Goal: Task Accomplishment & Management: Manage account settings

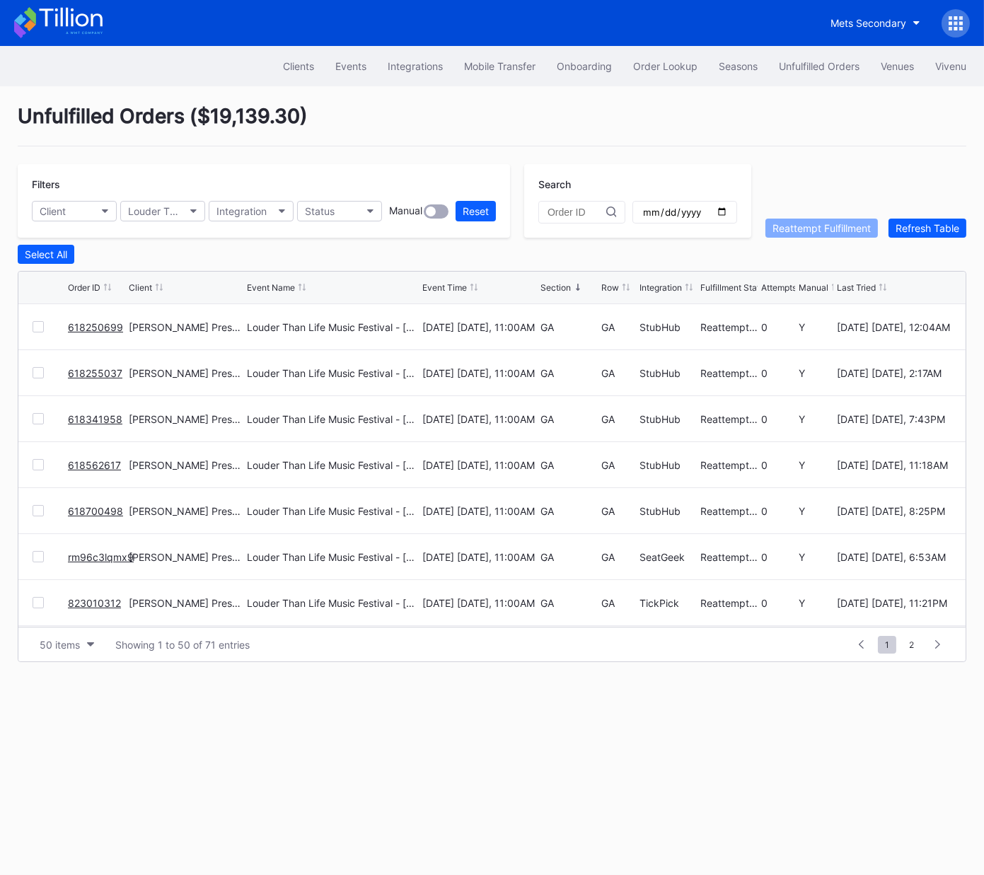
scroll to position [1302, 0]
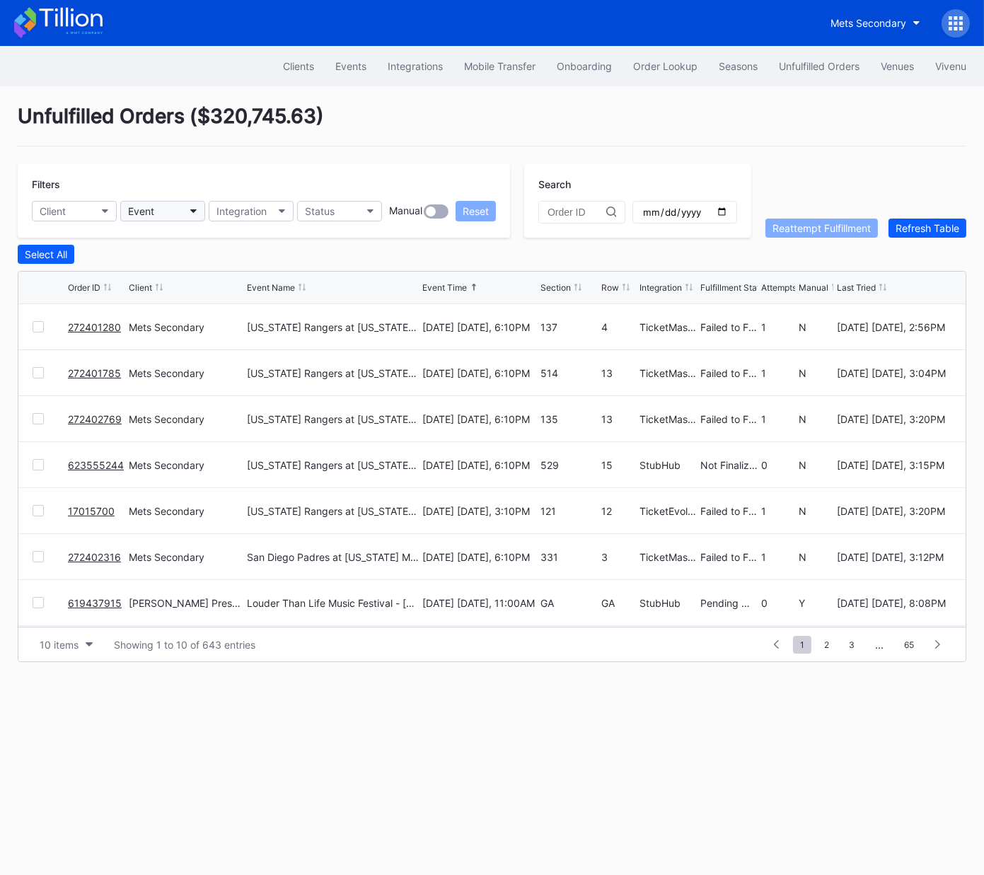
click at [157, 212] on button "Event" at bounding box center [162, 211] width 85 height 21
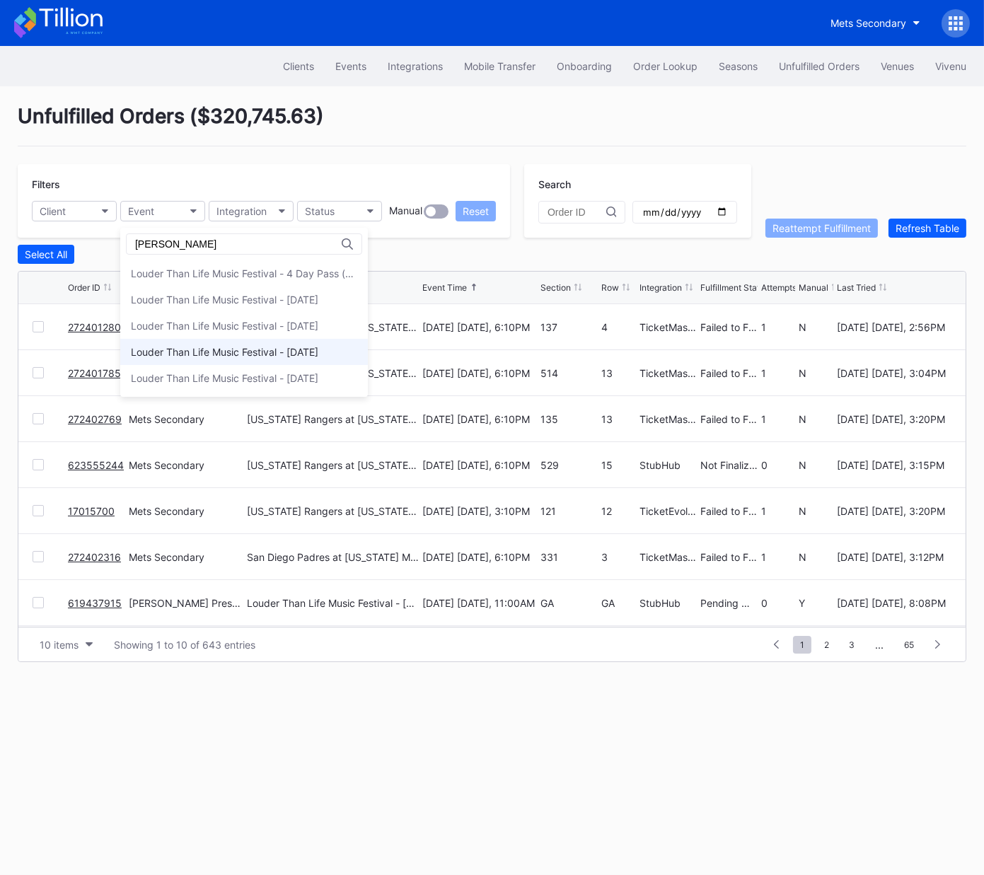
type input "lou"
click at [214, 343] on div "Louder Than Life Music Festival - [DATE]" at bounding box center [243, 352] width 247 height 26
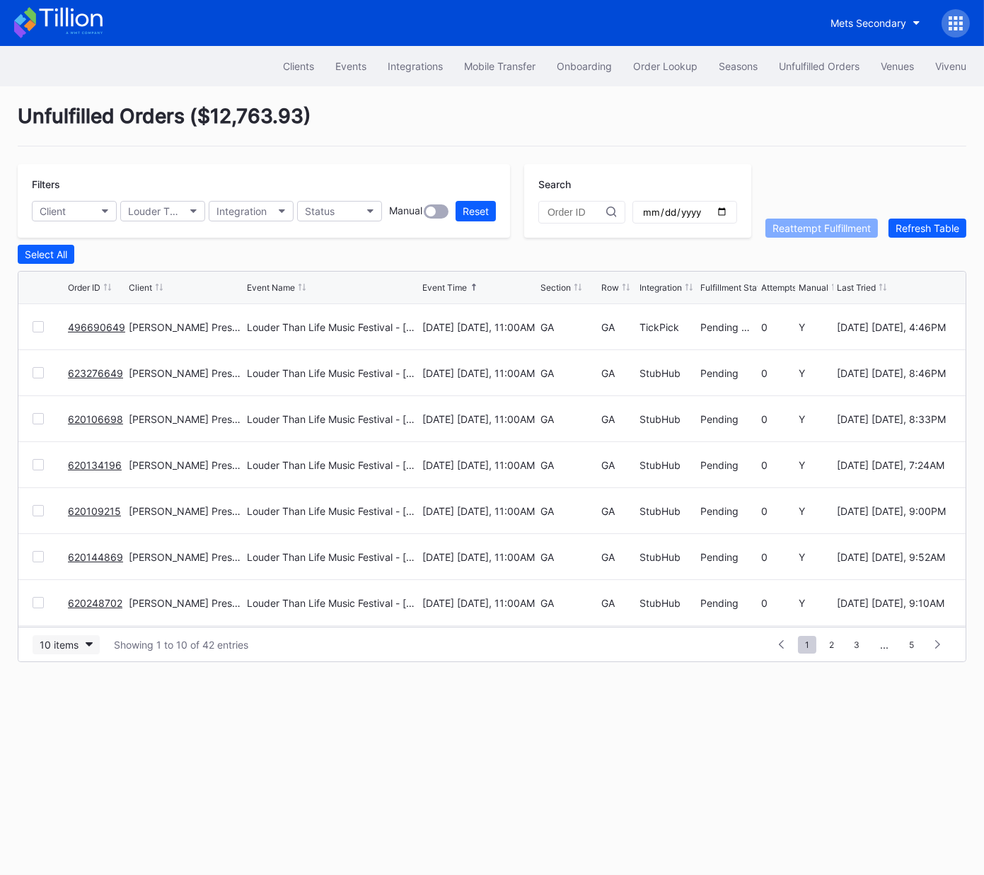
click at [86, 644] on icon "button" at bounding box center [89, 644] width 7 height 4
click at [74, 707] on div "50 items" at bounding box center [63, 705] width 40 height 12
click at [552, 284] on div "Section" at bounding box center [555, 287] width 30 height 11
click at [554, 285] on div "Section" at bounding box center [555, 287] width 30 height 11
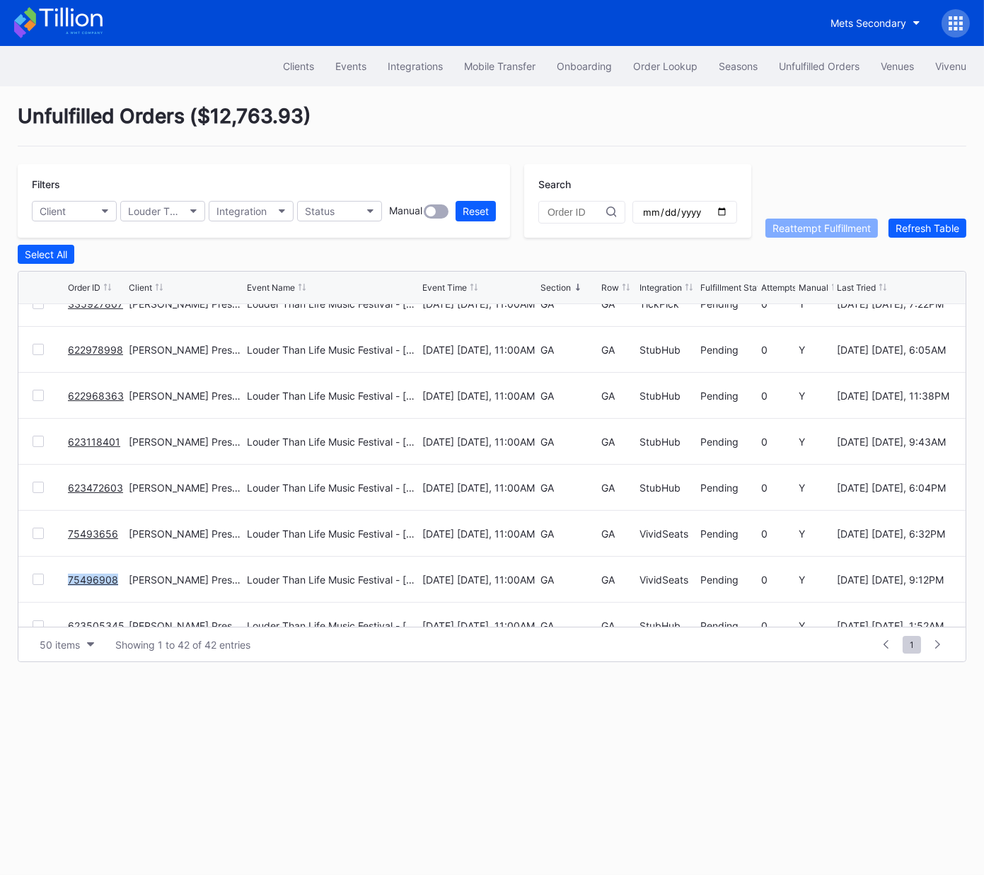
scroll to position [1608, 0]
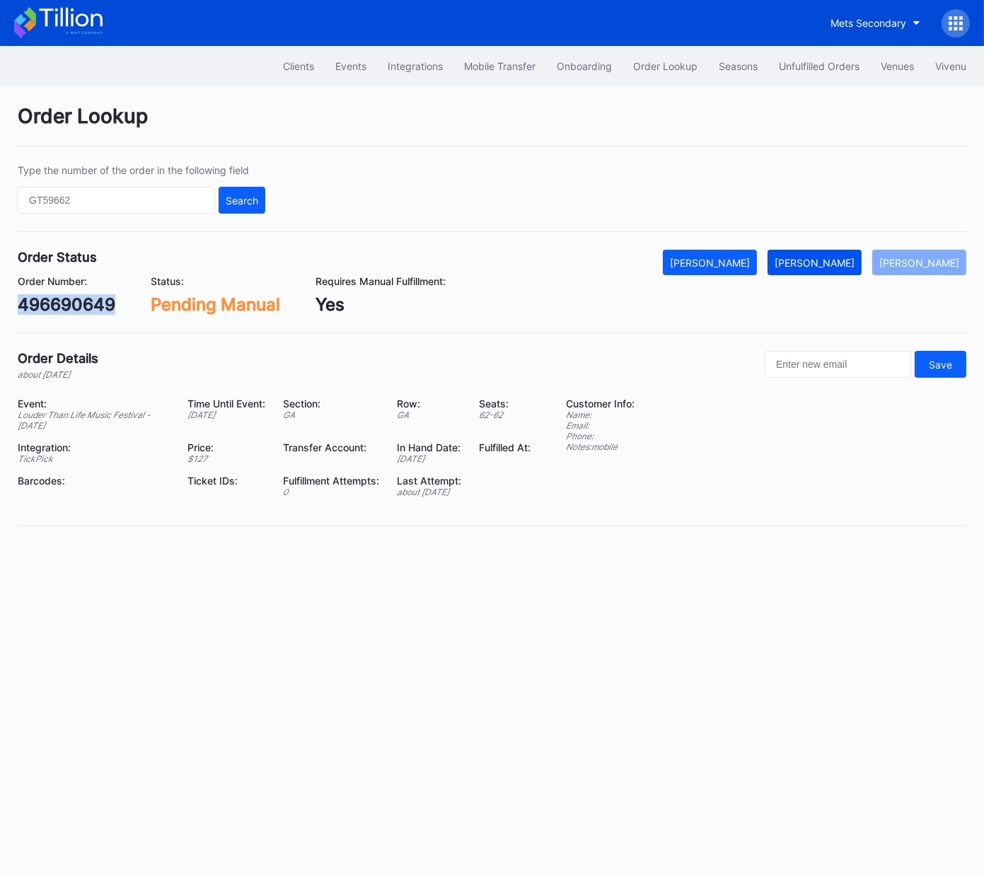
click at [837, 263] on div "[PERSON_NAME]" at bounding box center [814, 263] width 80 height 12
click at [78, 309] on div "623276649" at bounding box center [65, 304] width 95 height 21
copy div "623276649"
click at [848, 261] on div "Mark Fulfilled" at bounding box center [814, 263] width 80 height 12
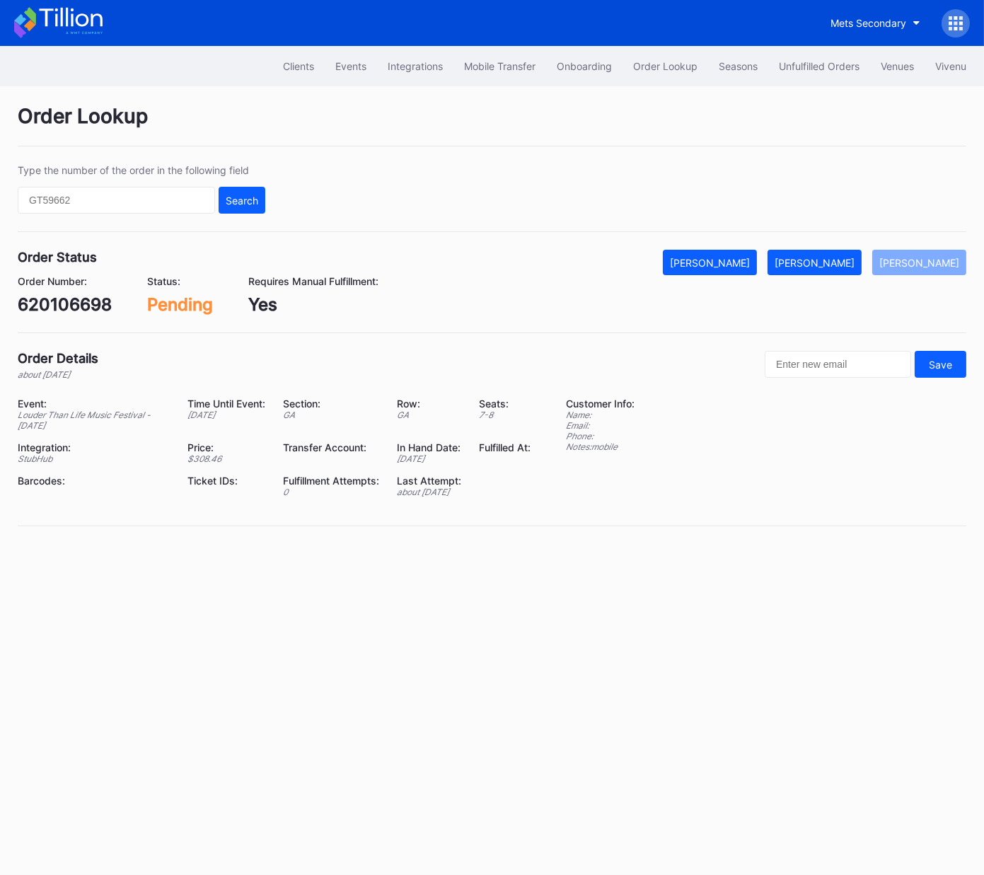
click at [77, 306] on div "620106698" at bounding box center [65, 304] width 94 height 21
copy div "620106698"
drag, startPoint x: 847, startPoint y: 262, endPoint x: 954, endPoint y: 240, distance: 108.9
click at [847, 262] on div "[PERSON_NAME]" at bounding box center [814, 263] width 80 height 12
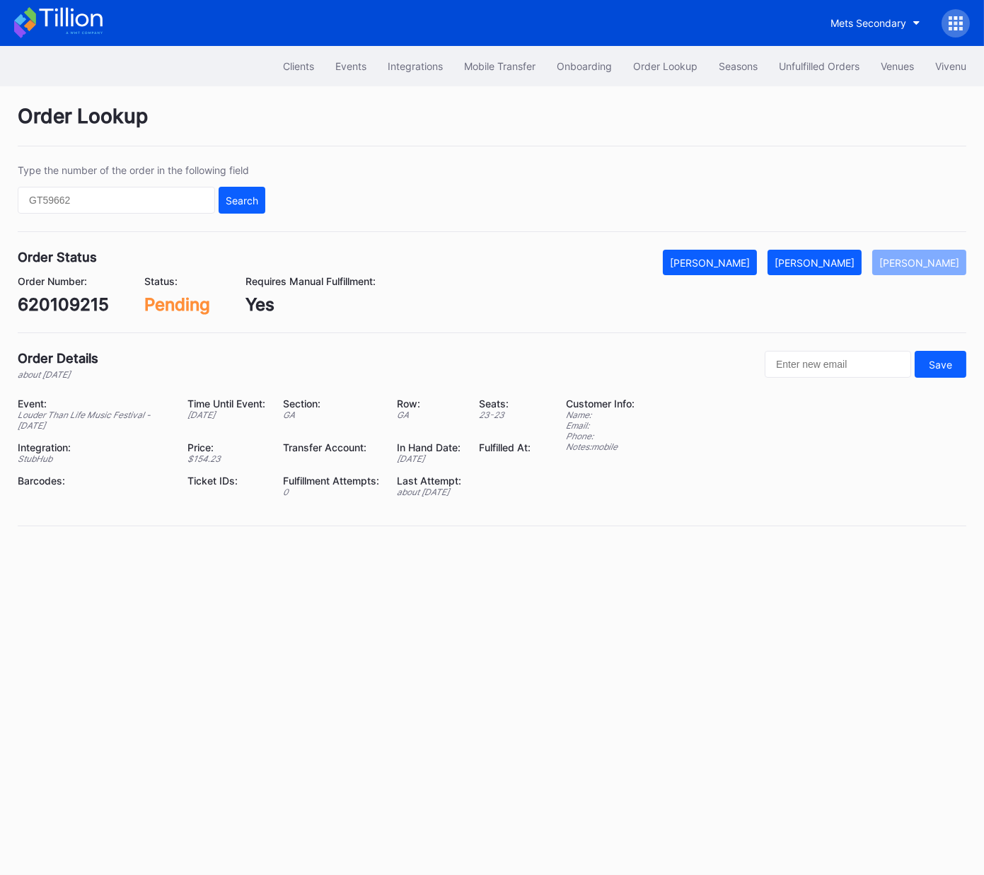
click at [57, 308] on div "620109215" at bounding box center [63, 304] width 91 height 21
copy div "620109215"
drag, startPoint x: 822, startPoint y: 261, endPoint x: 858, endPoint y: 259, distance: 36.1
click at [821, 261] on div "[PERSON_NAME]" at bounding box center [814, 263] width 80 height 12
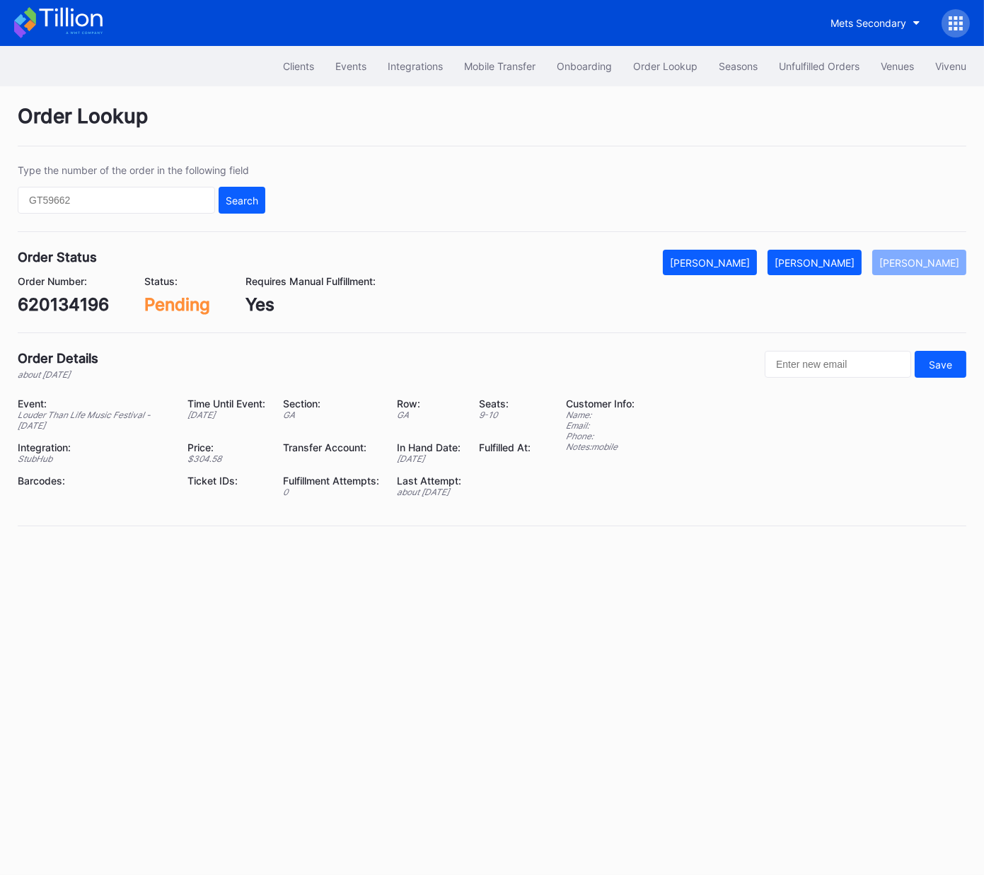
click at [74, 310] on div "620134196" at bounding box center [63, 304] width 91 height 21
copy div "620134196"
drag, startPoint x: 818, startPoint y: 261, endPoint x: 941, endPoint y: 226, distance: 127.8
click at [818, 262] on div "[PERSON_NAME]" at bounding box center [814, 263] width 80 height 12
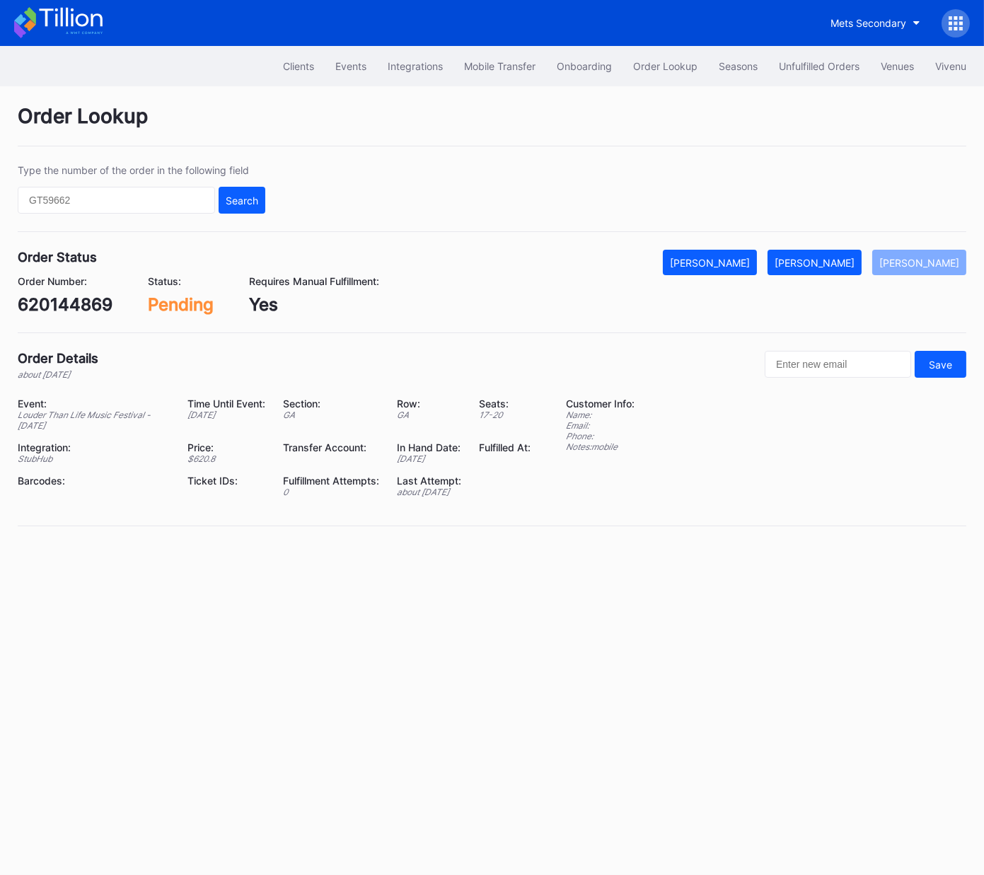
click at [71, 308] on div "620144869" at bounding box center [65, 304] width 95 height 21
copy div "620144869"
drag, startPoint x: 856, startPoint y: 259, endPoint x: 971, endPoint y: 223, distance: 121.0
click at [854, 259] on div "[PERSON_NAME]" at bounding box center [814, 263] width 80 height 12
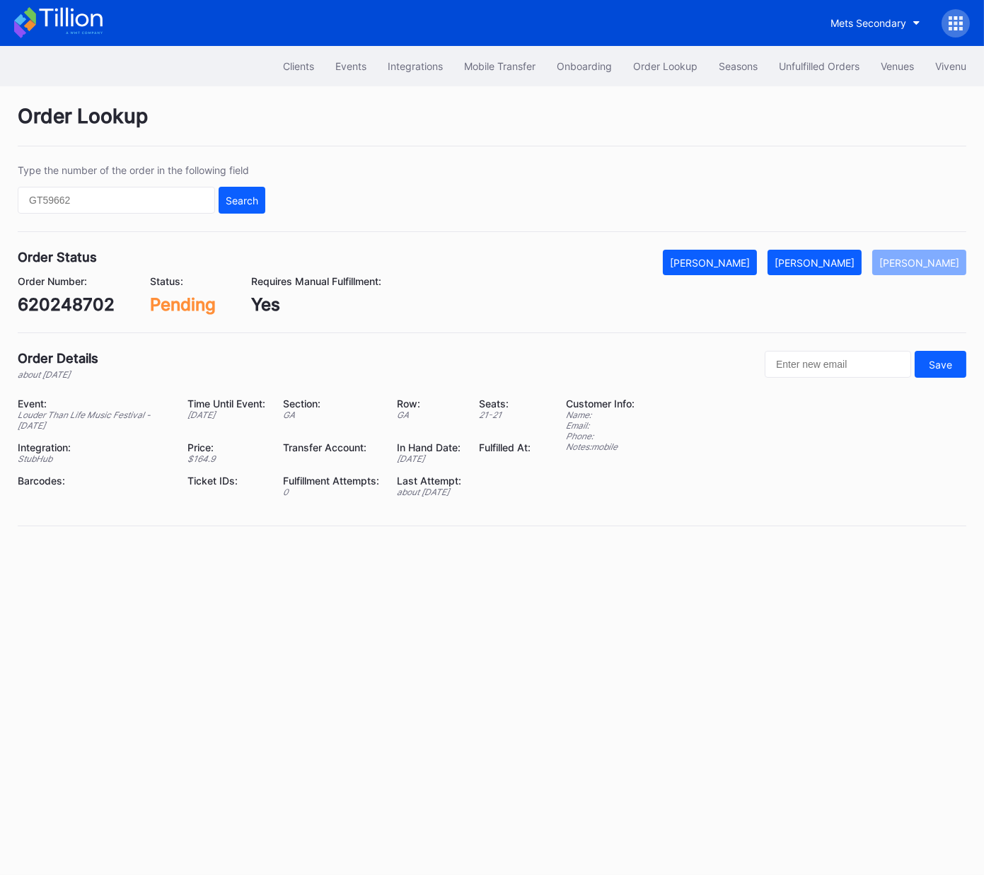
click at [79, 307] on div "620248702" at bounding box center [66, 304] width 97 height 21
copy div "620248702"
drag, startPoint x: 825, startPoint y: 254, endPoint x: 960, endPoint y: 228, distance: 137.6
click at [825, 254] on button "[PERSON_NAME]" at bounding box center [814, 262] width 94 height 25
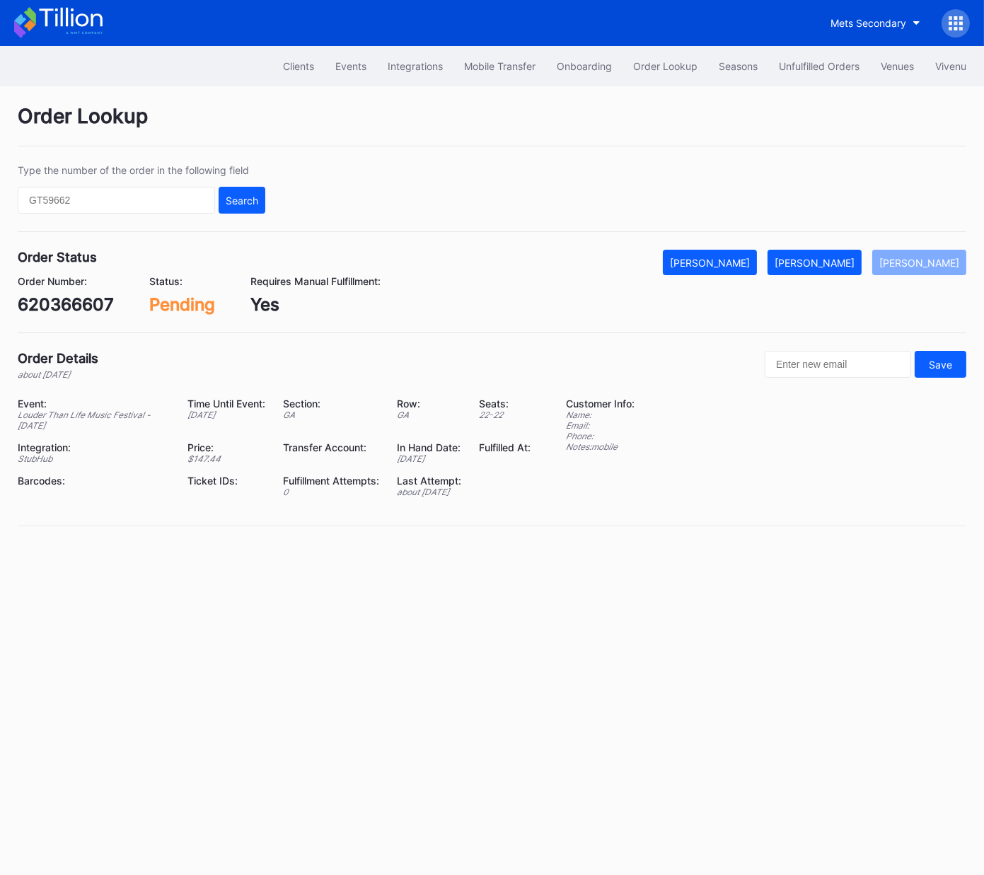
click at [46, 308] on div "620366607" at bounding box center [66, 304] width 96 height 21
click at [47, 308] on div "620366607" at bounding box center [66, 304] width 96 height 21
copy div "620366607"
drag, startPoint x: 836, startPoint y: 264, endPoint x: 962, endPoint y: 222, distance: 133.5
click at [836, 263] on div "[PERSON_NAME]" at bounding box center [814, 263] width 80 height 12
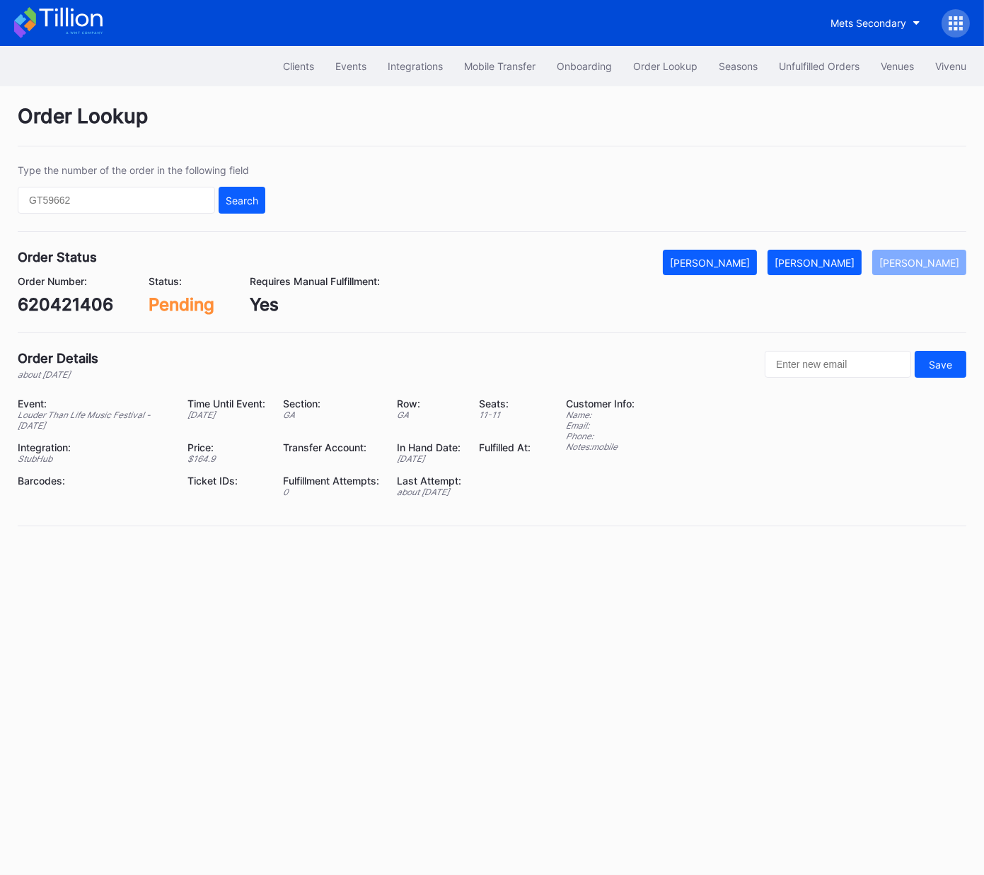
click at [91, 303] on div "620421406" at bounding box center [65, 304] width 95 height 21
copy div "620421406"
click at [851, 264] on div "[PERSON_NAME]" at bounding box center [814, 263] width 80 height 12
click at [96, 300] on div "620492490" at bounding box center [67, 304] width 98 height 21
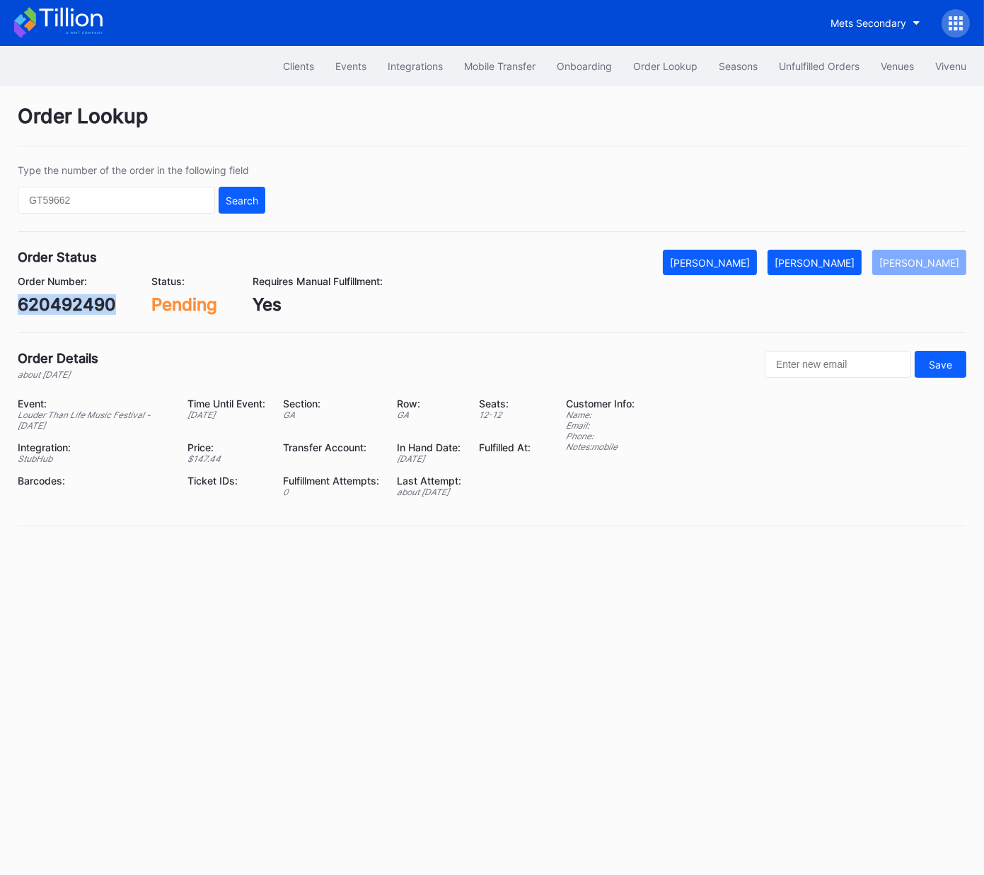
click at [96, 300] on div "620492490" at bounding box center [67, 304] width 98 height 21
copy div "620492490"
click at [833, 266] on div "[PERSON_NAME]" at bounding box center [814, 263] width 80 height 12
click at [87, 304] on div "620507540" at bounding box center [67, 304] width 98 height 21
click at [88, 303] on div "620507540" at bounding box center [67, 304] width 98 height 21
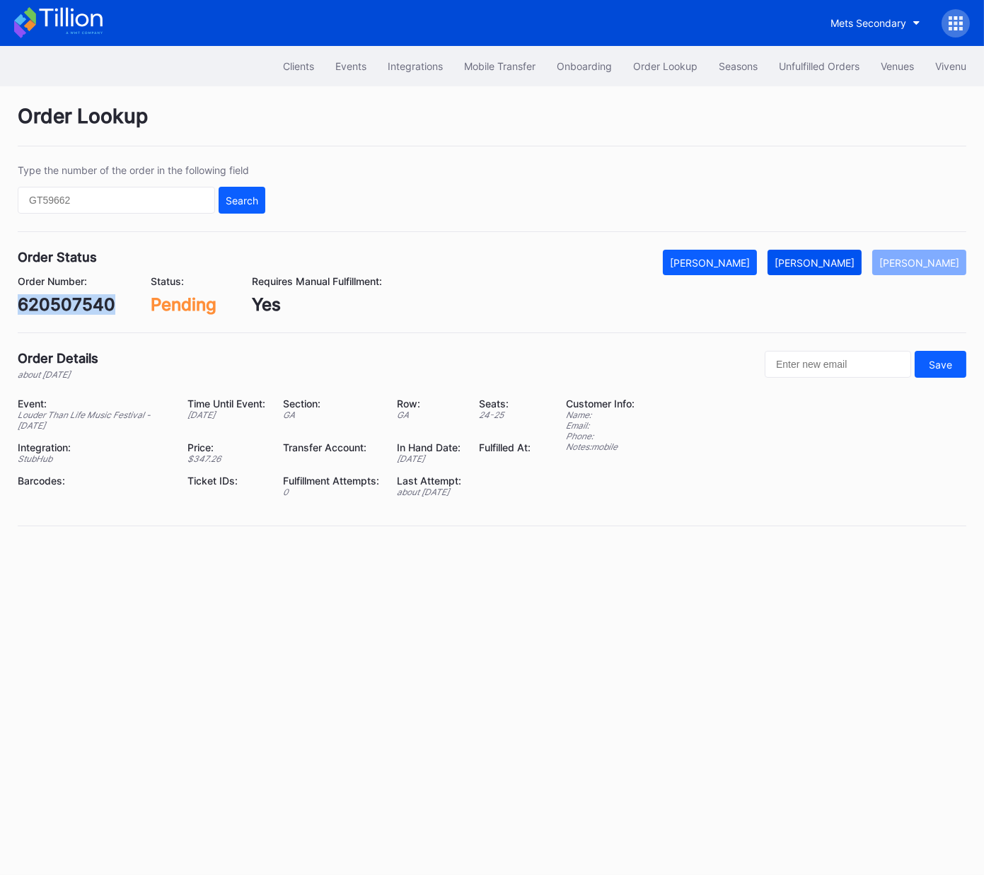
copy div "620507540"
drag, startPoint x: 831, startPoint y: 261, endPoint x: 843, endPoint y: 257, distance: 12.7
click at [834, 260] on div "[PERSON_NAME]" at bounding box center [814, 263] width 80 height 12
click at [83, 300] on div "539017444" at bounding box center [65, 304] width 94 height 21
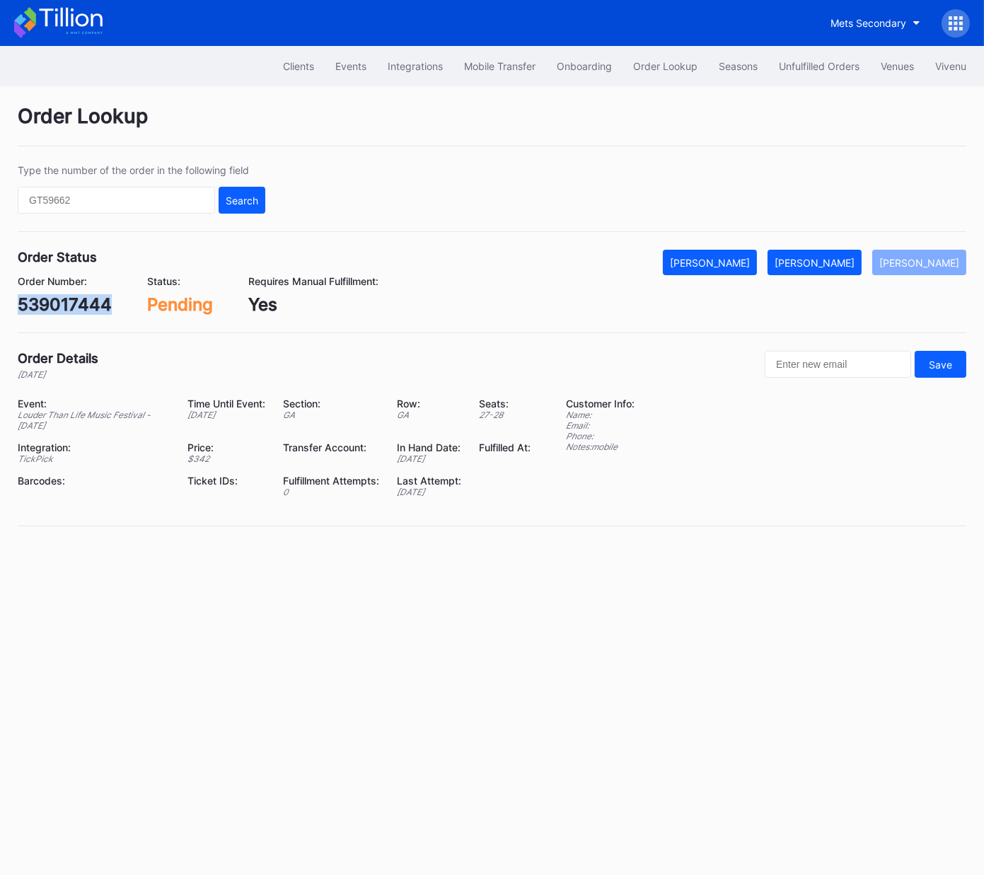
copy div "539017444"
click at [841, 265] on div "[PERSON_NAME]" at bounding box center [814, 263] width 80 height 12
click at [77, 305] on div "620657005" at bounding box center [66, 304] width 97 height 21
copy div "620657005"
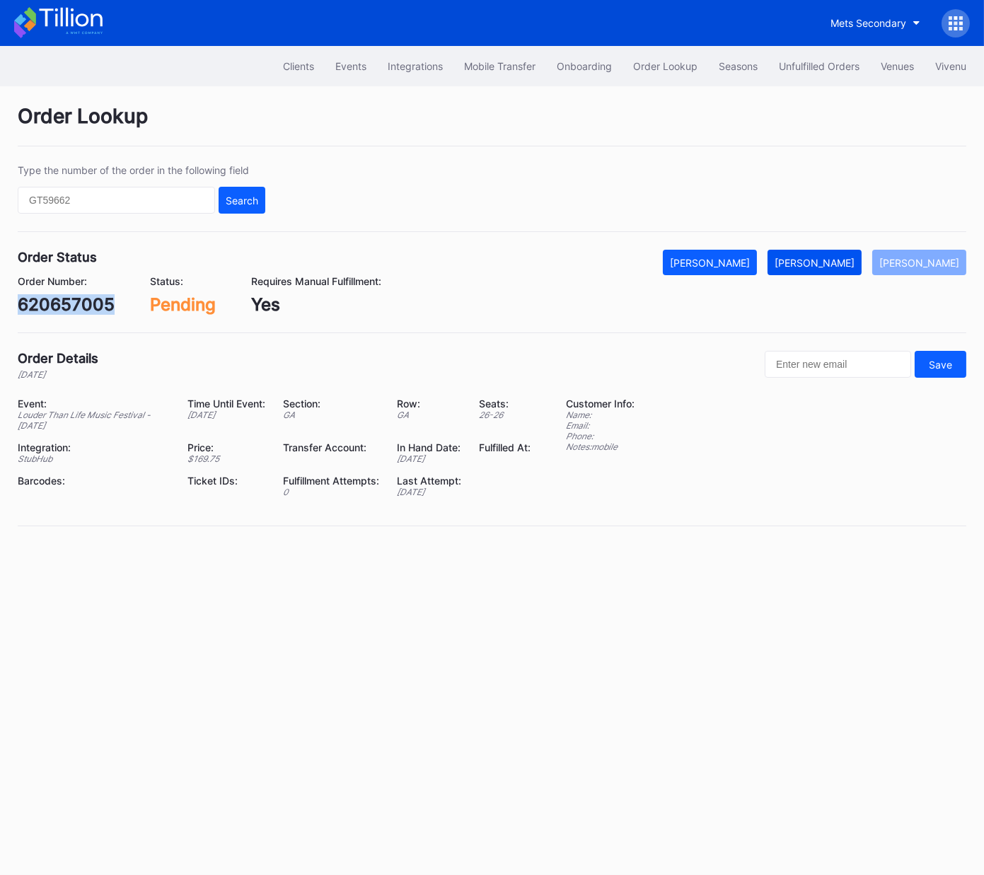
click at [829, 253] on button "[PERSON_NAME]" at bounding box center [814, 262] width 94 height 25
click at [63, 301] on div "771840350" at bounding box center [64, 304] width 93 height 21
copy div "771840350"
click at [844, 262] on div "[PERSON_NAME]" at bounding box center [814, 263] width 80 height 12
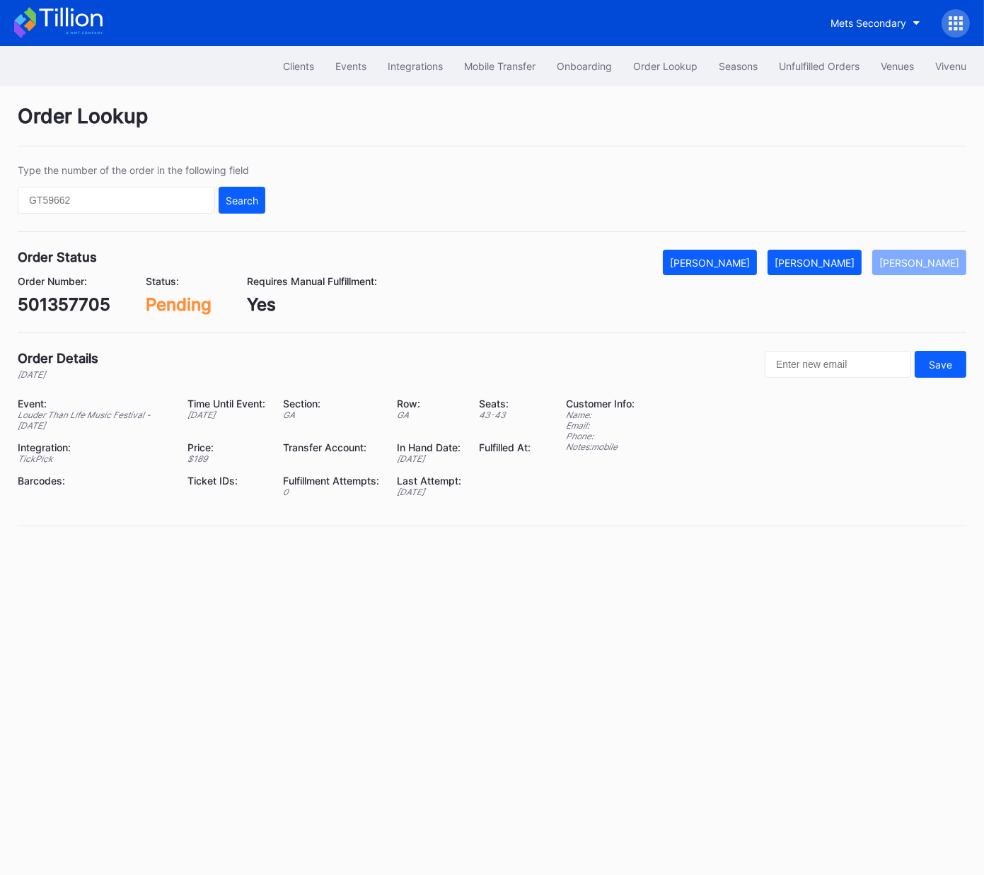
click at [76, 300] on div "501357705" at bounding box center [64, 304] width 93 height 21
drag, startPoint x: 76, startPoint y: 300, endPoint x: 121, endPoint y: 305, distance: 45.5
click at [76, 300] on div "501357705" at bounding box center [64, 304] width 93 height 21
copy div "501357705"
click at [825, 264] on div "[PERSON_NAME]" at bounding box center [814, 263] width 80 height 12
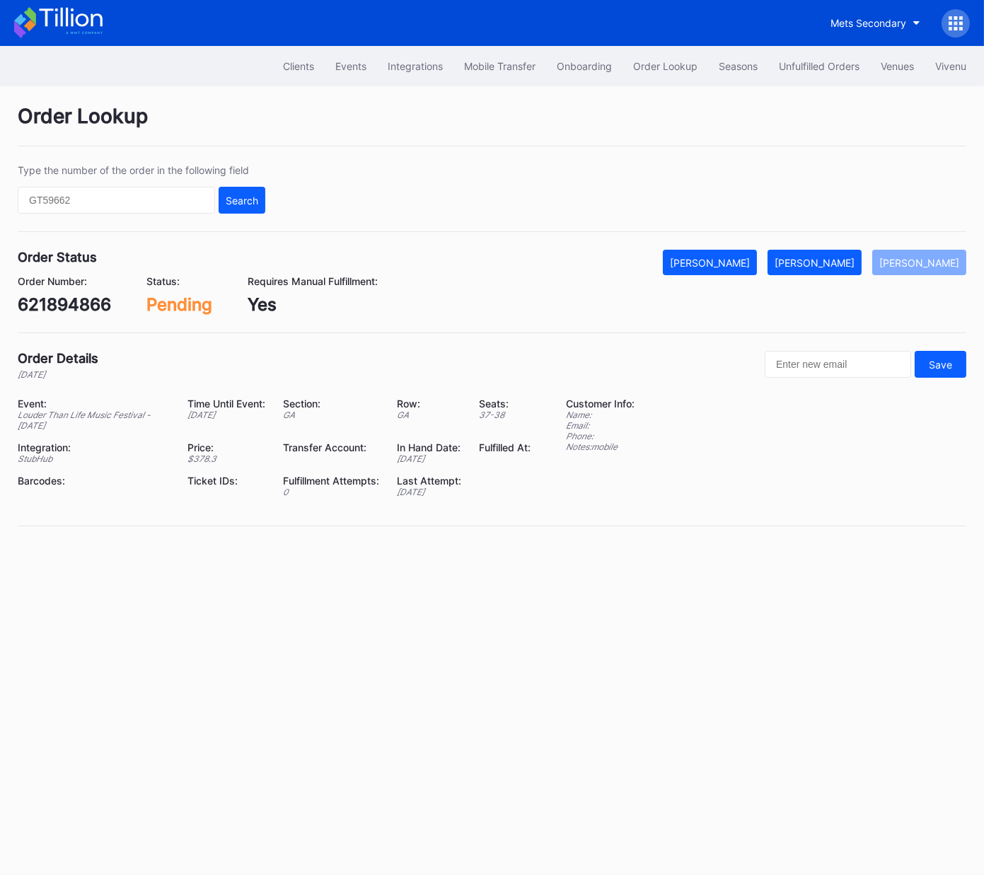
click at [72, 310] on div "621894866" at bounding box center [64, 304] width 93 height 21
copy div "621894866"
click at [840, 261] on div "[PERSON_NAME]" at bounding box center [814, 263] width 80 height 12
click at [70, 310] on div "621896628" at bounding box center [64, 304] width 93 height 21
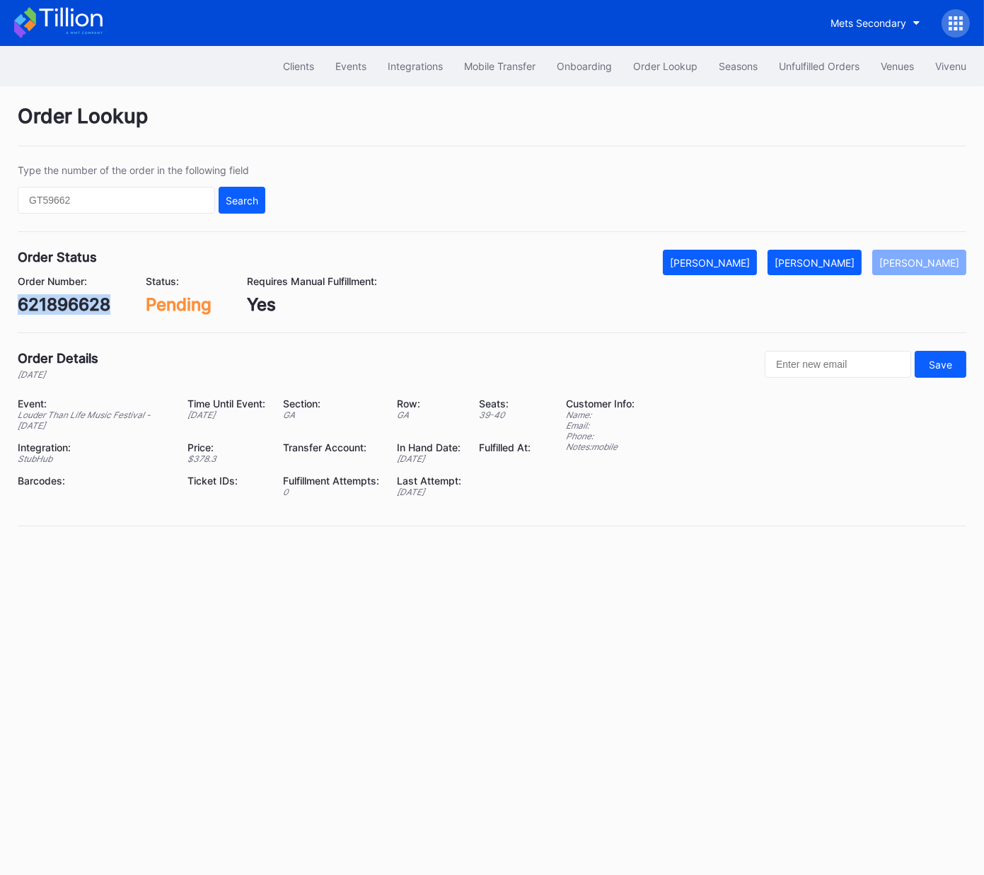
click at [70, 310] on div "621896628" at bounding box center [64, 304] width 93 height 21
copy div "621896628"
click at [829, 264] on div "[PERSON_NAME]" at bounding box center [814, 263] width 80 height 12
click at [59, 301] on div "623211319" at bounding box center [61, 304] width 87 height 21
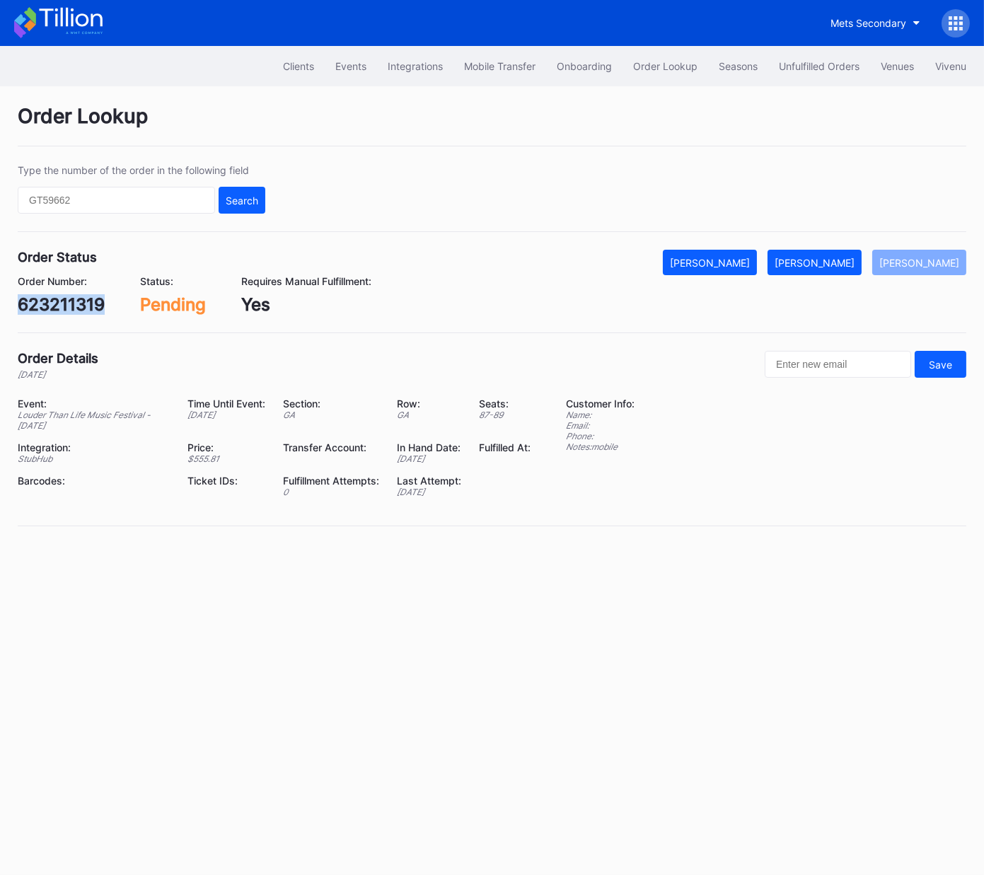
copy div "623211319"
click at [854, 260] on div "[PERSON_NAME]" at bounding box center [814, 263] width 80 height 12
click at [83, 296] on div "673463265" at bounding box center [65, 304] width 95 height 21
copy div "673463265"
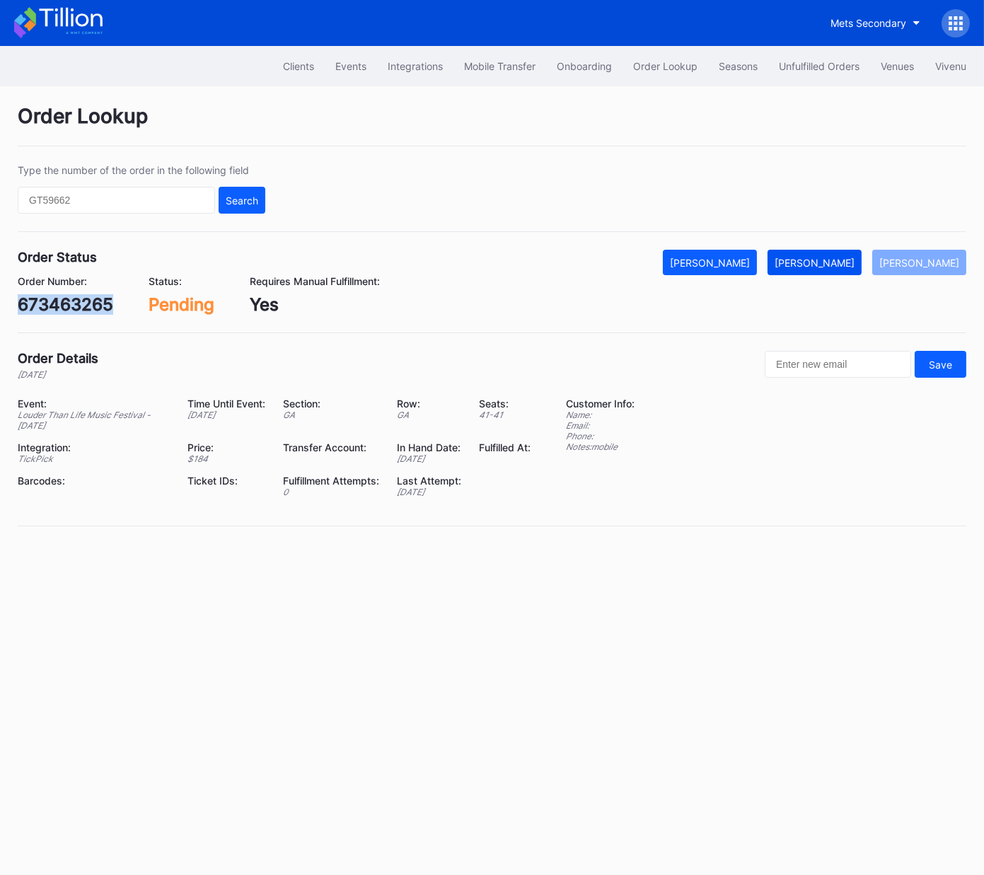
click at [839, 259] on div "[PERSON_NAME]" at bounding box center [814, 263] width 80 height 12
click at [71, 309] on div "75466476" at bounding box center [60, 304] width 85 height 21
copy div "75466476"
click at [829, 264] on div "[PERSON_NAME]" at bounding box center [814, 263] width 80 height 12
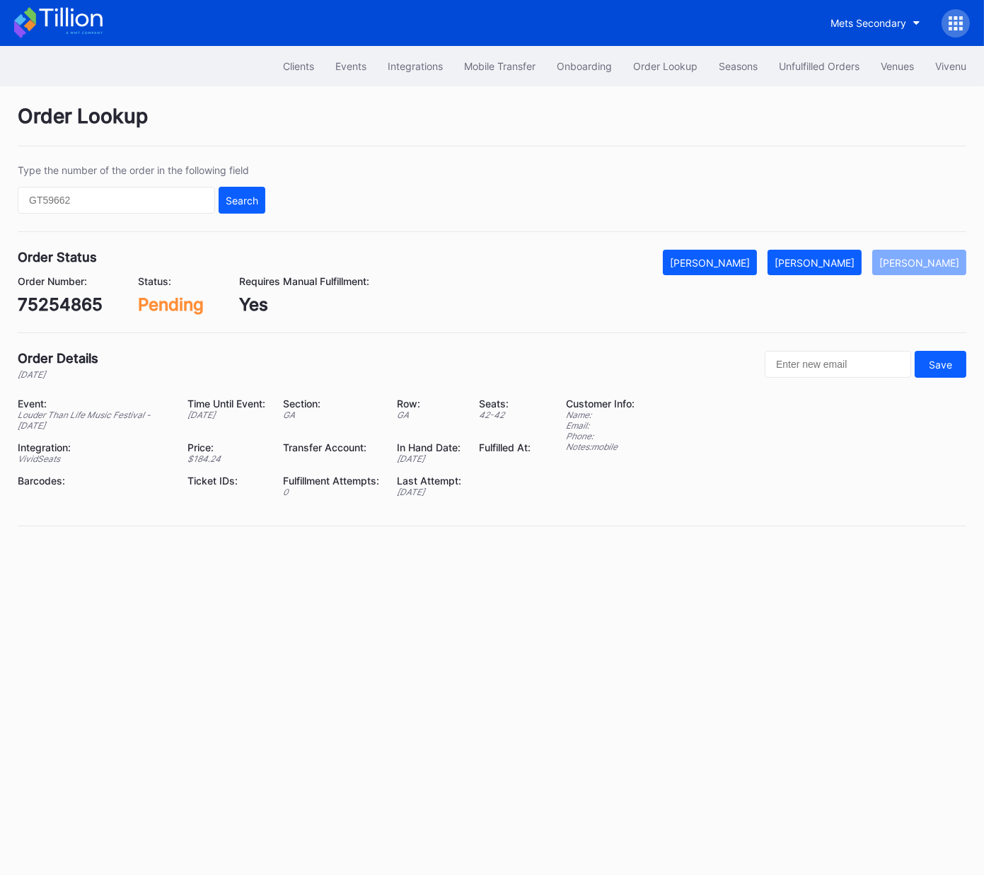
click at [78, 300] on div "75254865" at bounding box center [60, 304] width 85 height 21
copy div "75254865"
drag, startPoint x: 824, startPoint y: 262, endPoint x: 981, endPoint y: 179, distance: 177.4
click at [825, 260] on div "[PERSON_NAME]" at bounding box center [814, 263] width 80 height 12
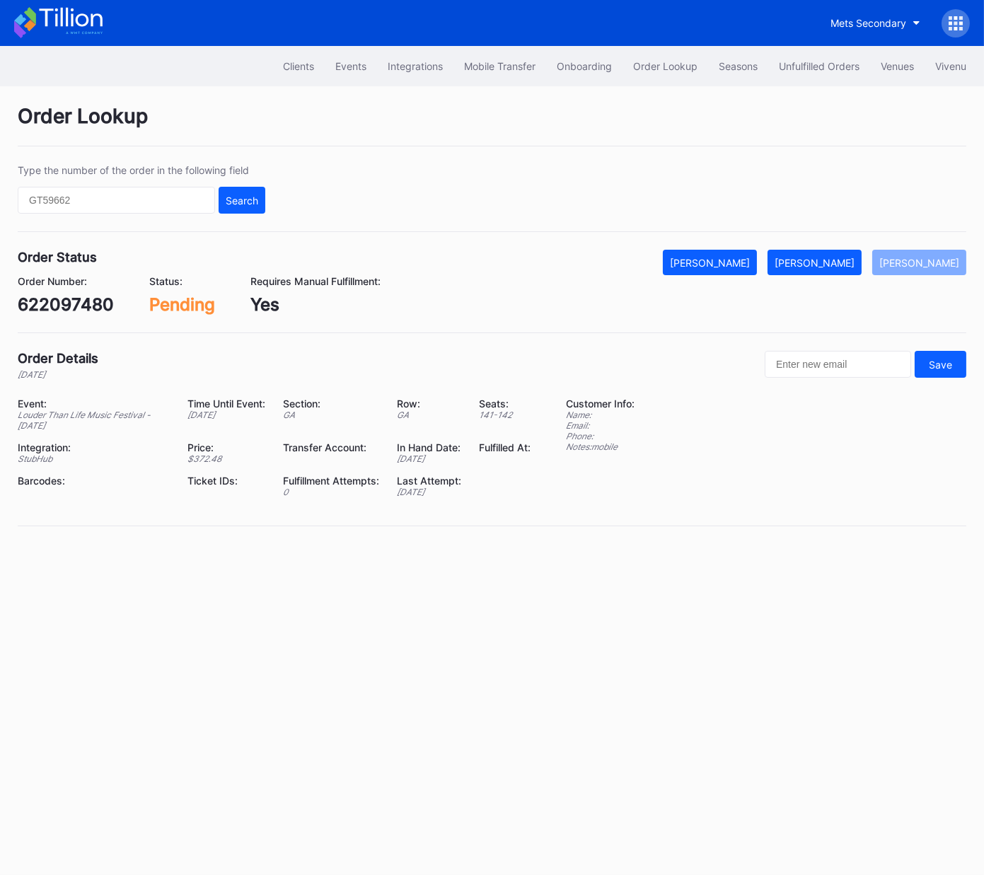
click at [76, 294] on div "622097480" at bounding box center [66, 304] width 96 height 21
copy div "622097480"
click at [837, 263] on div "[PERSON_NAME]" at bounding box center [814, 263] width 80 height 12
click at [76, 304] on div "622110082" at bounding box center [63, 304] width 91 height 21
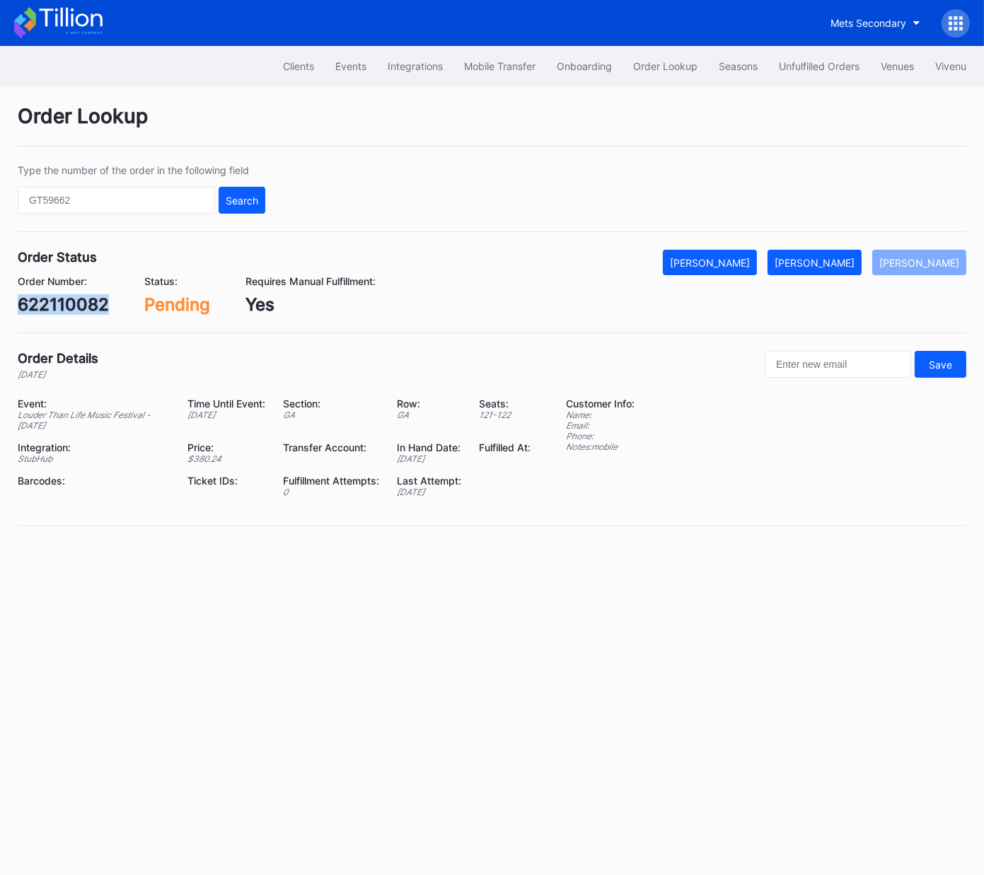
click at [76, 304] on div "622110082" at bounding box center [63, 304] width 91 height 21
copy div "622110082"
click at [845, 268] on button "[PERSON_NAME]" at bounding box center [814, 262] width 94 height 25
click at [76, 305] on div "622121371" at bounding box center [61, 304] width 86 height 21
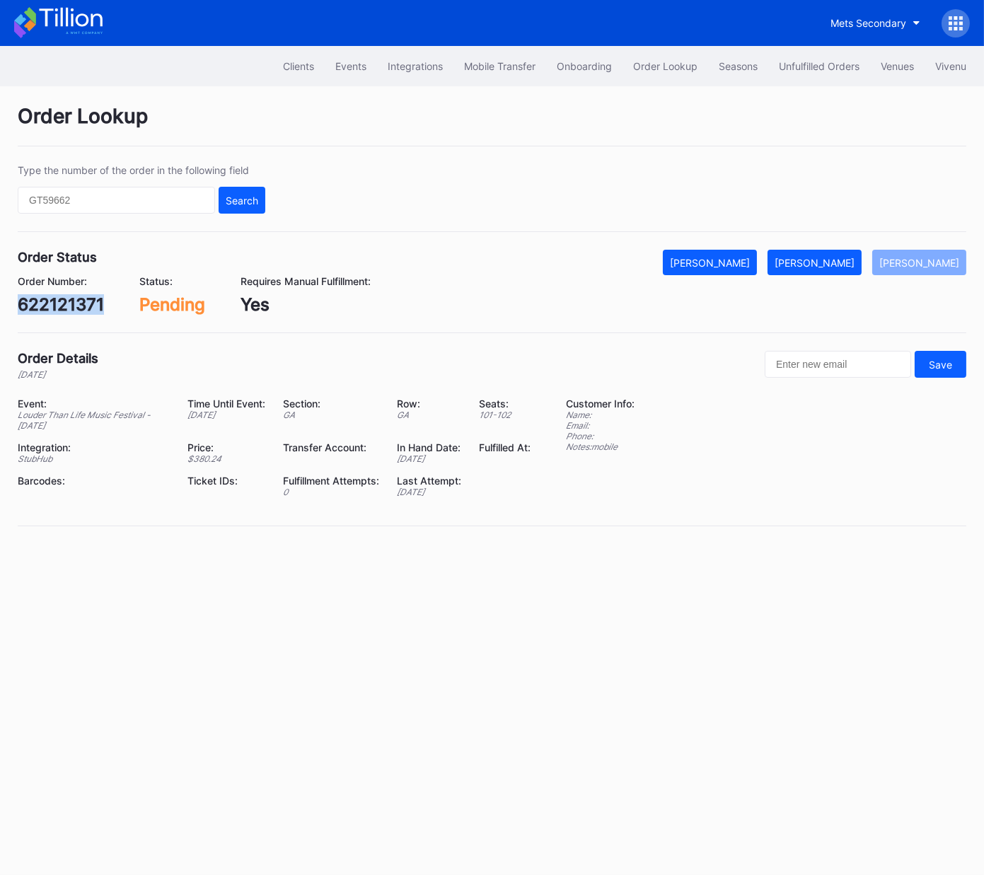
copy div "622121371"
click at [844, 265] on div "[PERSON_NAME]" at bounding box center [814, 263] width 80 height 12
click at [88, 297] on div "0ry7ck60n1y" at bounding box center [70, 304] width 105 height 21
copy div "0ry7ck60n1y"
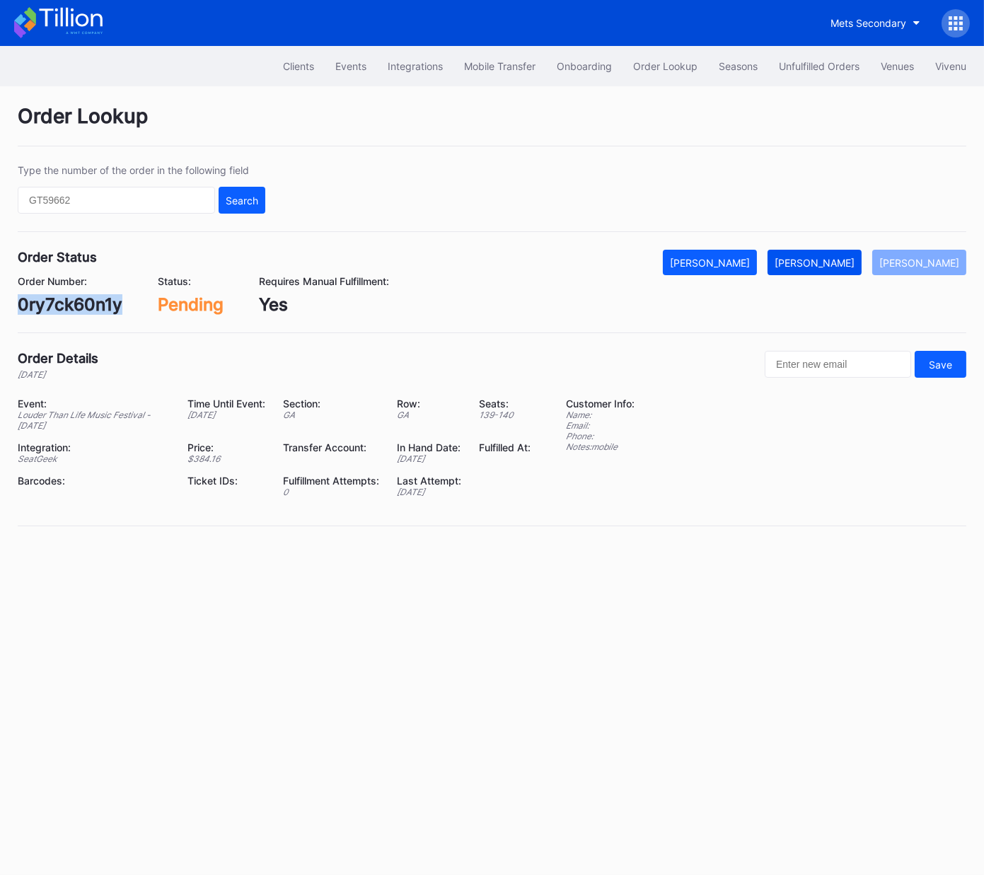
click at [829, 259] on div "[PERSON_NAME]" at bounding box center [814, 263] width 80 height 12
click at [76, 302] on div "75286676" at bounding box center [59, 304] width 83 height 21
copy div "75286676"
drag, startPoint x: 832, startPoint y: 264, endPoint x: 964, endPoint y: 176, distance: 158.7
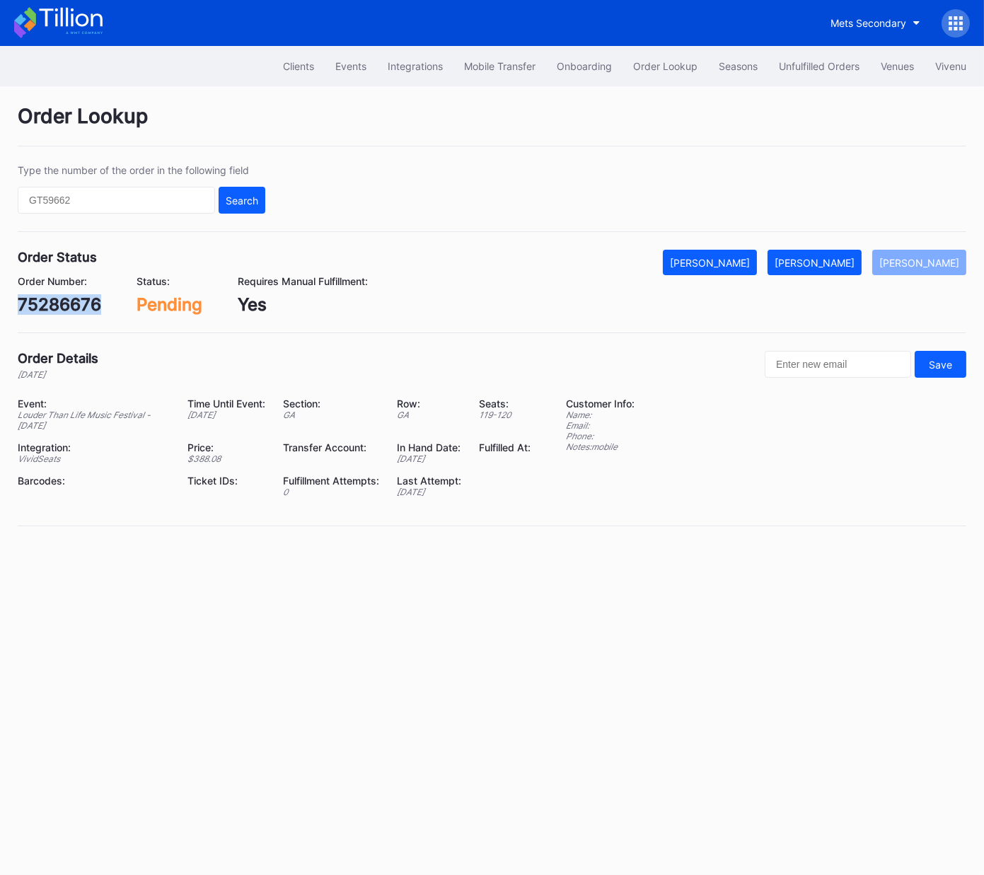
click at [832, 264] on div "[PERSON_NAME]" at bounding box center [814, 263] width 80 height 12
click at [78, 306] on div "622225744" at bounding box center [65, 304] width 95 height 21
copy div "622225744"
drag, startPoint x: 822, startPoint y: 264, endPoint x: 894, endPoint y: 220, distance: 85.4
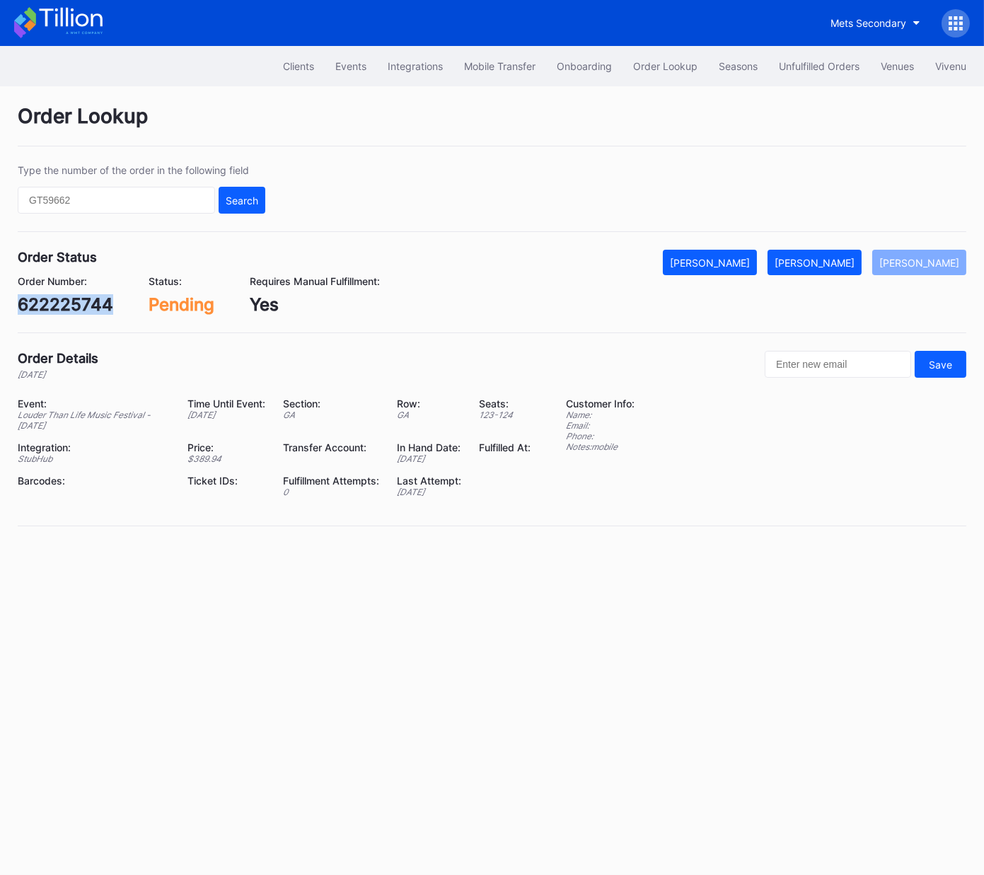
click at [822, 264] on div "[PERSON_NAME]" at bounding box center [814, 263] width 80 height 12
click at [74, 313] on div "622440604" at bounding box center [67, 304] width 99 height 21
copy div "622440604"
click at [834, 262] on div "[PERSON_NAME]" at bounding box center [814, 263] width 80 height 12
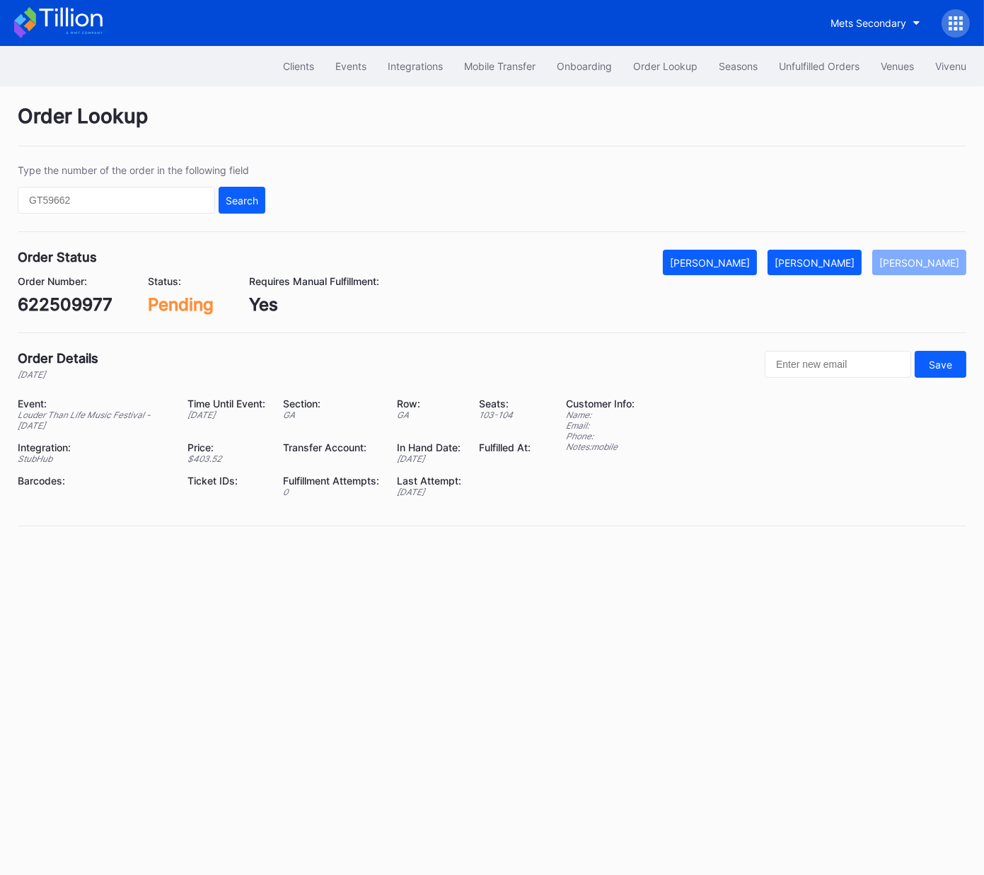
click at [82, 314] on div "Order Status Mark Cancelled Mark Fulfilled Mark Pending Order Number: 622509977…" at bounding box center [492, 291] width 948 height 83
click at [78, 304] on div "622509977" at bounding box center [65, 304] width 95 height 21
copy div "622509977"
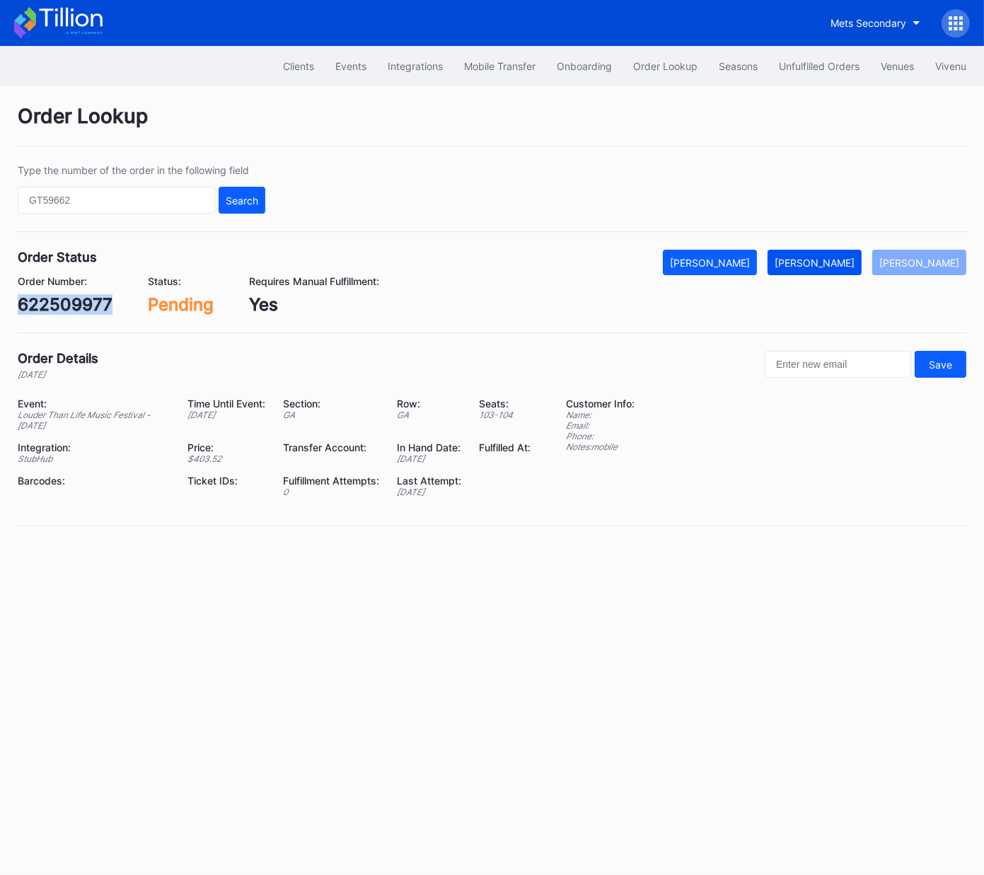
click at [821, 266] on div "[PERSON_NAME]" at bounding box center [814, 263] width 80 height 12
click at [69, 298] on div "622468448" at bounding box center [67, 304] width 98 height 21
click at [70, 298] on div "622468448" at bounding box center [67, 304] width 98 height 21
copy div "622468448"
click at [841, 262] on div "[PERSON_NAME]" at bounding box center [814, 263] width 80 height 12
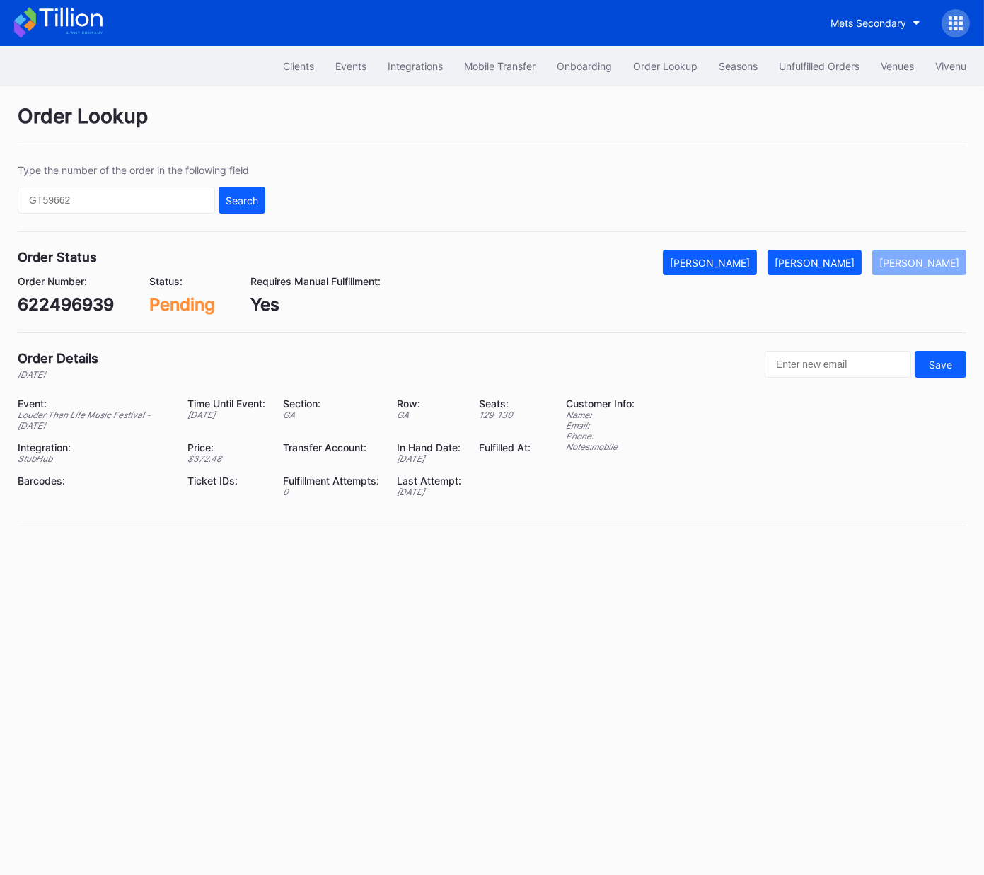
click at [78, 303] on div "622496939" at bounding box center [66, 304] width 96 height 21
copy div "622496939"
click at [849, 263] on div "[PERSON_NAME]" at bounding box center [814, 263] width 80 height 12
click at [67, 301] on div "622511321" at bounding box center [61, 304] width 87 height 21
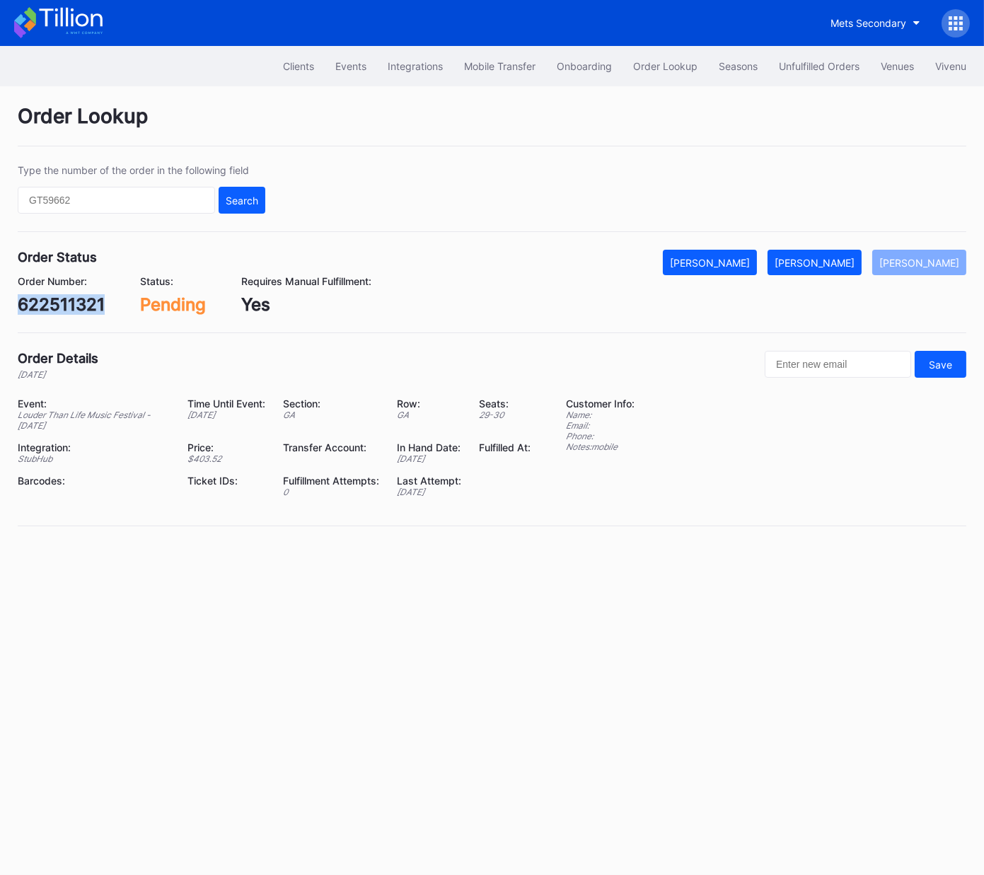
click at [67, 300] on div "622511321" at bounding box center [61, 304] width 87 height 21
copy div "622511321"
click at [827, 264] on div "[PERSON_NAME]" at bounding box center [814, 263] width 80 height 12
click at [86, 302] on div "622515222" at bounding box center [64, 304] width 93 height 21
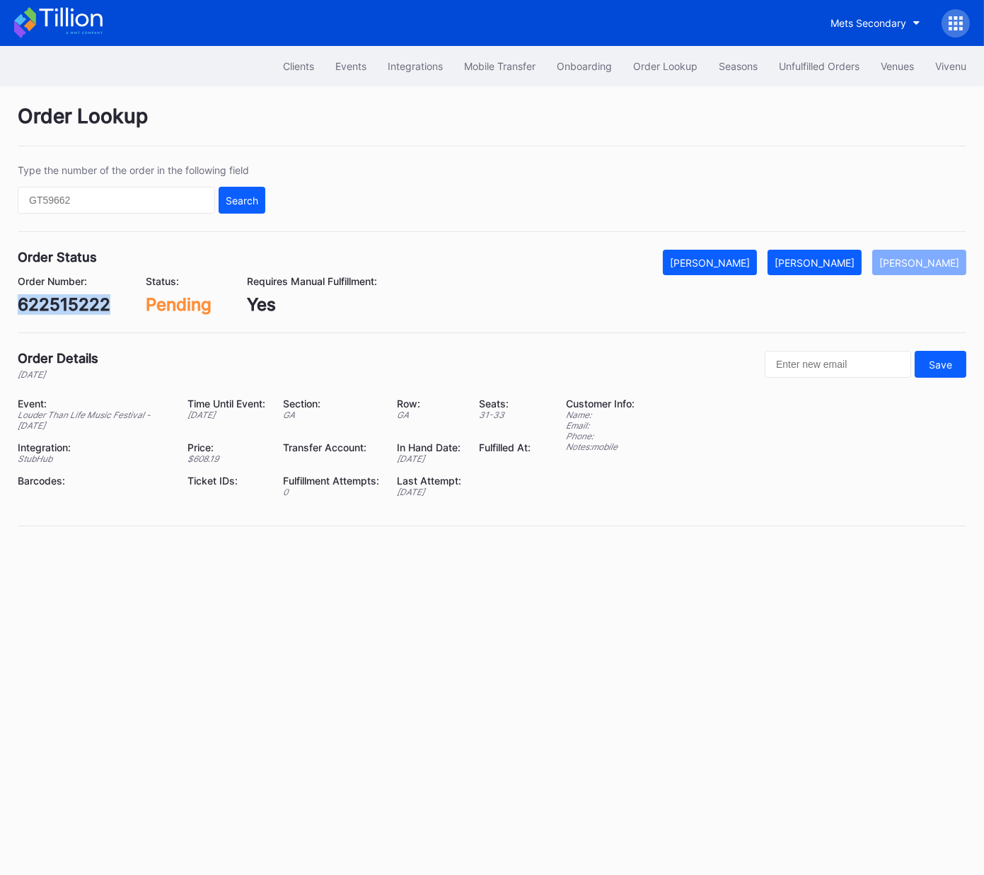
copy div "622515222"
drag, startPoint x: 845, startPoint y: 262, endPoint x: 947, endPoint y: 215, distance: 112.6
click at [848, 260] on div "[PERSON_NAME]" at bounding box center [814, 263] width 80 height 12
click at [72, 308] on div "811594576" at bounding box center [63, 304] width 90 height 21
click at [73, 308] on div "811594576" at bounding box center [63, 304] width 90 height 21
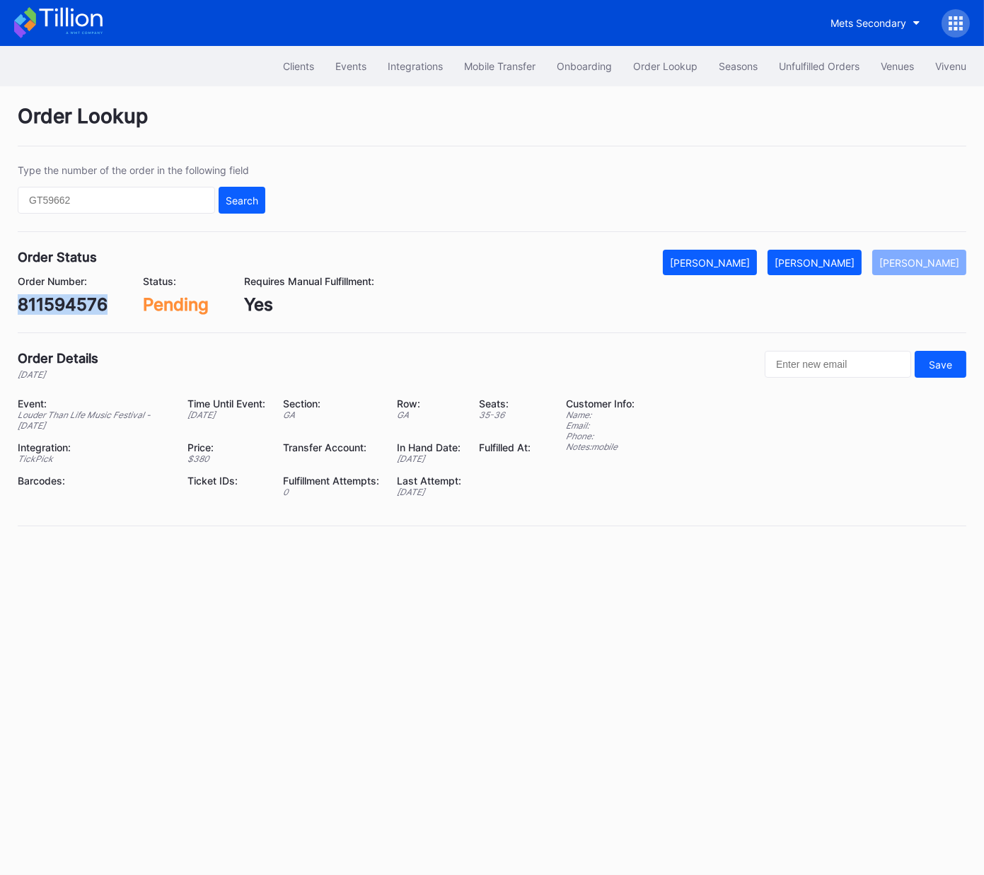
copy div "811594576"
drag, startPoint x: 841, startPoint y: 259, endPoint x: 960, endPoint y: 168, distance: 150.8
click at [841, 259] on div "[PERSON_NAME]" at bounding box center [814, 263] width 80 height 12
click at [82, 299] on div "335927807" at bounding box center [65, 304] width 95 height 21
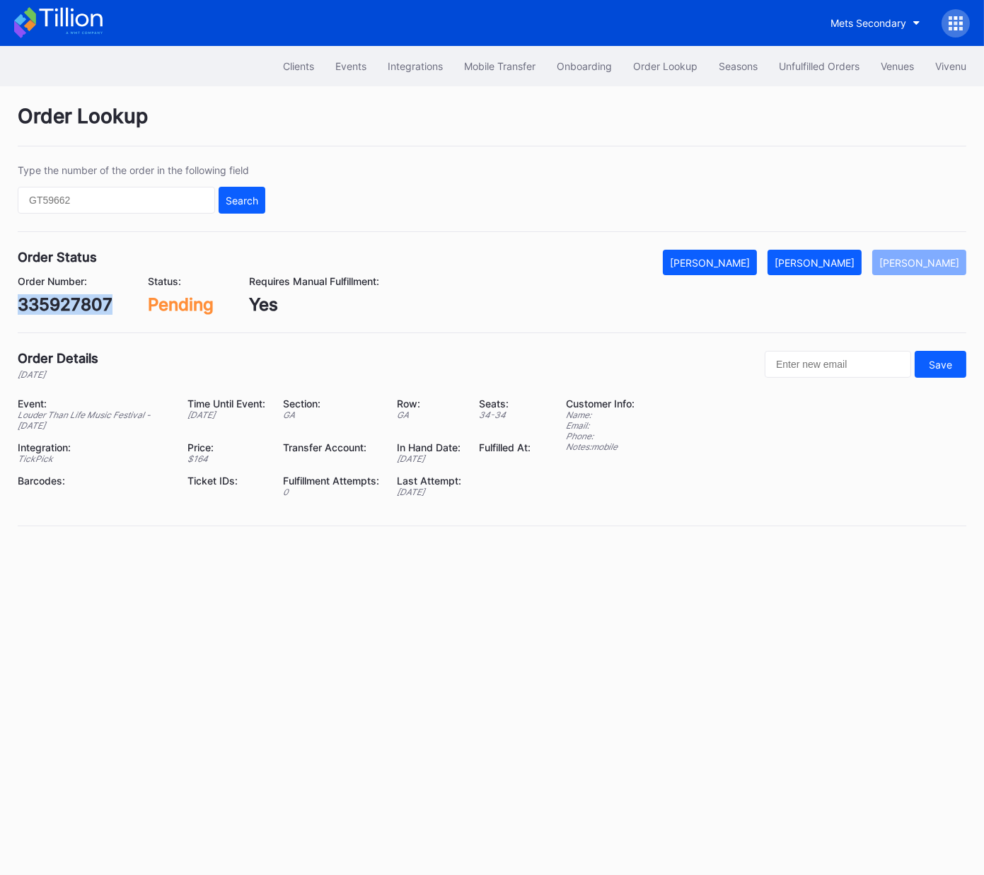
copy div "335927807"
click at [829, 258] on div "[PERSON_NAME]" at bounding box center [814, 263] width 80 height 12
click at [90, 299] on div "622978998" at bounding box center [65, 304] width 95 height 21
copy div "622978998"
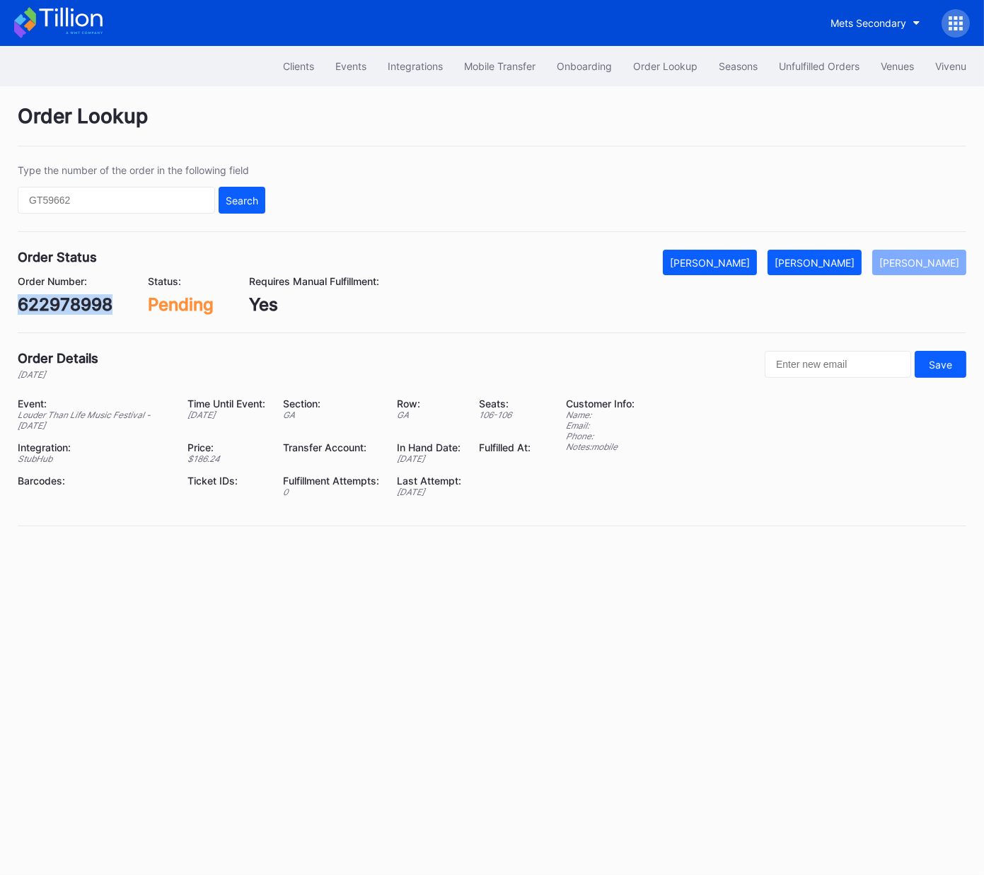
drag, startPoint x: 840, startPoint y: 267, endPoint x: 865, endPoint y: 244, distance: 34.0
click at [841, 267] on button "[PERSON_NAME]" at bounding box center [814, 262] width 94 height 25
click at [99, 305] on div "622968363" at bounding box center [65, 304] width 95 height 21
drag, startPoint x: 99, startPoint y: 305, endPoint x: 126, endPoint y: 298, distance: 27.6
click at [99, 305] on div "622968363" at bounding box center [65, 304] width 95 height 21
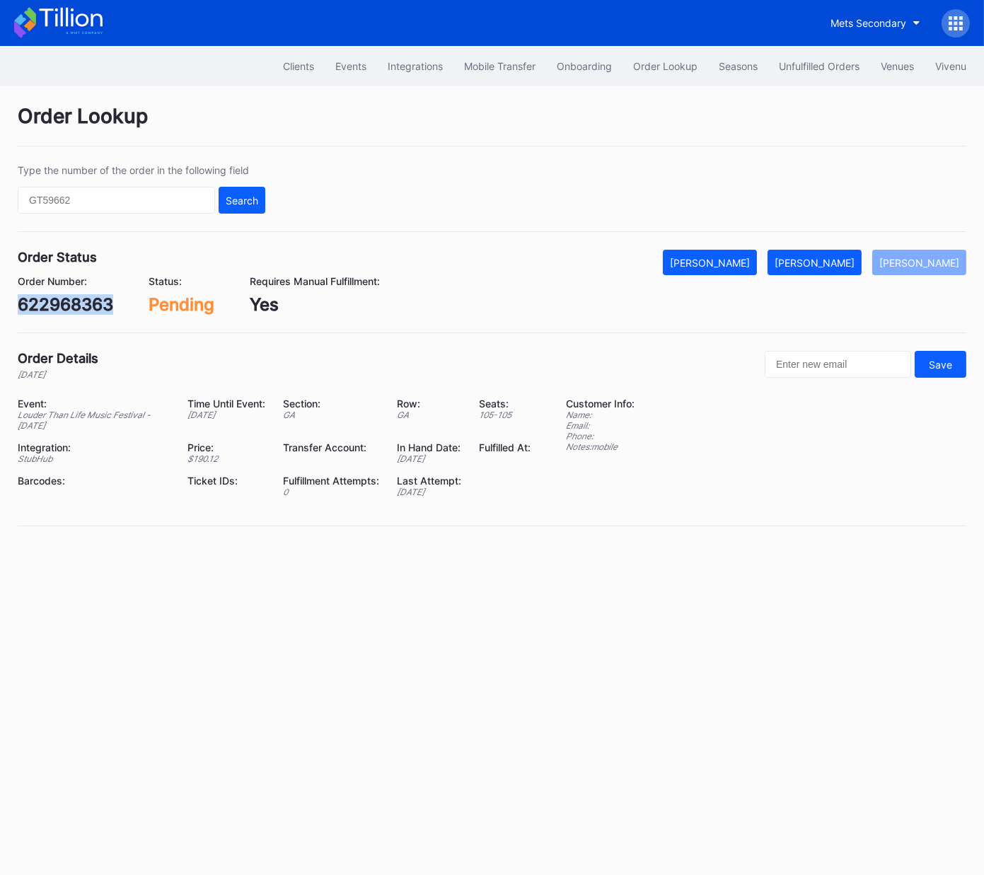
copy div "622968363"
click at [835, 259] on div "[PERSON_NAME]" at bounding box center [814, 263] width 80 height 12
click at [87, 303] on div "623118401" at bounding box center [62, 304] width 88 height 21
copy div "623118401"
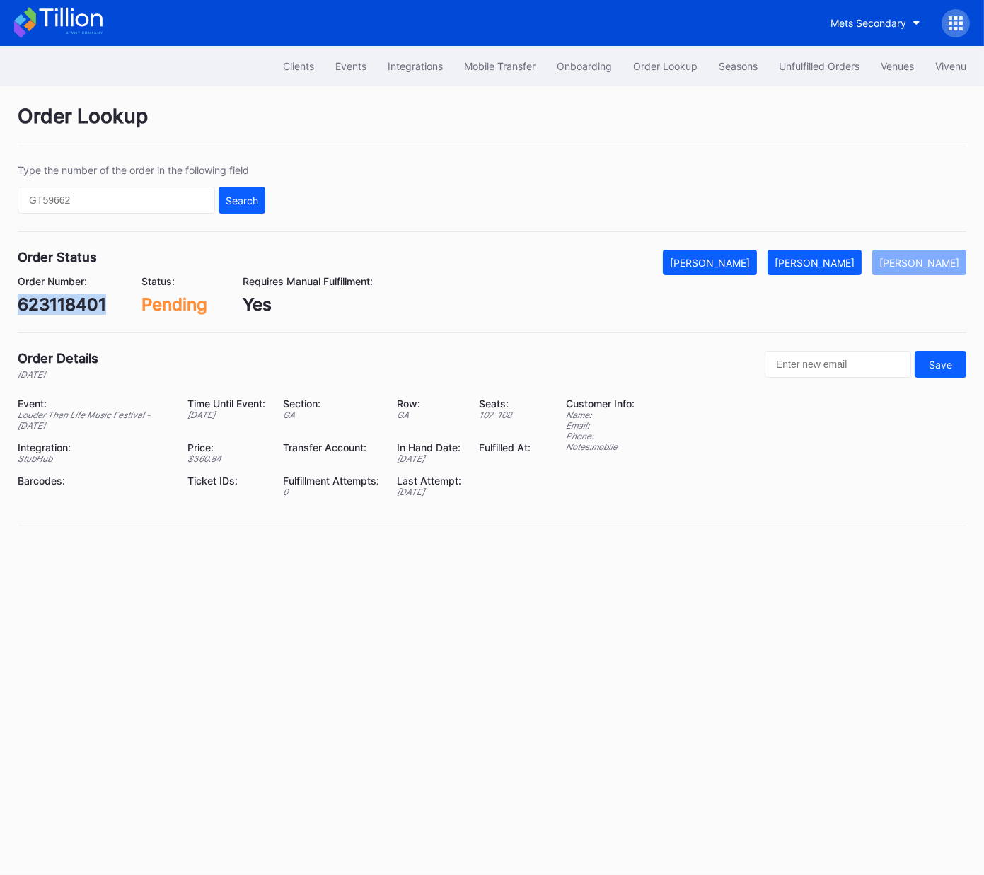
drag, startPoint x: 839, startPoint y: 251, endPoint x: 885, endPoint y: 259, distance: 47.3
click at [839, 251] on button "[PERSON_NAME]" at bounding box center [814, 262] width 94 height 25
click at [96, 305] on div "623472603" at bounding box center [66, 304] width 96 height 21
click at [97, 305] on div "623472603" at bounding box center [66, 304] width 96 height 21
copy div "623472603"
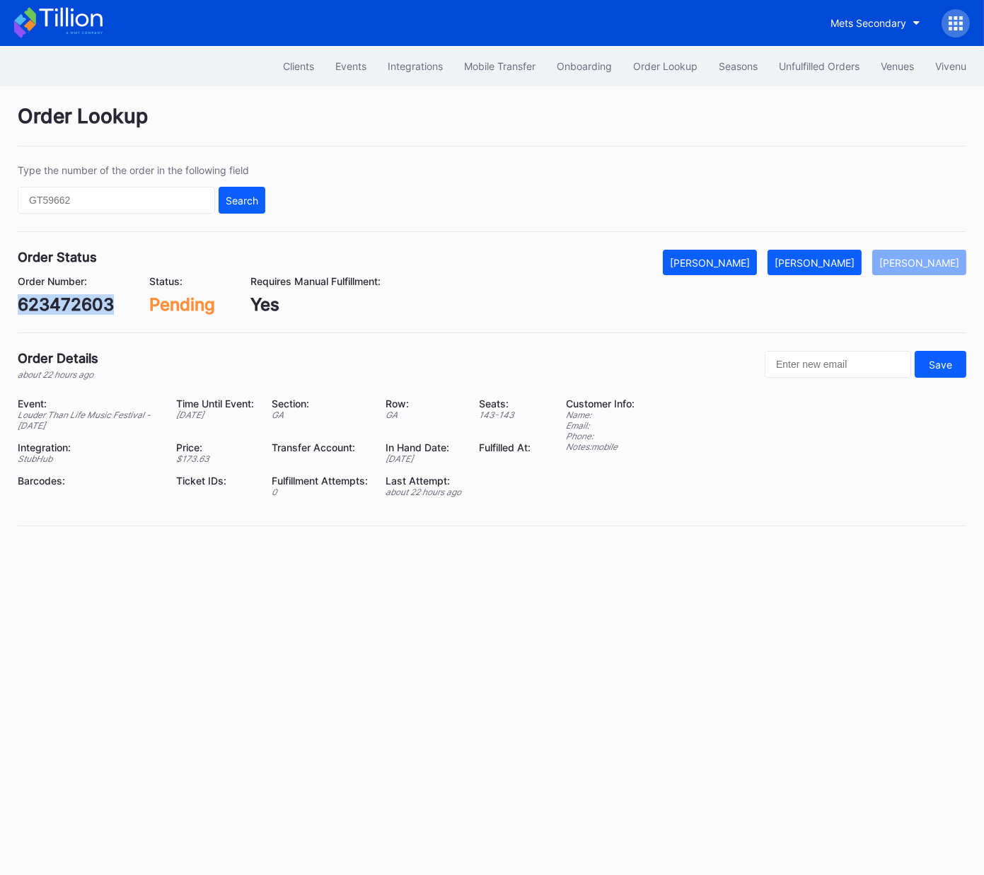
drag, startPoint x: 823, startPoint y: 262, endPoint x: 970, endPoint y: 205, distance: 157.6
click at [827, 260] on div "[PERSON_NAME]" at bounding box center [814, 263] width 80 height 12
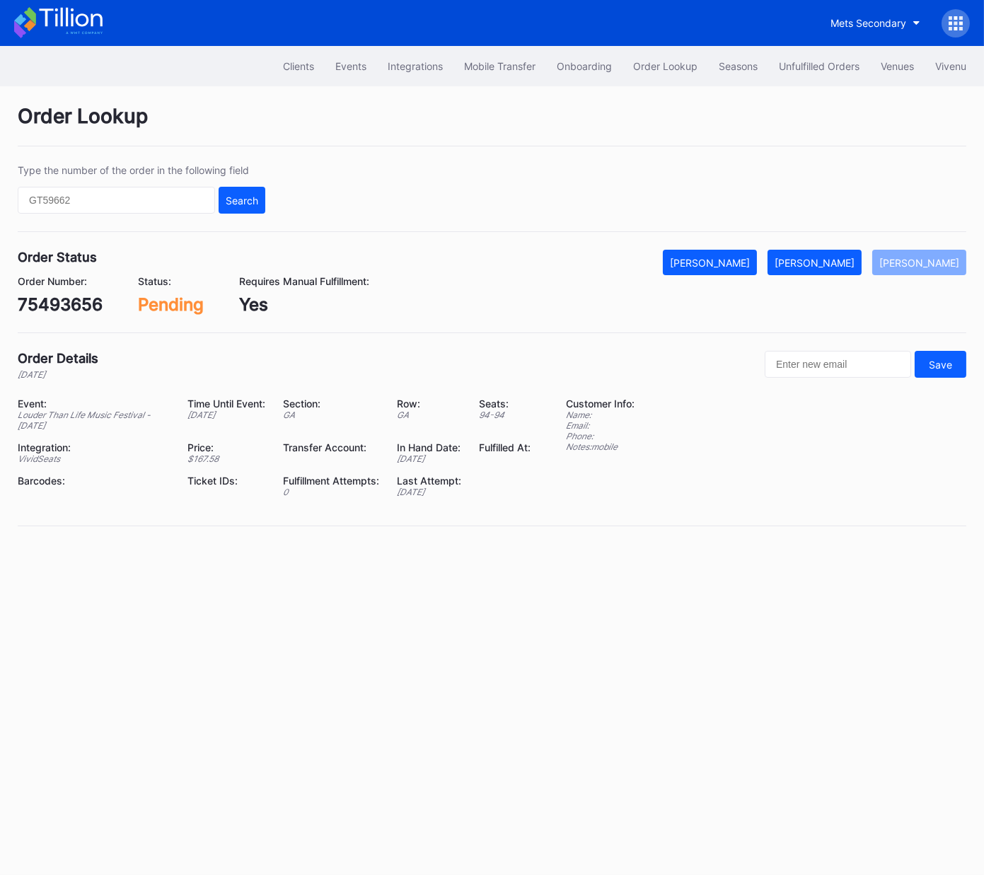
click at [64, 310] on div "75493656" at bounding box center [60, 304] width 85 height 21
copy div "75493656"
drag, startPoint x: 829, startPoint y: 259, endPoint x: 965, endPoint y: 147, distance: 175.8
click at [829, 259] on div "[PERSON_NAME]" at bounding box center [814, 263] width 80 height 12
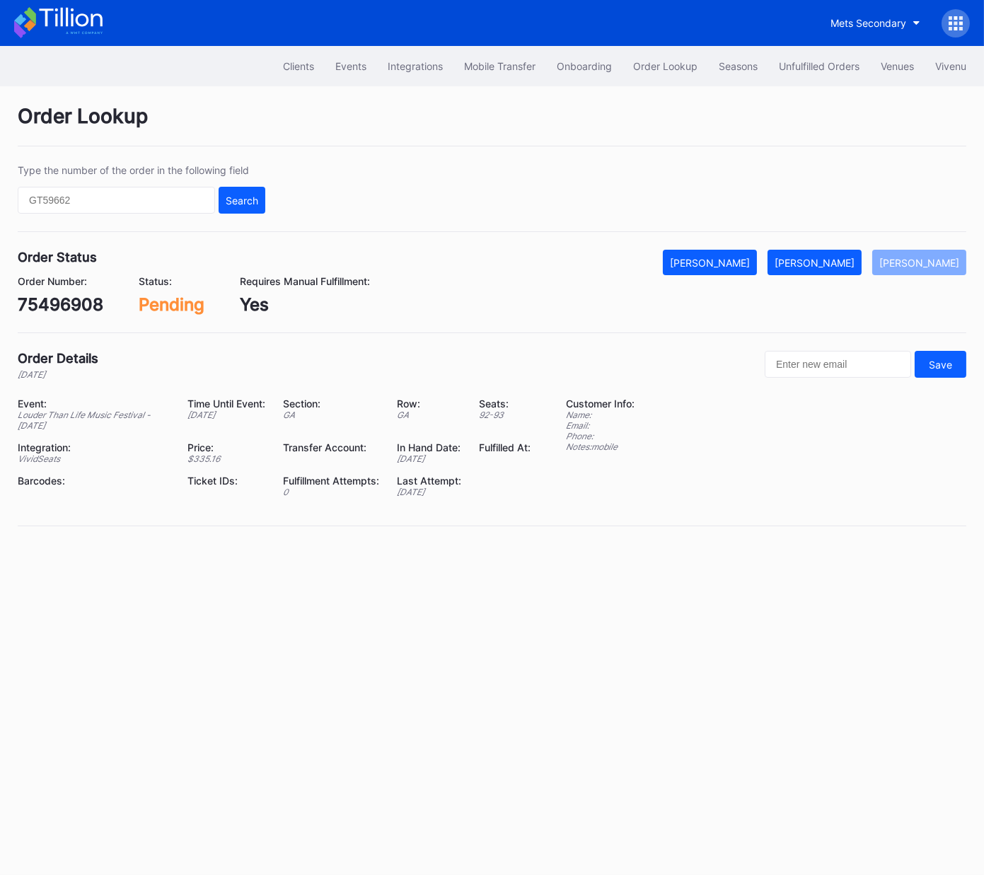
click at [83, 305] on div "75496908" at bounding box center [61, 304] width 86 height 21
copy div "75496908"
click at [823, 257] on div "[PERSON_NAME]" at bounding box center [814, 263] width 80 height 12
click at [83, 303] on div "623505345" at bounding box center [66, 304] width 97 height 21
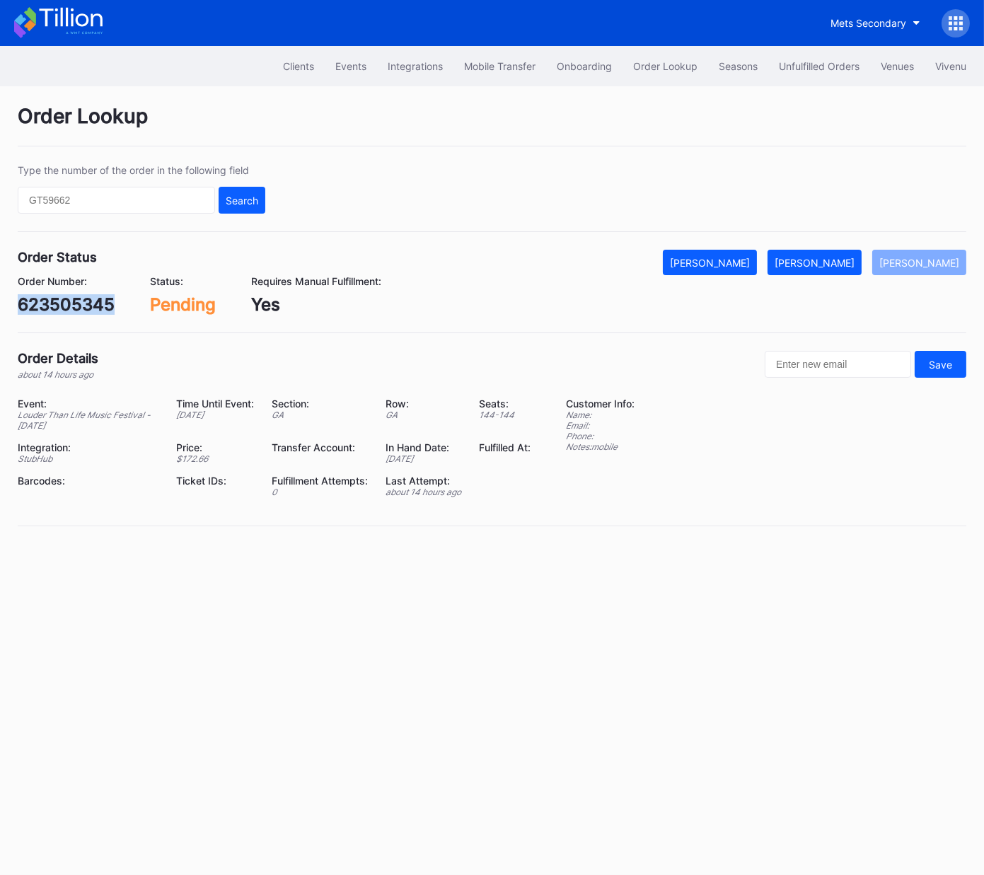
click at [83, 303] on div "623505345" at bounding box center [66, 304] width 97 height 21
copy div "623505345"
drag, startPoint x: 831, startPoint y: 260, endPoint x: 918, endPoint y: 202, distance: 104.9
click at [831, 260] on div "[PERSON_NAME]" at bounding box center [814, 263] width 80 height 12
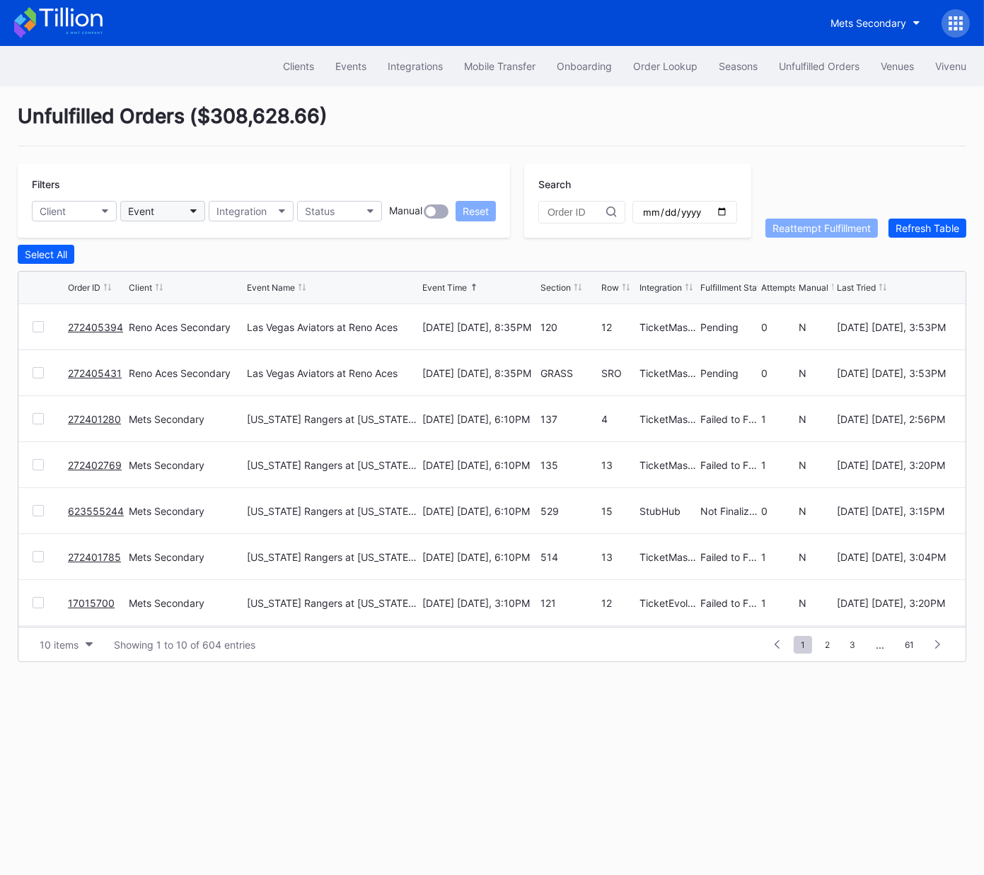
click at [177, 206] on button "Event" at bounding box center [162, 211] width 85 height 21
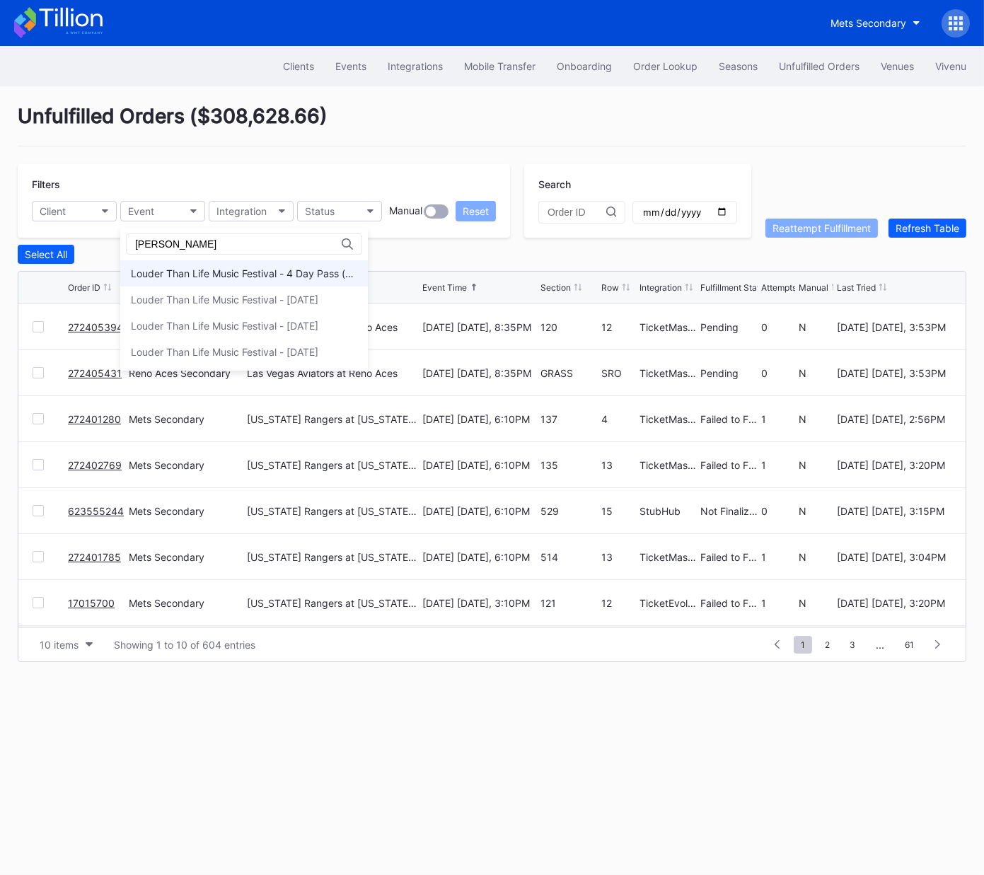
type input "[PERSON_NAME]"
click at [268, 273] on div "Louder Than Life Music Festival - 4 Day Pass (9/18 - 9/21)" at bounding box center [244, 273] width 226 height 12
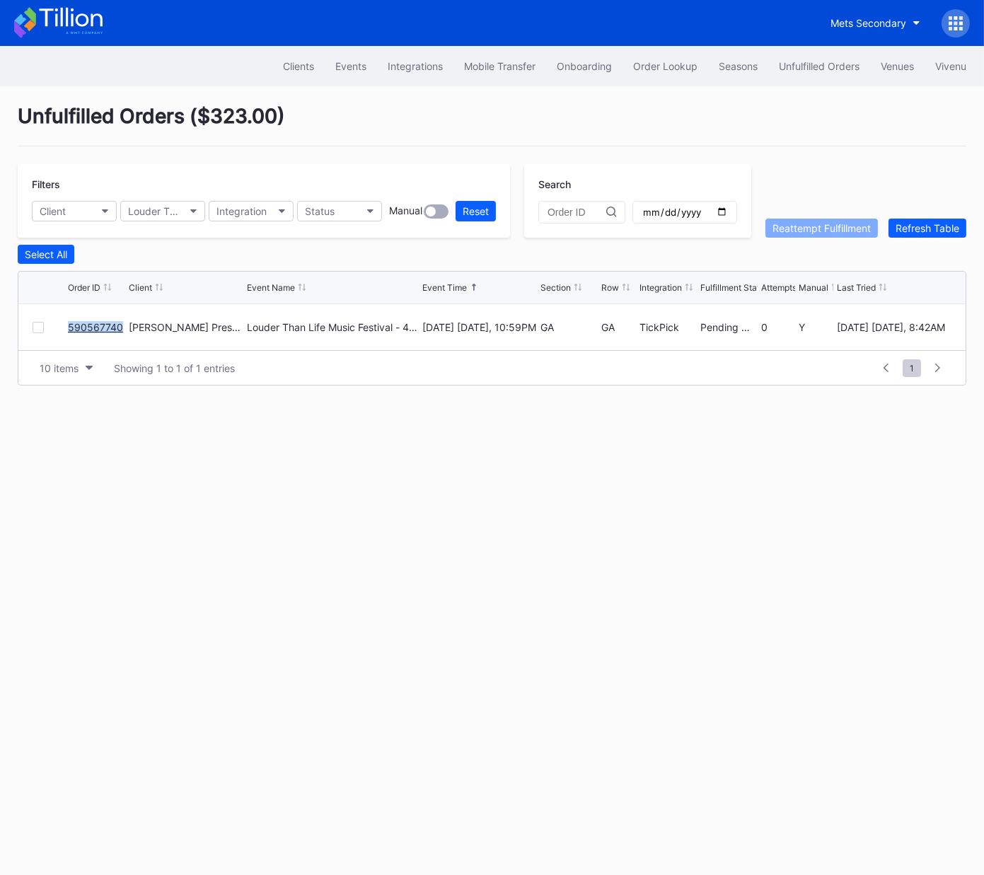
copy link "590567740"
click at [162, 216] on div "Louder Than Life Music Festival - 4 Day Pass (9/18 - 9/21)" at bounding box center [155, 211] width 55 height 12
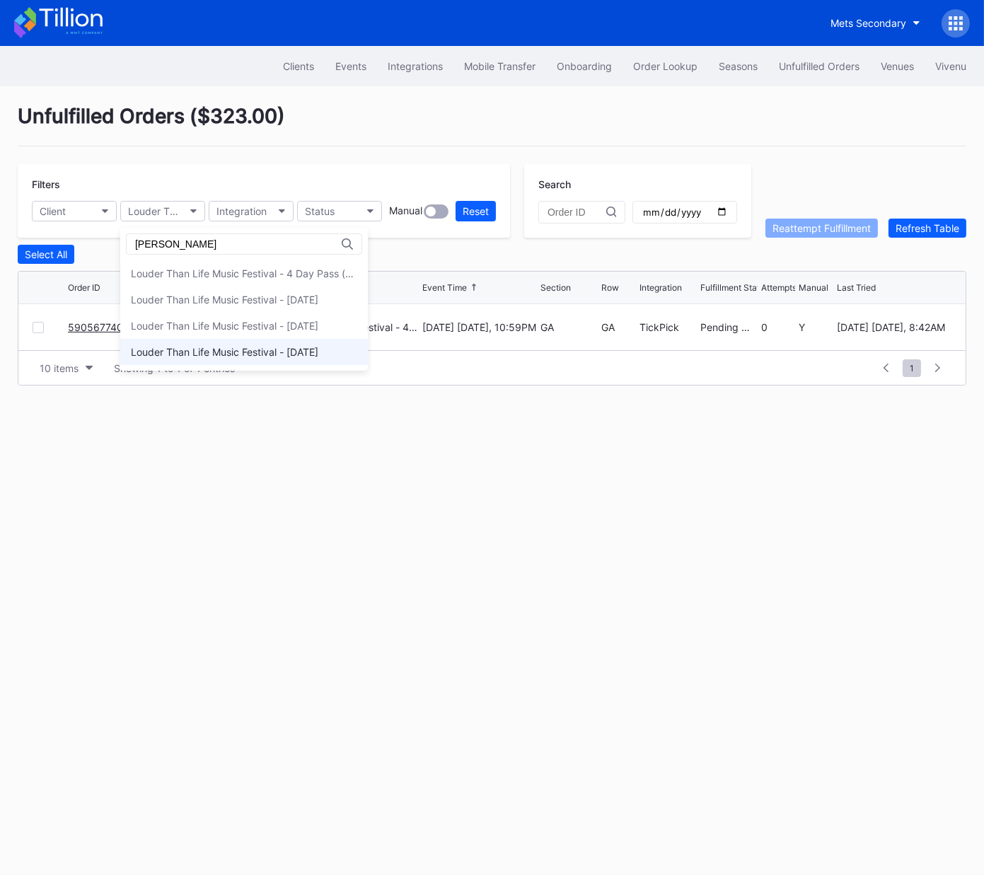
type input "[PERSON_NAME]"
click at [177, 342] on div "Louder Than Life Music Festival - [DATE]" at bounding box center [243, 352] width 247 height 26
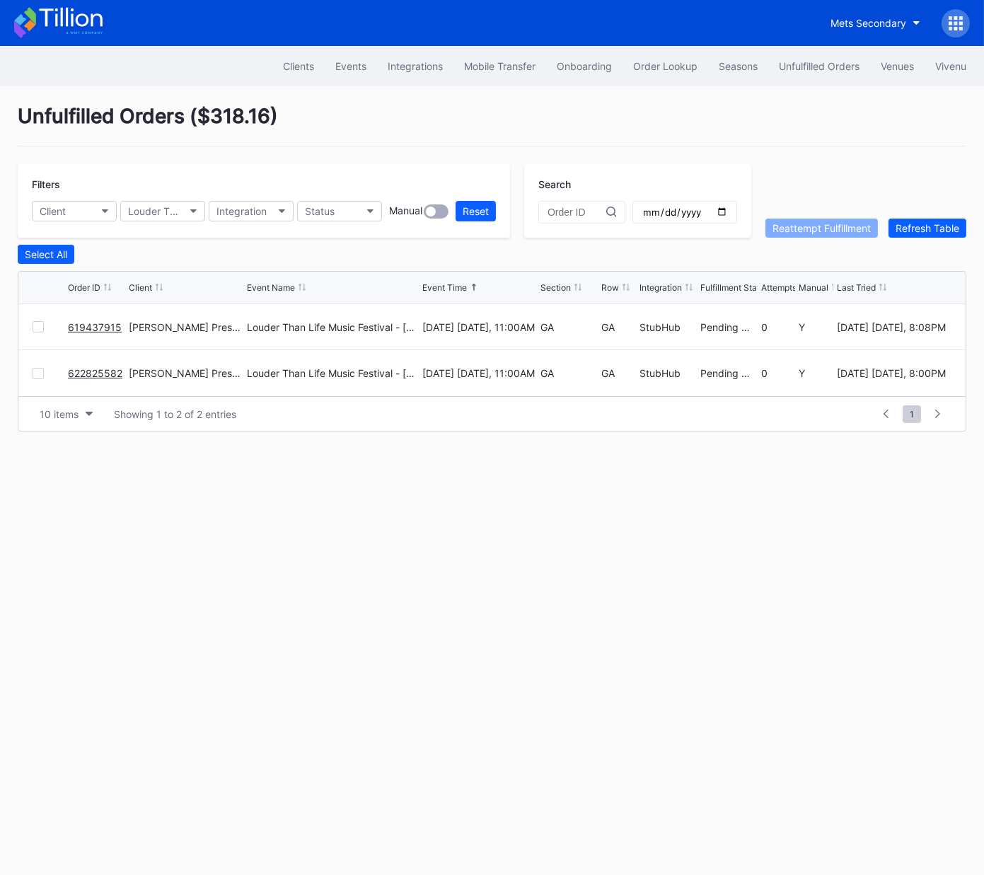
drag, startPoint x: 98, startPoint y: 324, endPoint x: 119, endPoint y: 329, distance: 21.8
click at [97, 324] on link "619437915" at bounding box center [95, 327] width 54 height 12
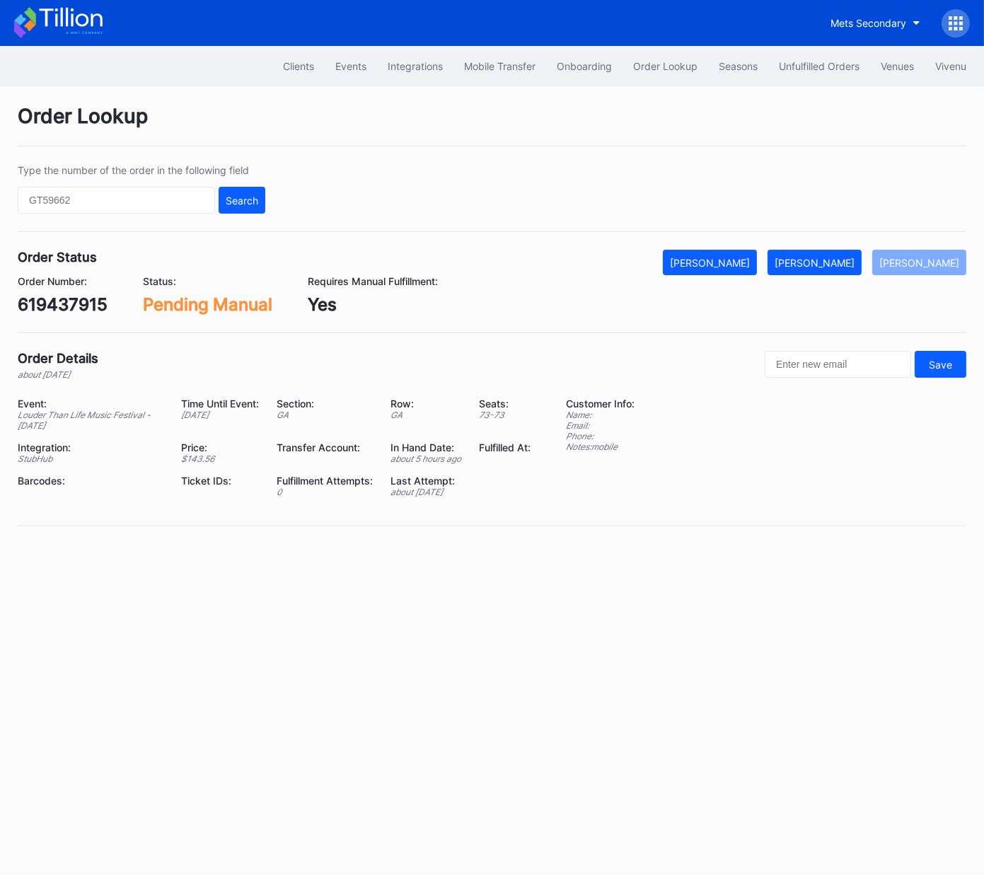
click at [68, 308] on div "619437915" at bounding box center [63, 304] width 90 height 21
copy div "619437915"
click at [842, 260] on div "Mark Fulfilled" at bounding box center [814, 263] width 80 height 12
click at [454, 267] on div "Order Status Mark Cancelled Mark Fulfilled Mark Pending" at bounding box center [492, 262] width 948 height 25
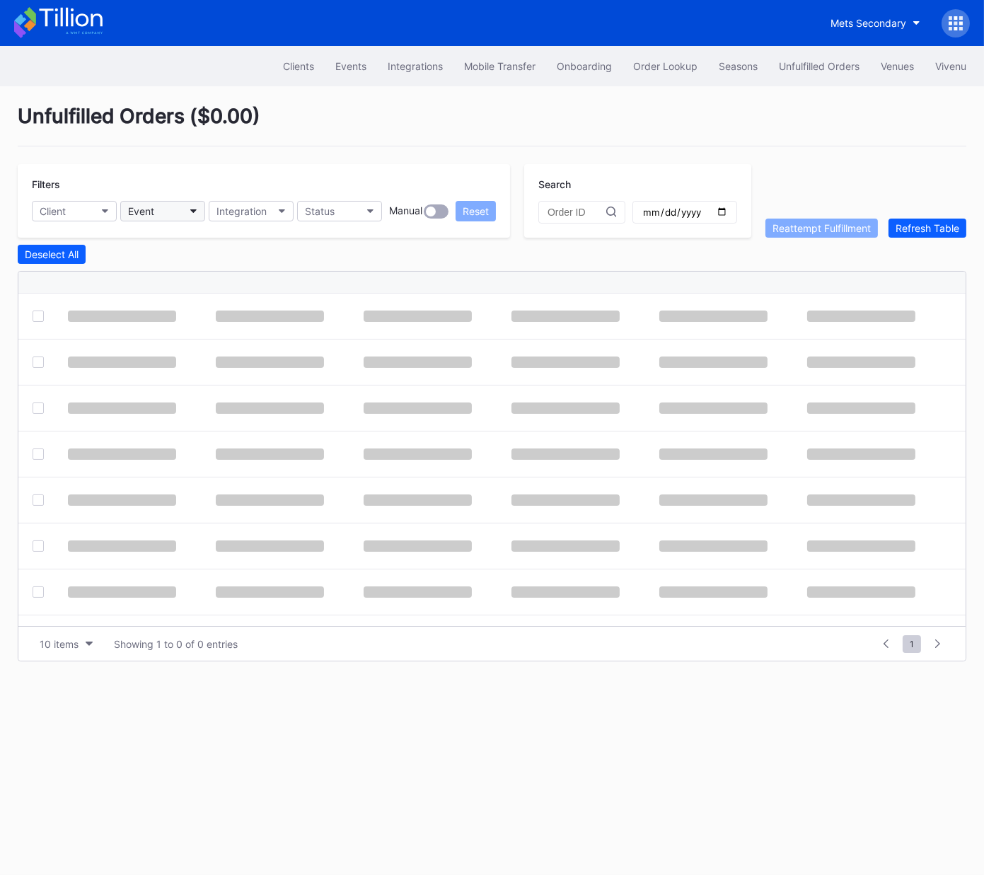
click at [154, 205] on div "Event" at bounding box center [141, 211] width 26 height 12
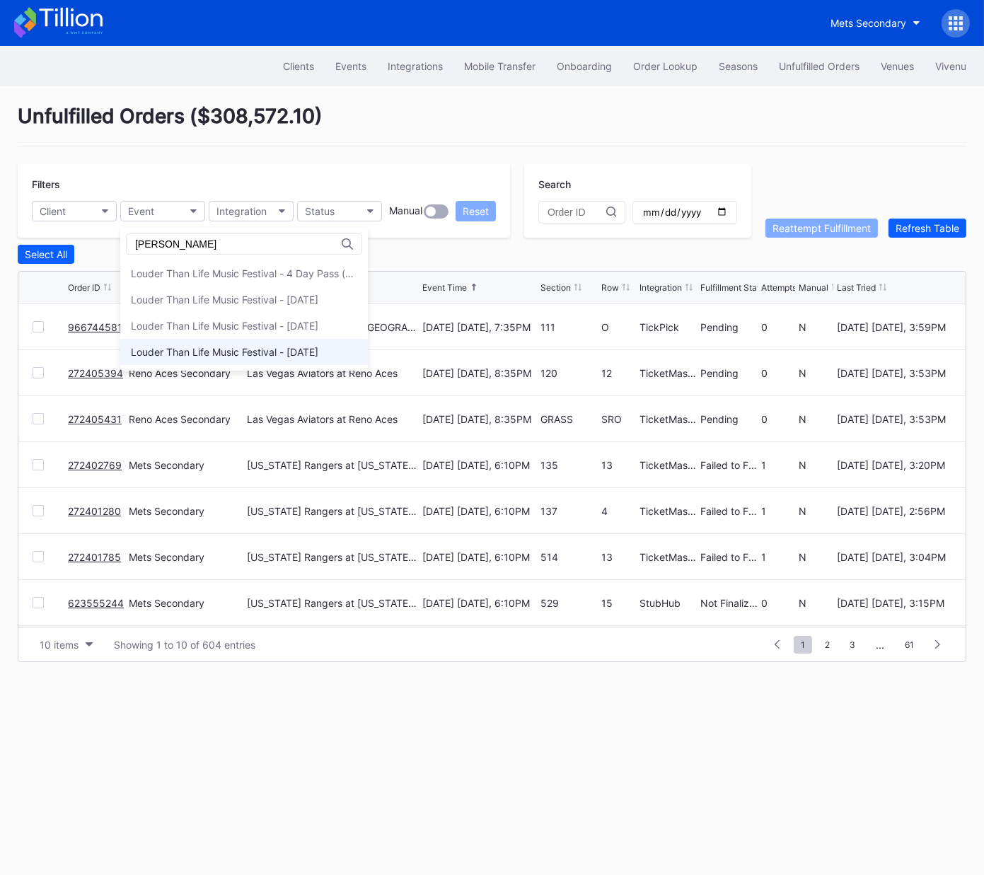
type input "[PERSON_NAME]"
click at [298, 355] on div "Louder Than Life Music Festival - [DATE]" at bounding box center [224, 352] width 187 height 12
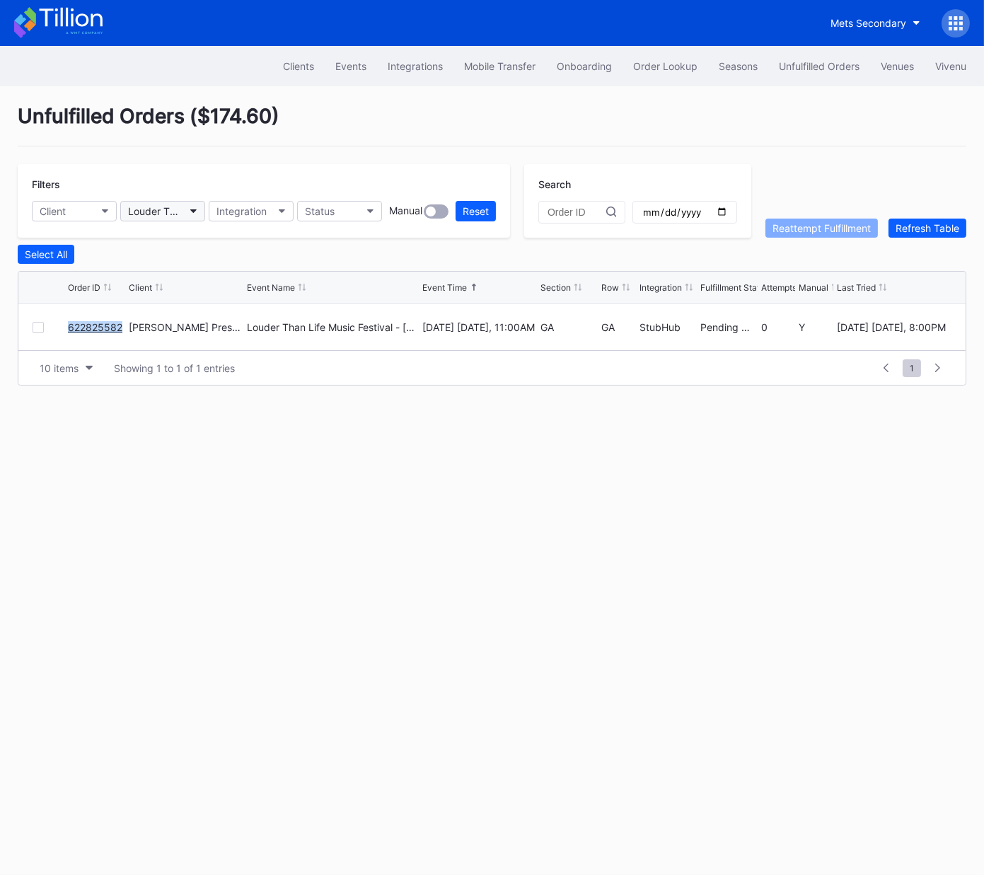
click at [166, 217] on button "Louder Than Life Music Festival - [DATE]" at bounding box center [162, 211] width 85 height 21
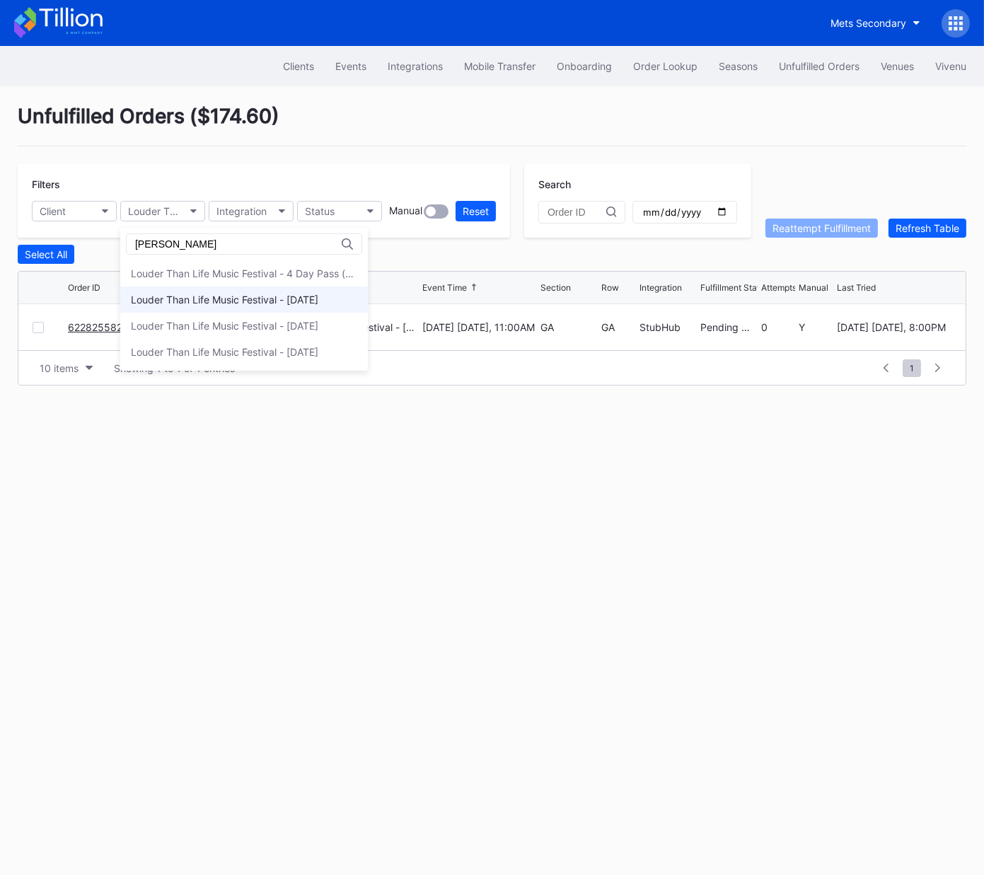
type input "[PERSON_NAME]"
click at [207, 301] on div "Louder Than Life Music Festival - [DATE]" at bounding box center [224, 299] width 187 height 12
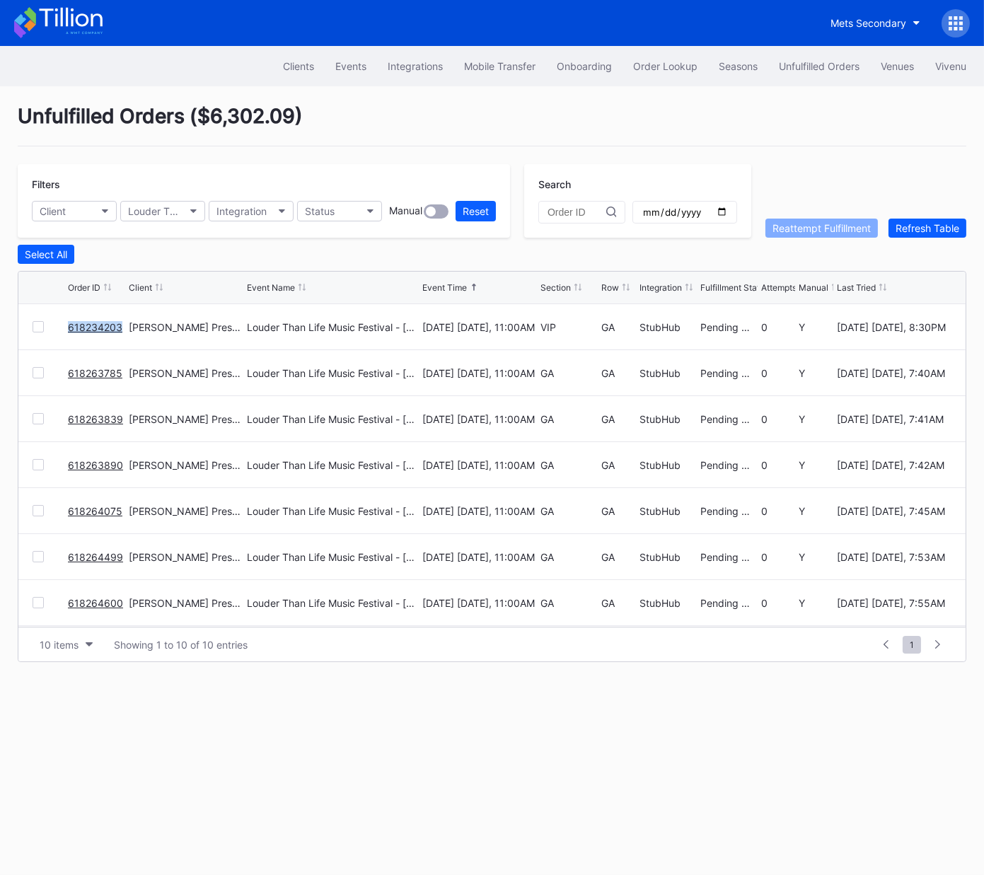
copy link "618234203"
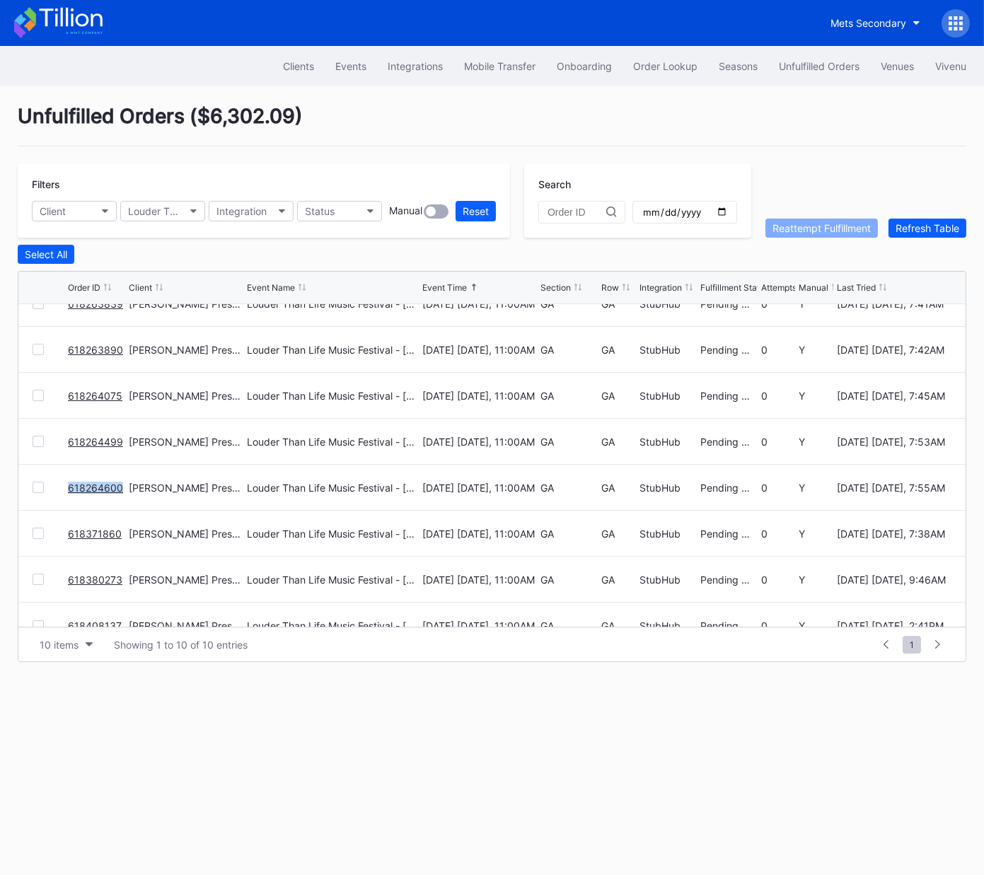
scroll to position [137, 0]
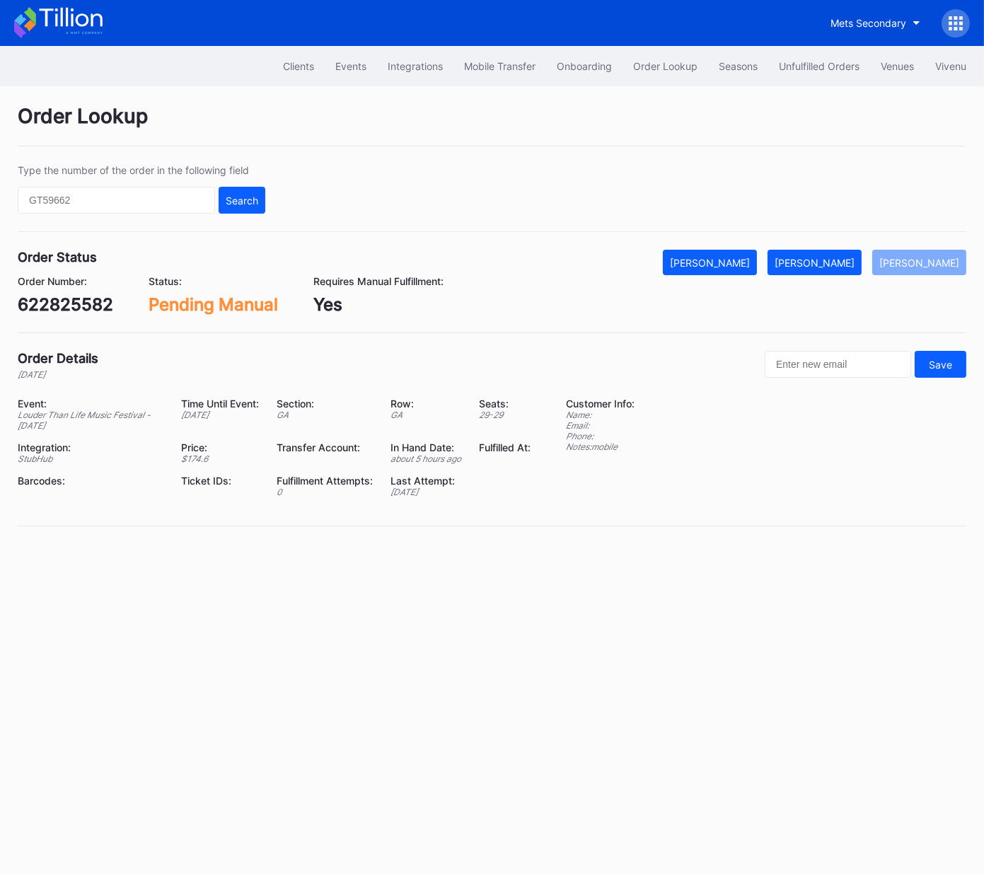
click at [83, 308] on div "622825582" at bounding box center [65, 304] width 95 height 21
copy div "622825582"
click at [831, 274] on button "[PERSON_NAME]" at bounding box center [814, 262] width 94 height 25
click at [87, 305] on div "618234203" at bounding box center [65, 304] width 94 height 21
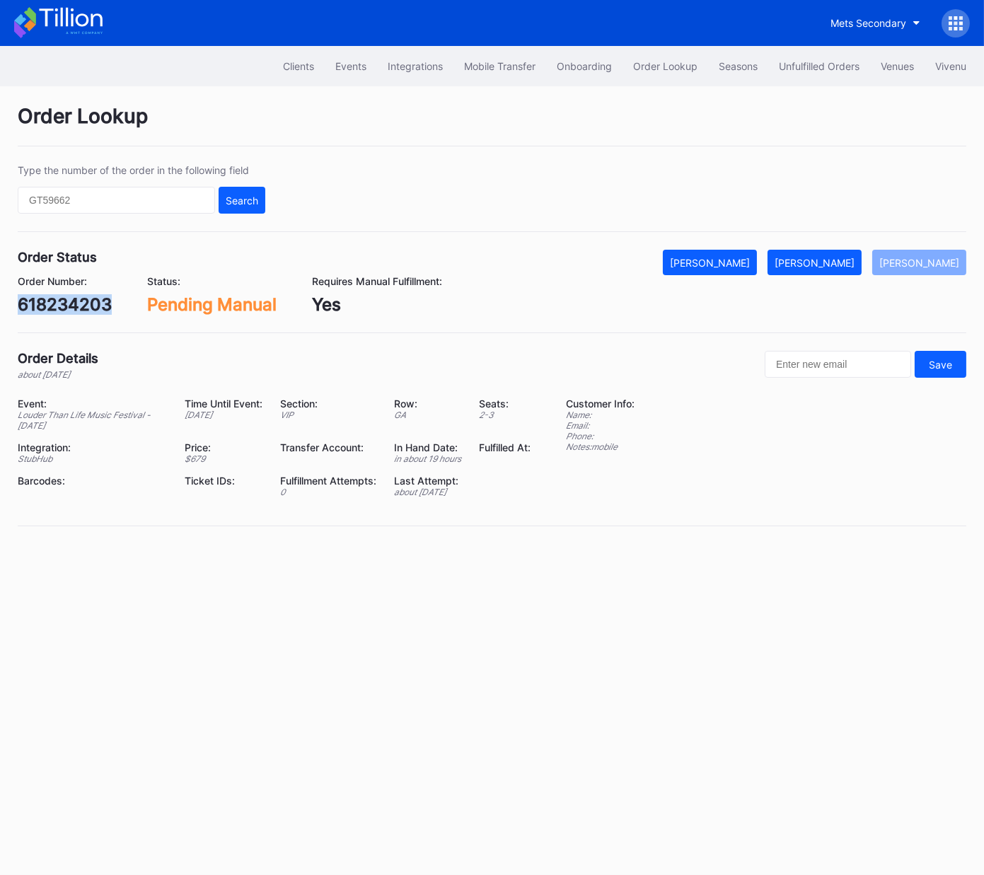
click at [87, 305] on div "618234203" at bounding box center [65, 304] width 94 height 21
copy div "618234203"
click at [78, 305] on div "618263785" at bounding box center [64, 304] width 92 height 21
copy div "618263785"
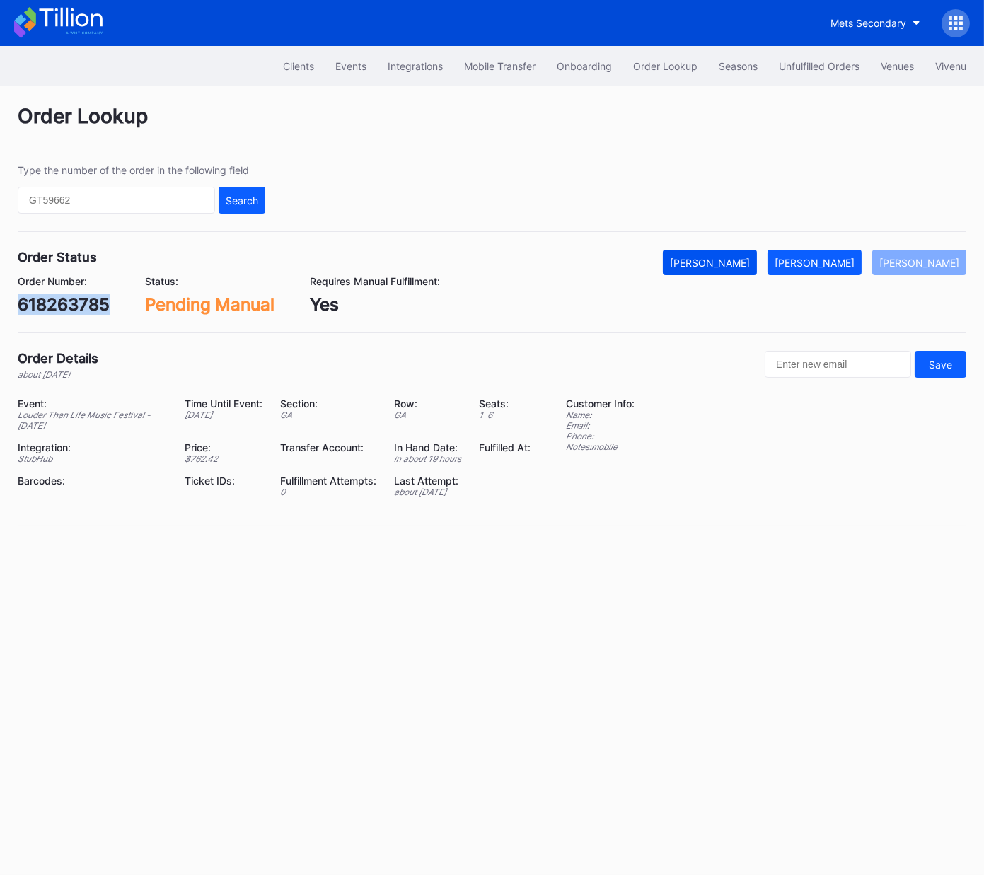
click at [745, 261] on div "[PERSON_NAME]" at bounding box center [710, 263] width 80 height 12
click at [84, 297] on div "618263839" at bounding box center [64, 304] width 93 height 21
click at [83, 297] on div "618263839" at bounding box center [64, 304] width 93 height 21
copy div "618263839"
click at [95, 300] on div "618263839" at bounding box center [64, 304] width 93 height 21
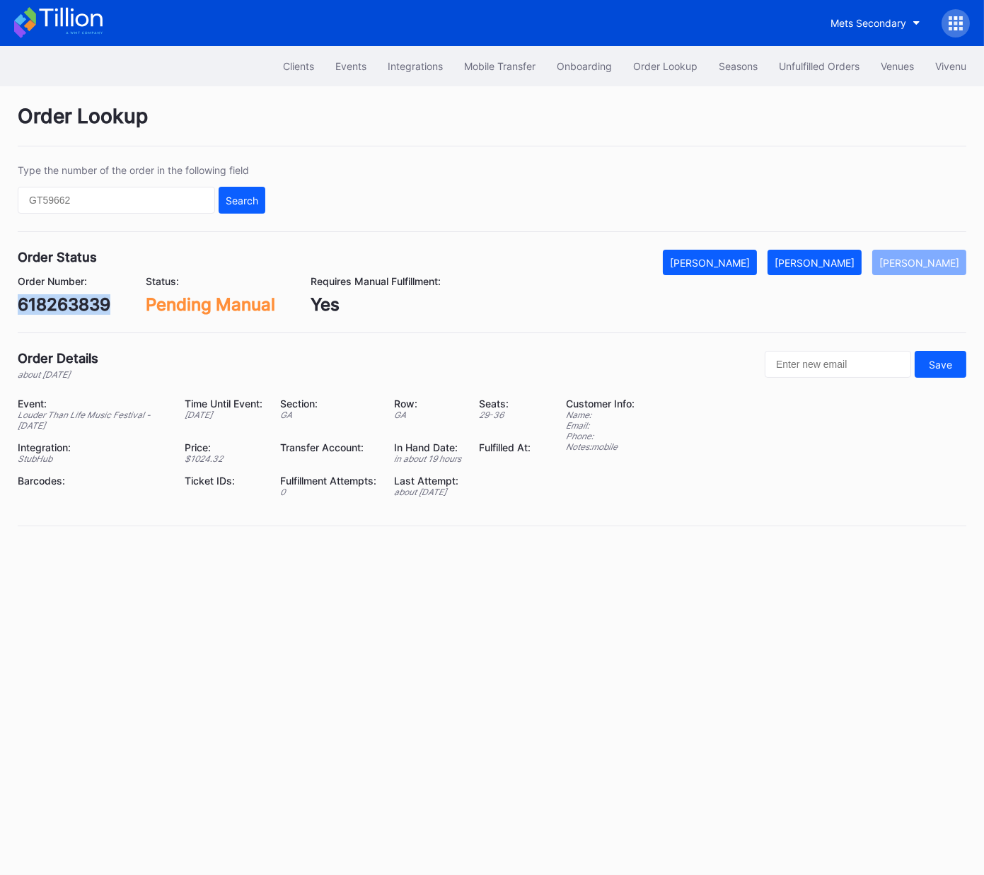
click at [95, 300] on div "618263839" at bounding box center [64, 304] width 93 height 21
click at [740, 260] on div "[PERSON_NAME]" at bounding box center [710, 263] width 80 height 12
click at [91, 298] on div "618263890" at bounding box center [64, 304] width 93 height 21
copy div "618263890"
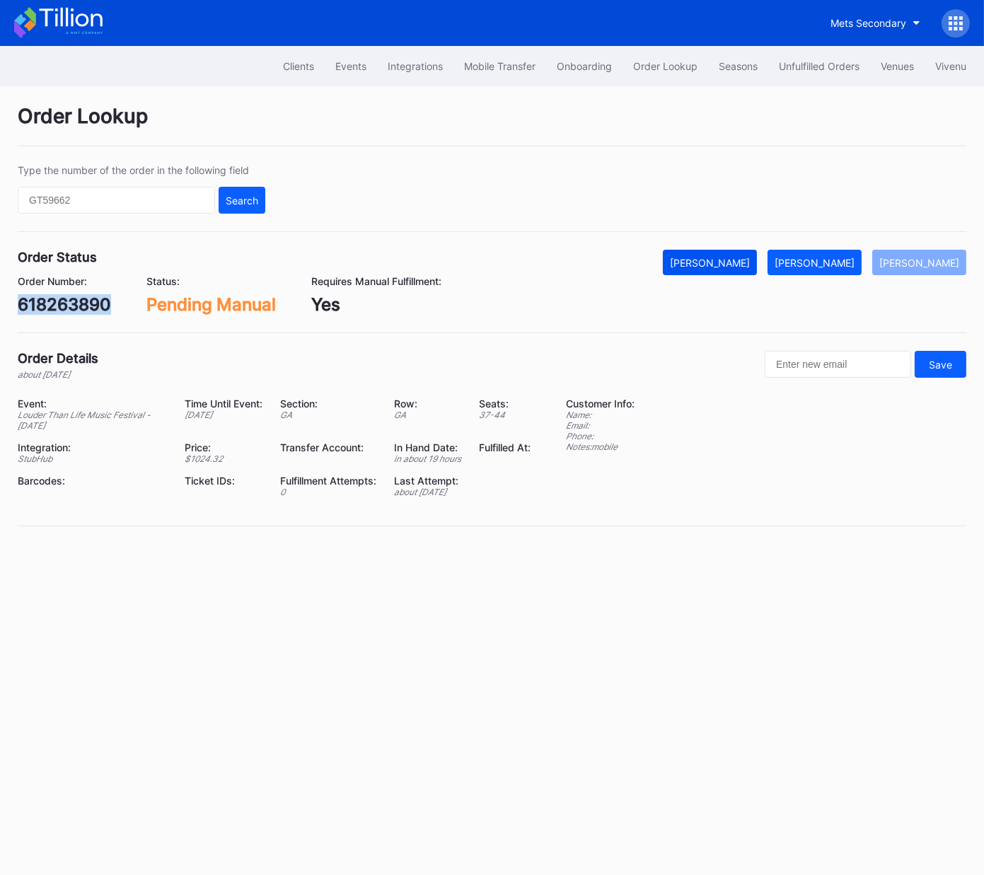
click at [743, 269] on button "[PERSON_NAME]" at bounding box center [710, 262] width 94 height 25
click at [63, 303] on div "618264075" at bounding box center [64, 304] width 93 height 21
copy div "618264075"
click at [739, 262] on div "[PERSON_NAME]" at bounding box center [710, 263] width 80 height 12
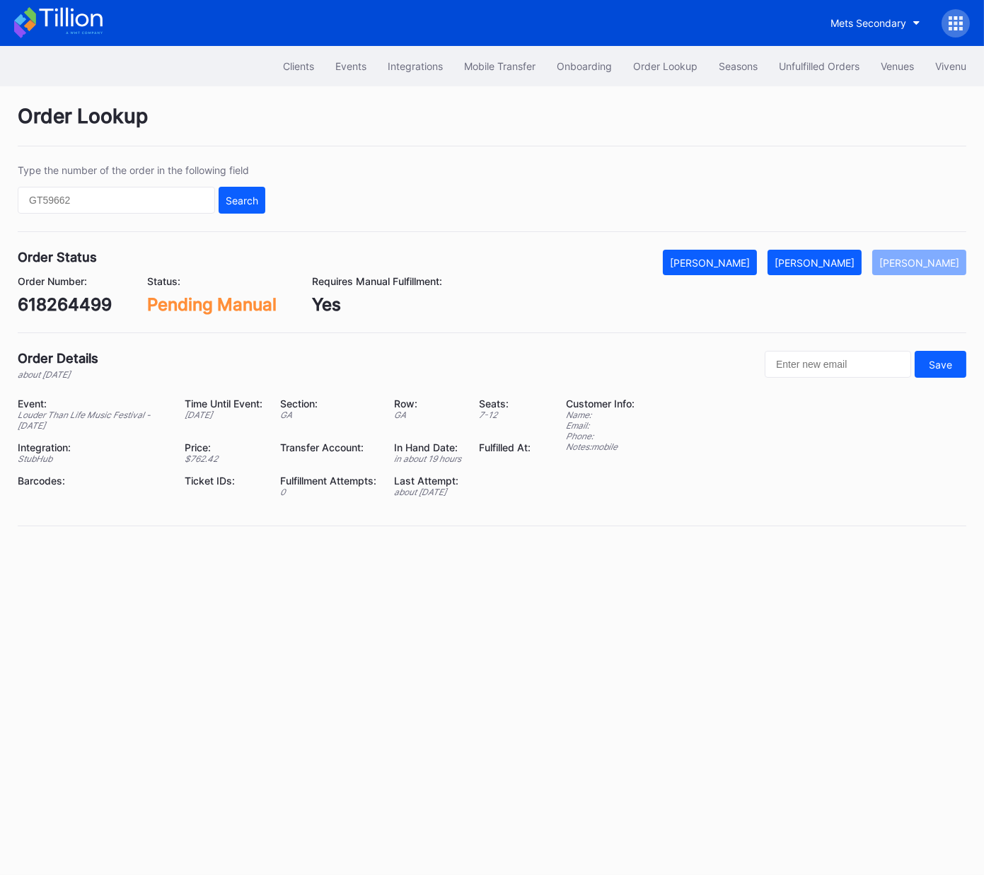
click at [94, 307] on div "618264499" at bounding box center [65, 304] width 94 height 21
copy div "618264499"
click at [749, 265] on div "[PERSON_NAME]" at bounding box center [710, 263] width 80 height 12
click at [73, 301] on div "618264600" at bounding box center [65, 304] width 95 height 21
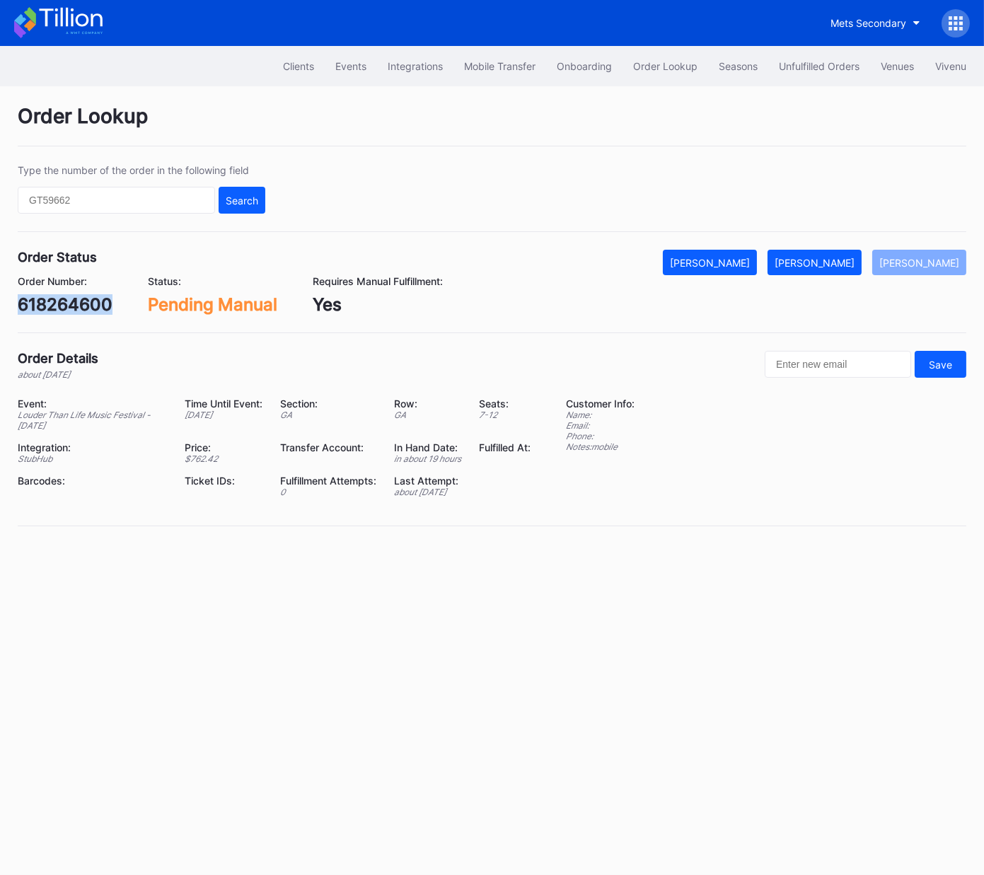
click at [73, 301] on div "618264600" at bounding box center [65, 304] width 95 height 21
copy div "618264600"
click at [749, 258] on div "[PERSON_NAME]" at bounding box center [710, 263] width 80 height 12
click at [83, 301] on div "618371860" at bounding box center [63, 304] width 90 height 21
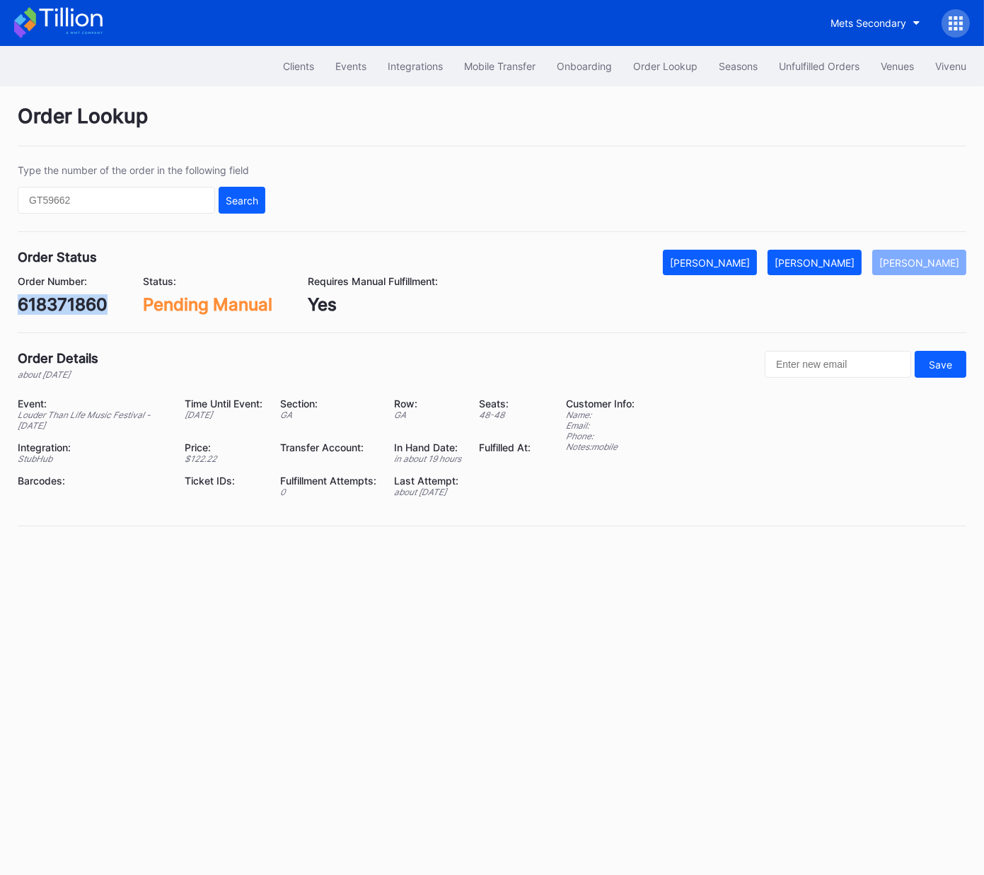
copy div "618371860"
click at [747, 266] on div "[PERSON_NAME]" at bounding box center [710, 263] width 80 height 12
click at [66, 307] on div "618380273" at bounding box center [64, 304] width 93 height 21
copy div "618380273"
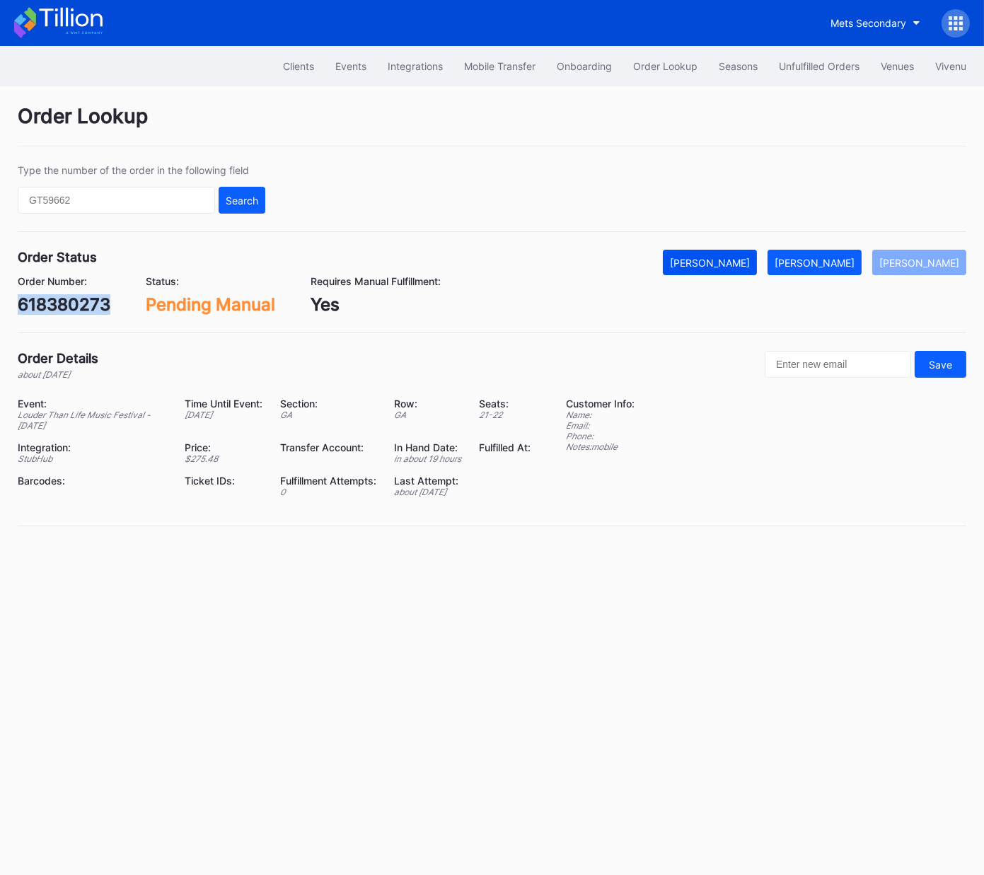
click at [749, 260] on div "[PERSON_NAME]" at bounding box center [710, 263] width 80 height 12
click at [62, 303] on div "618408137" at bounding box center [63, 304] width 91 height 21
copy div "618408137"
click at [749, 262] on div "[PERSON_NAME]" at bounding box center [710, 263] width 80 height 12
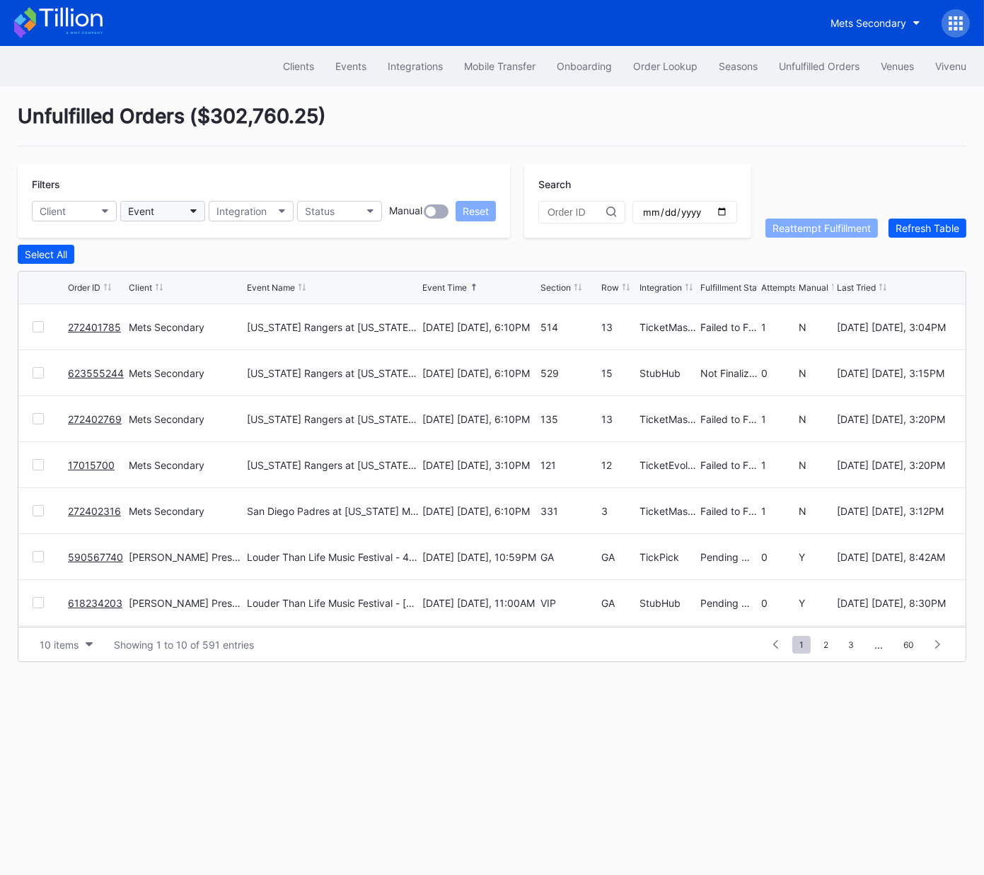
click at [183, 206] on button "Event" at bounding box center [162, 211] width 85 height 21
type input "lou"
click at [262, 298] on div "Louder Than Life Music Festival - Friday" at bounding box center [224, 299] width 187 height 12
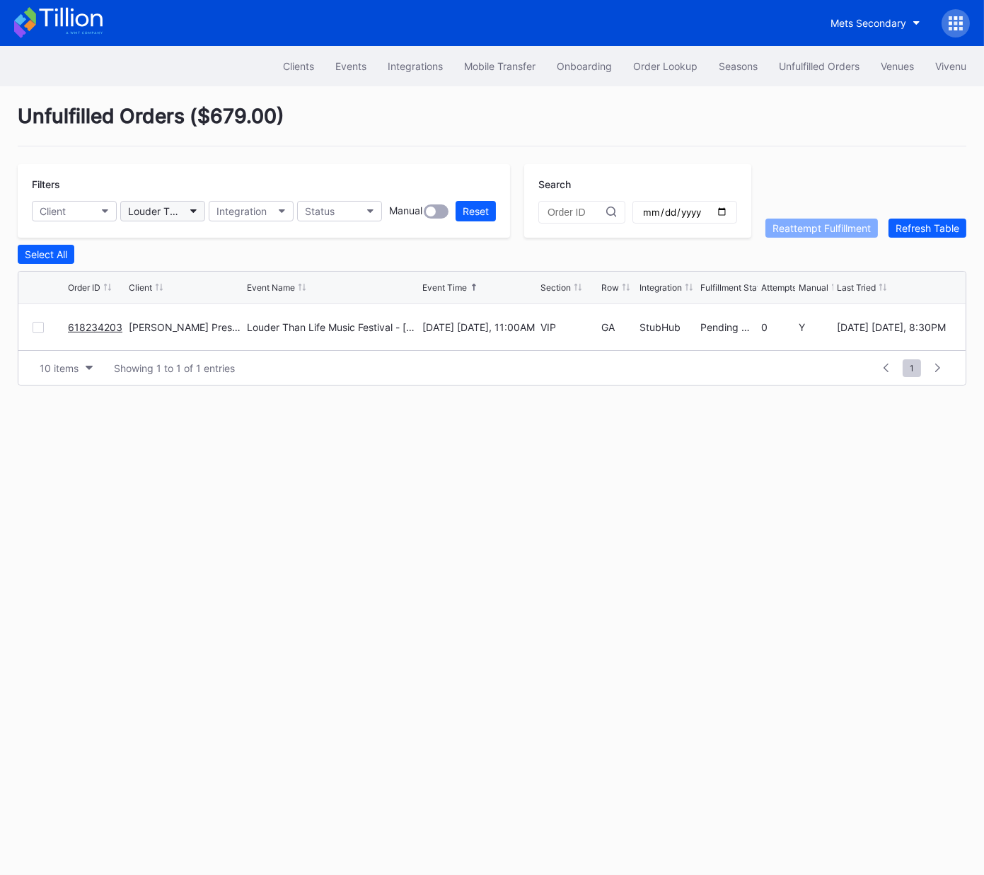
click at [167, 210] on div "Louder Than Life Music Festival - Friday" at bounding box center [155, 211] width 55 height 12
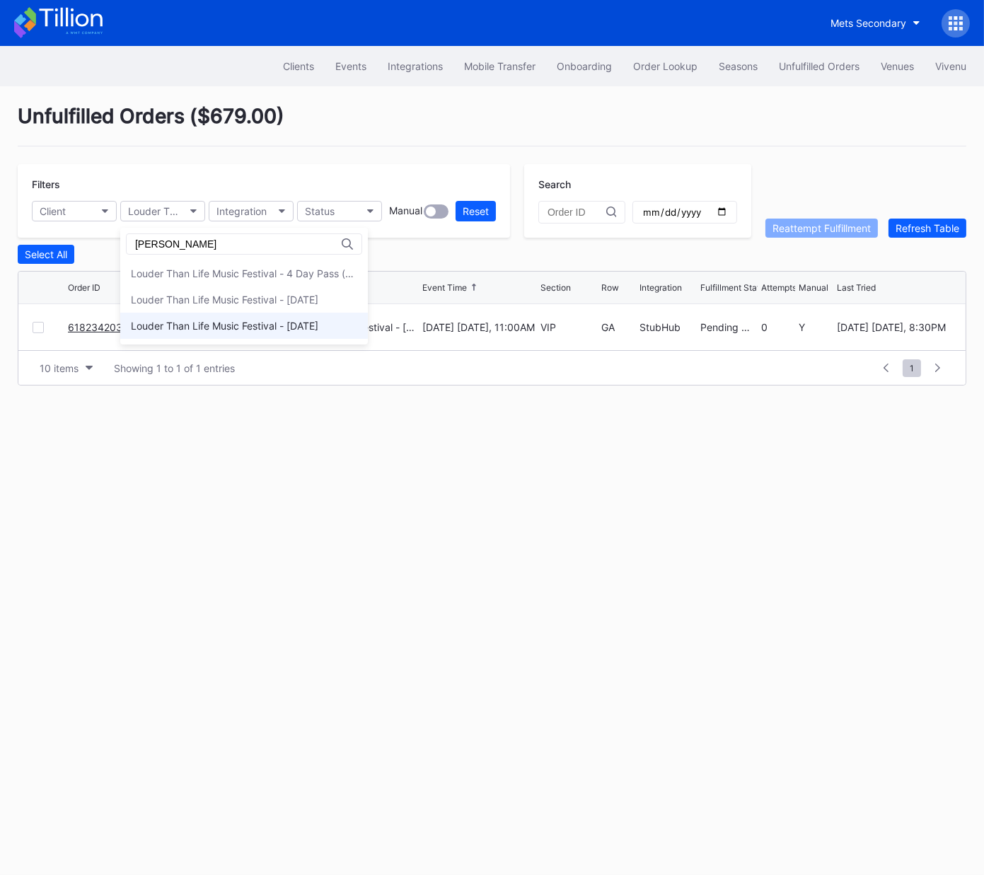
type input "lou"
click at [231, 323] on div "Louder Than Life Music Festival - [DATE]" at bounding box center [224, 326] width 187 height 12
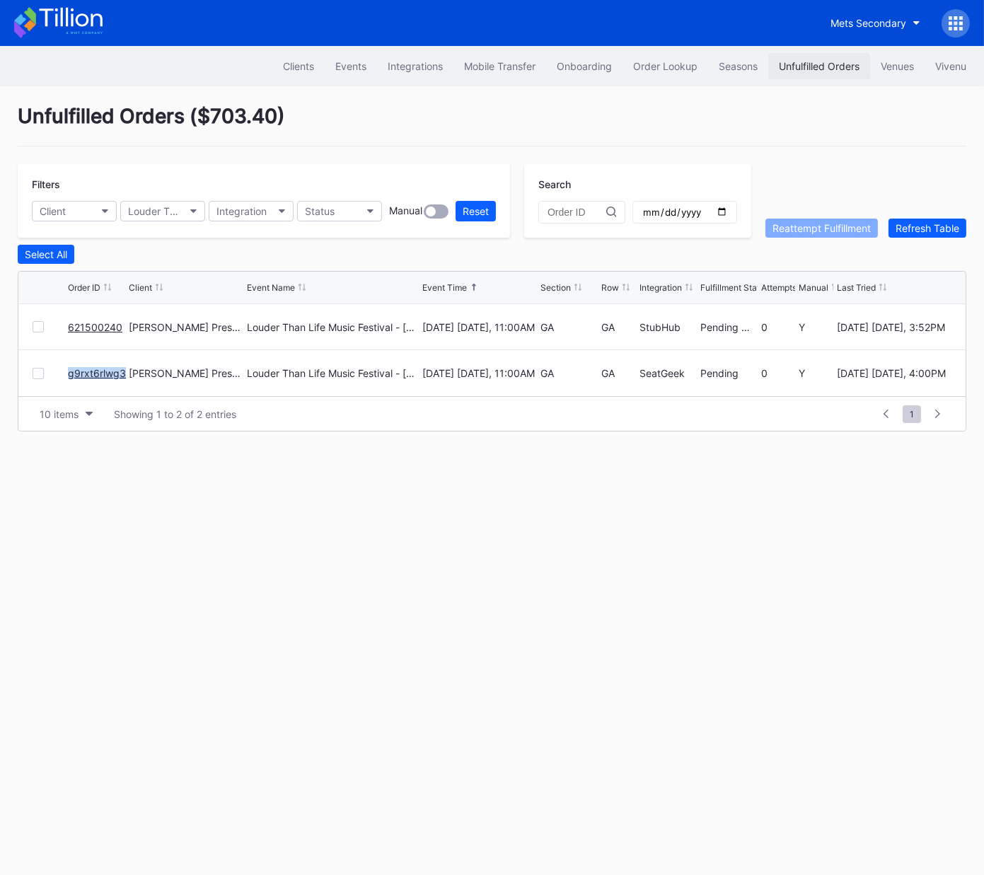
click at [802, 63] on div "Unfulfilled Orders" at bounding box center [818, 66] width 81 height 12
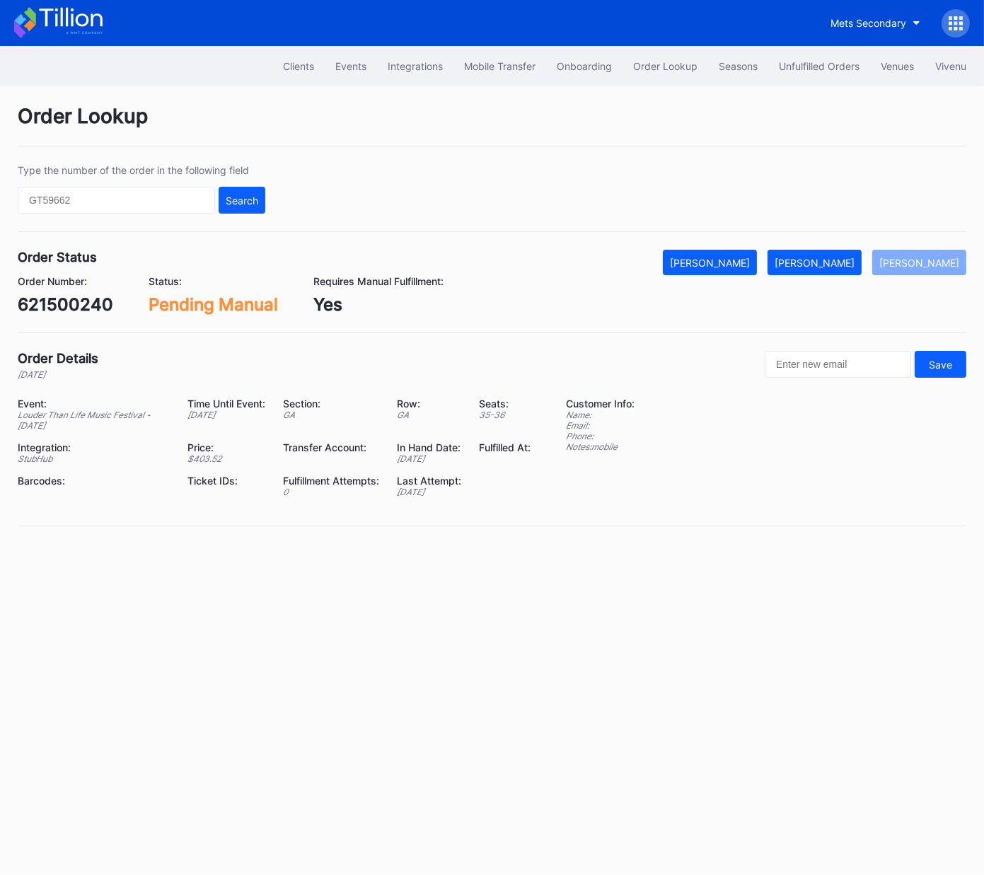
click at [97, 309] on div "621500240" at bounding box center [65, 304] width 95 height 21
copy div "621500240"
click at [59, 306] on div "621500240" at bounding box center [65, 304] width 95 height 21
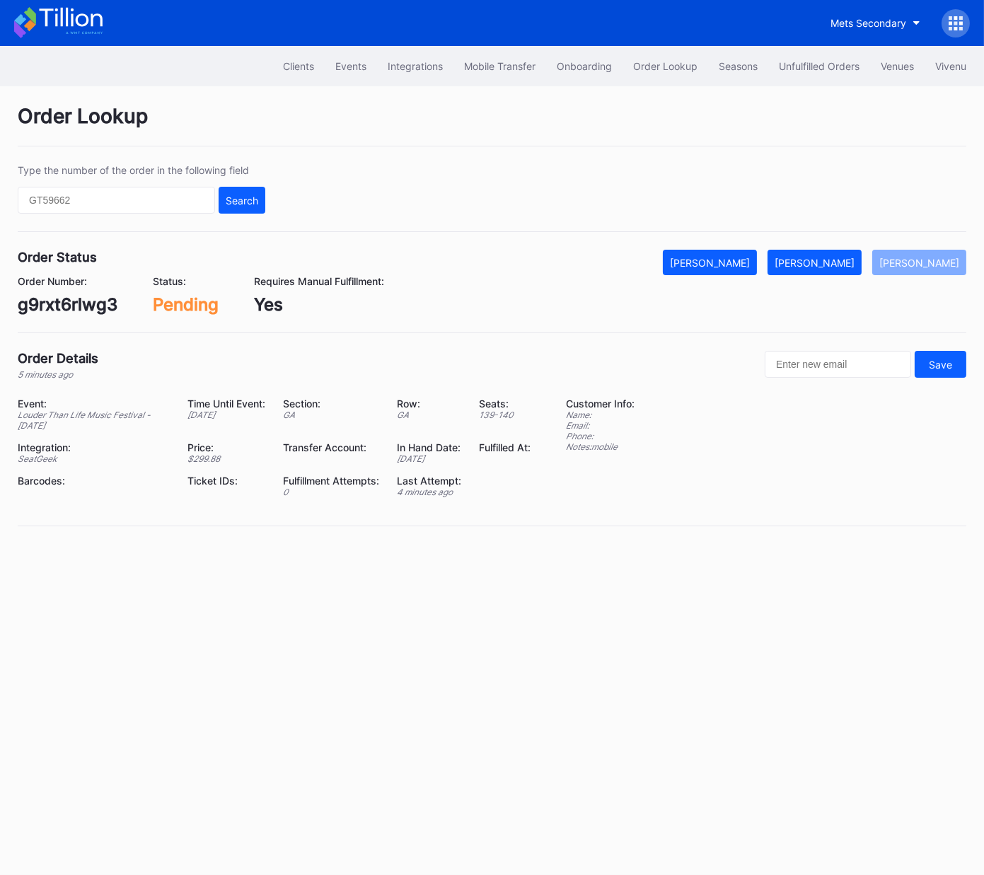
click at [81, 297] on div "g9rxt6rlwg3" at bounding box center [68, 304] width 100 height 21
click at [78, 298] on div "g9rxt6rlwg3" at bounding box center [68, 304] width 100 height 21
copy div "g9rxt6rlwg3"
click at [848, 267] on button "[PERSON_NAME]" at bounding box center [814, 262] width 94 height 25
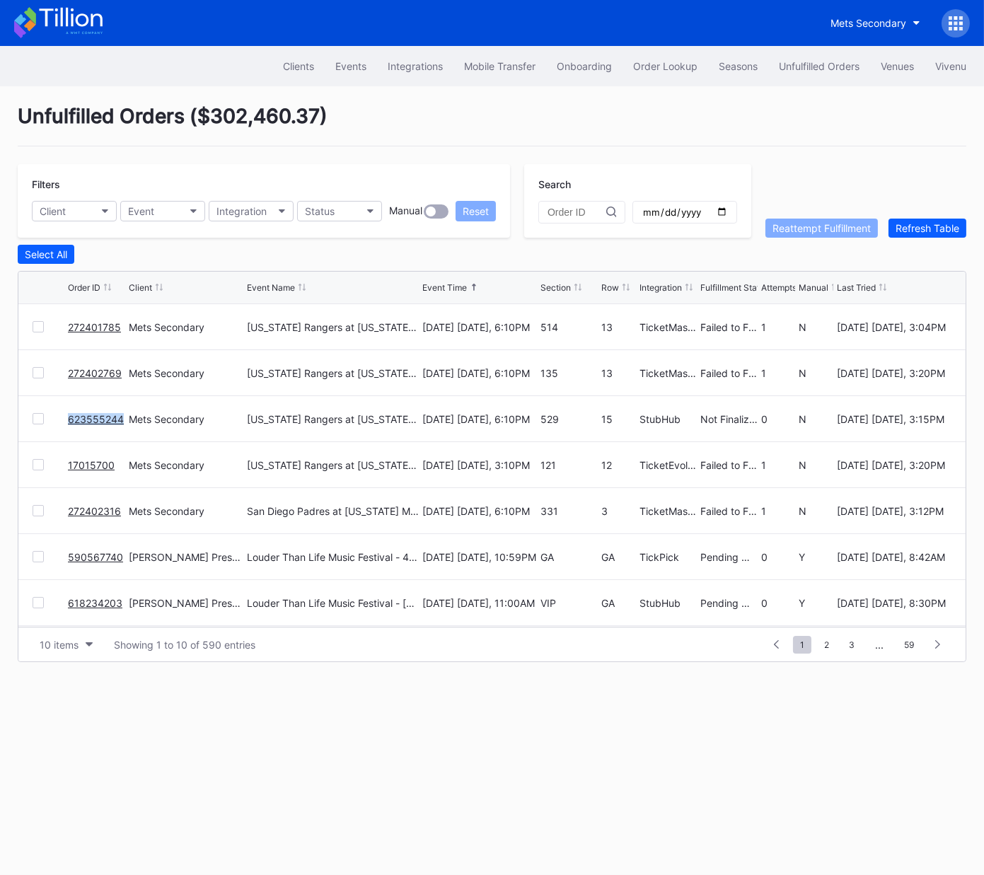
click at [93, 417] on link "623555244" at bounding box center [96, 419] width 56 height 12
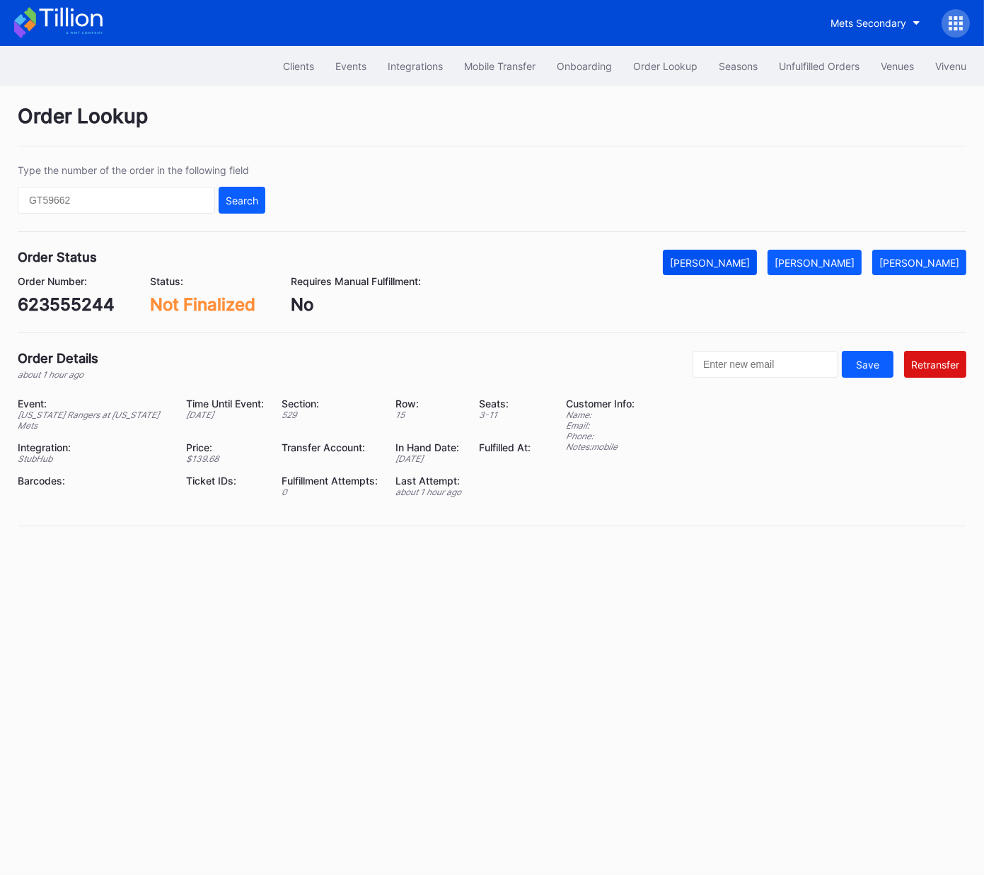
click at [704, 250] on button "[PERSON_NAME]" at bounding box center [710, 262] width 94 height 25
click at [815, 67] on div "Unfulfilled Orders" at bounding box center [818, 66] width 81 height 12
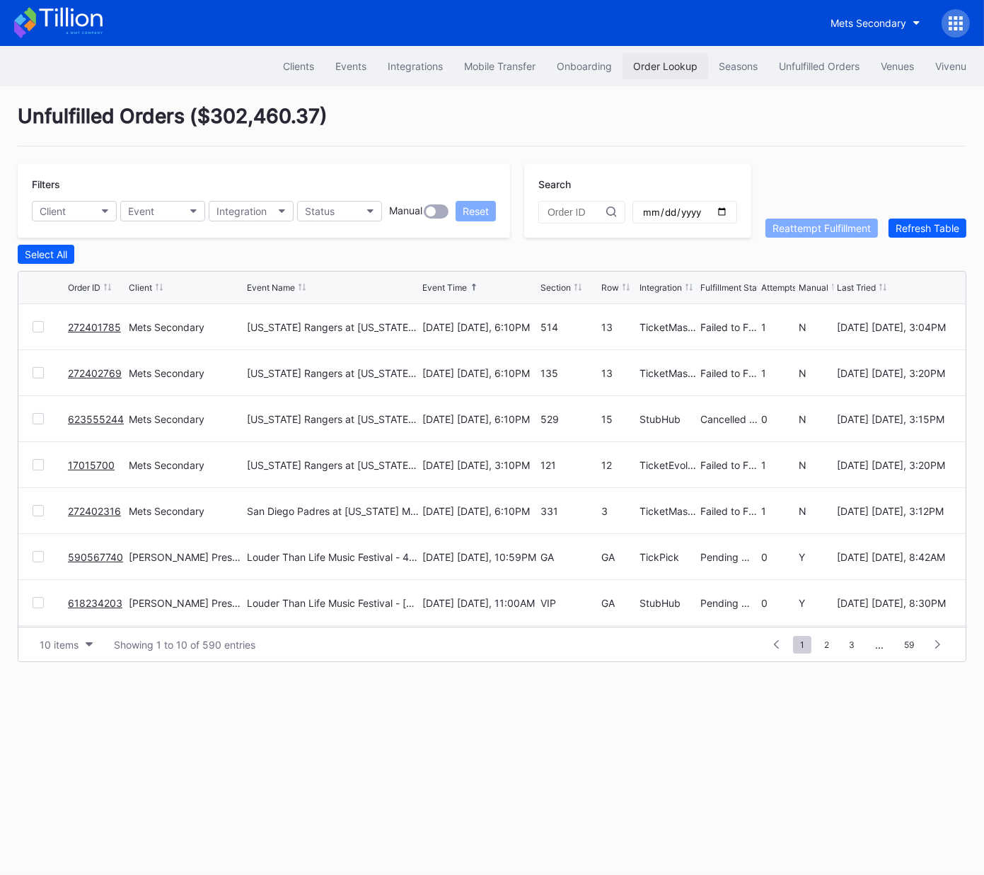
click at [682, 62] on div "Order Lookup" at bounding box center [665, 66] width 64 height 12
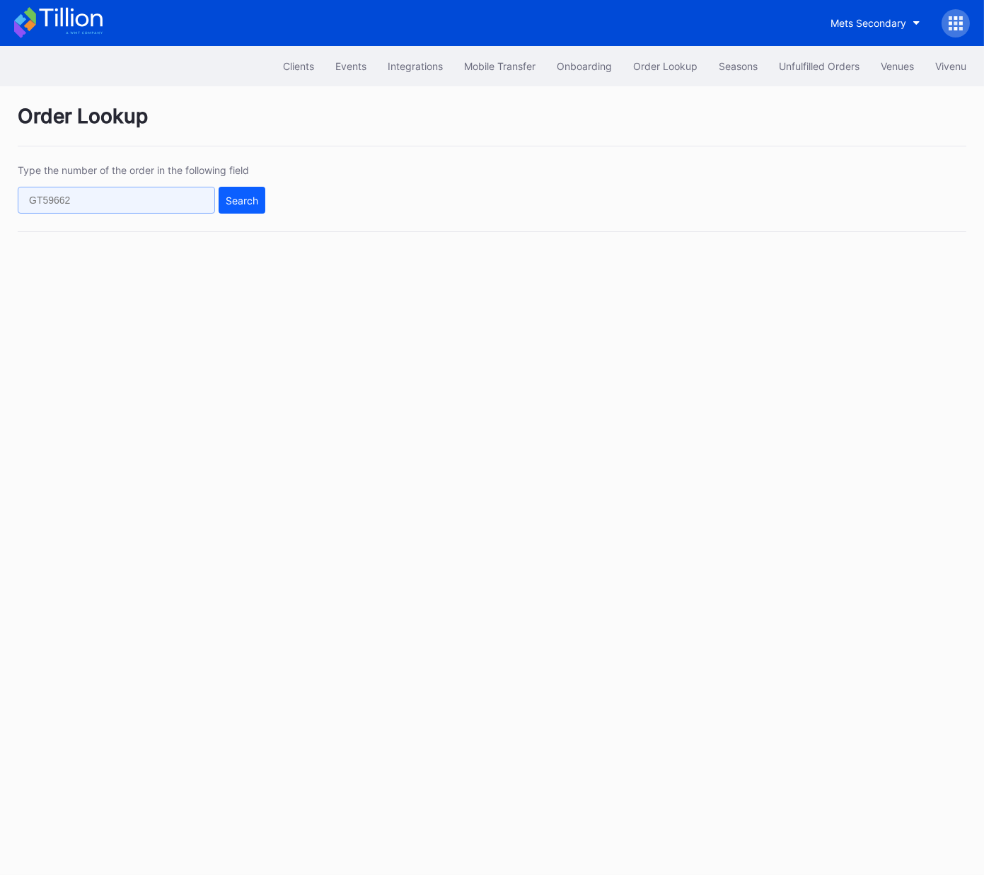
click at [200, 203] on input "text" at bounding box center [116, 200] width 197 height 27
paste input "623556973"
type input "623556973"
click at [235, 201] on div "Search" at bounding box center [242, 200] width 33 height 12
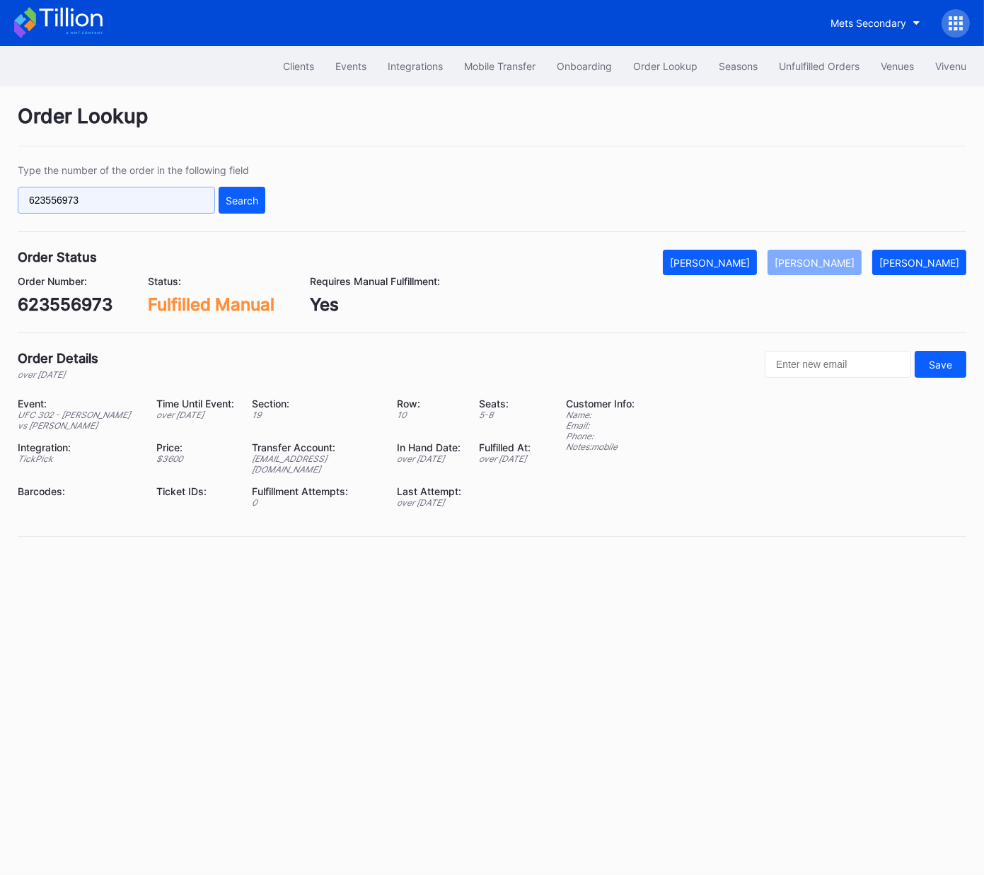
click at [157, 197] on input "623556973" at bounding box center [116, 200] width 197 height 27
click at [240, 201] on div "Search" at bounding box center [242, 200] width 33 height 12
click at [597, 224] on div "Type the number of the order in the following field 623556973 Search" at bounding box center [492, 198] width 948 height 68
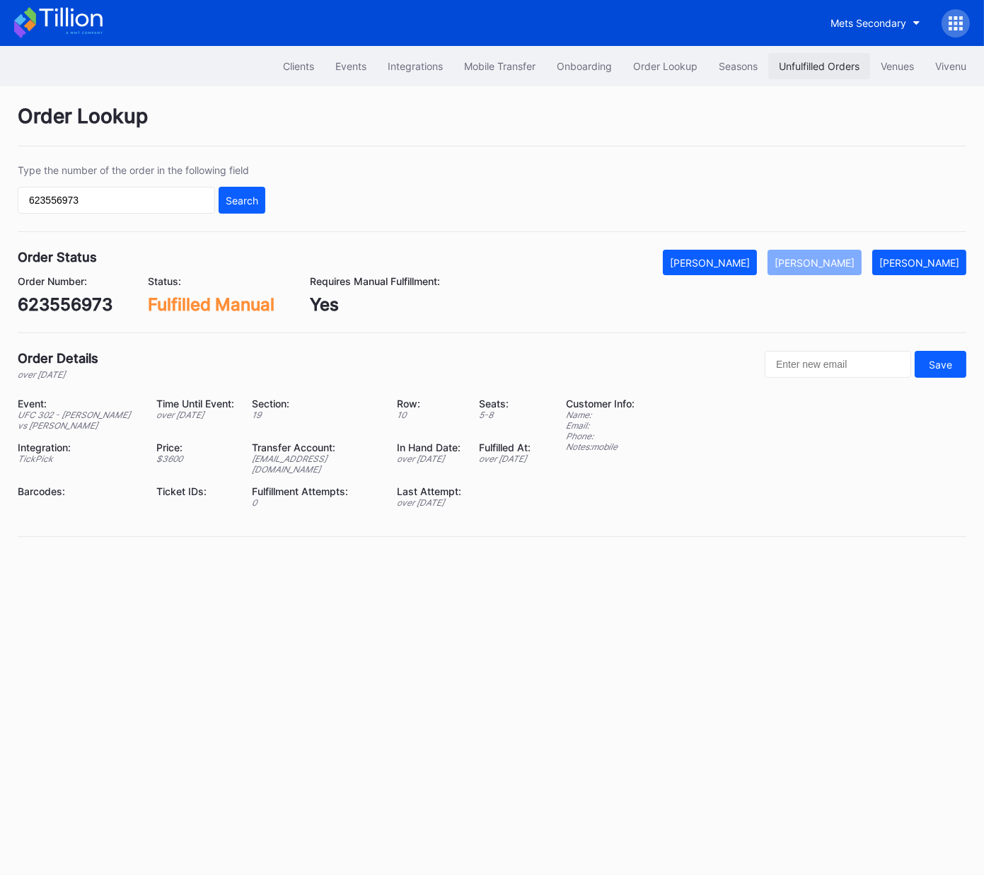
click at [815, 62] on div "Unfulfilled Orders" at bounding box center [818, 66] width 81 height 12
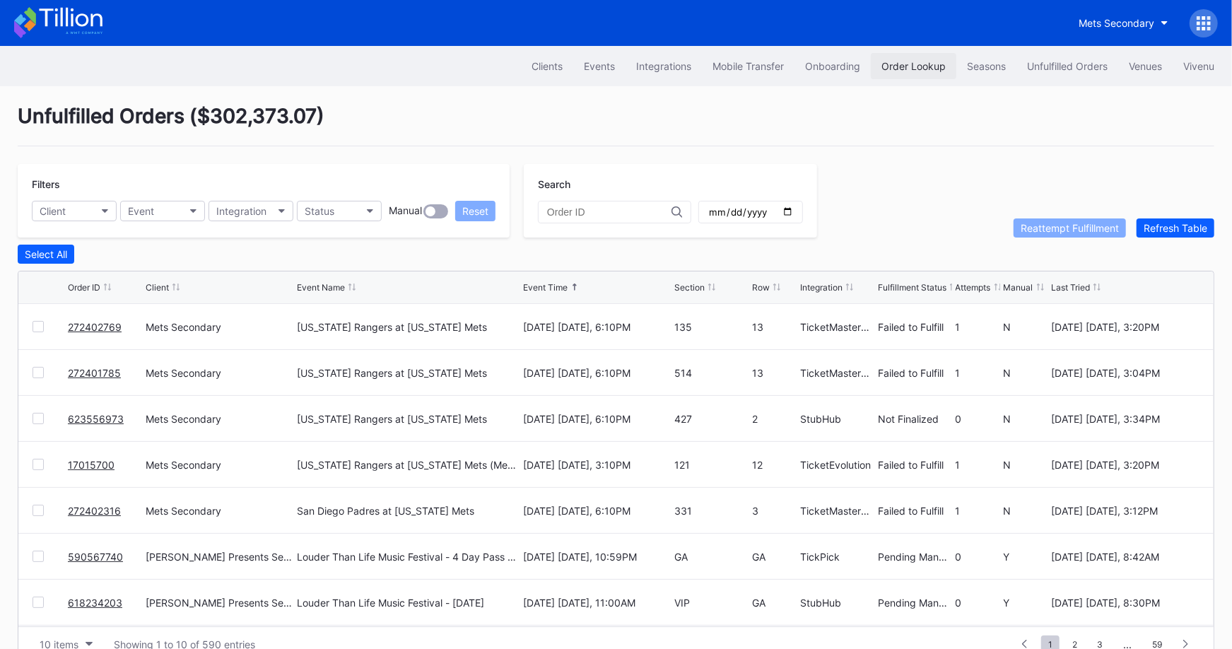
click at [887, 57] on button "Order Lookup" at bounding box center [914, 66] width 86 height 26
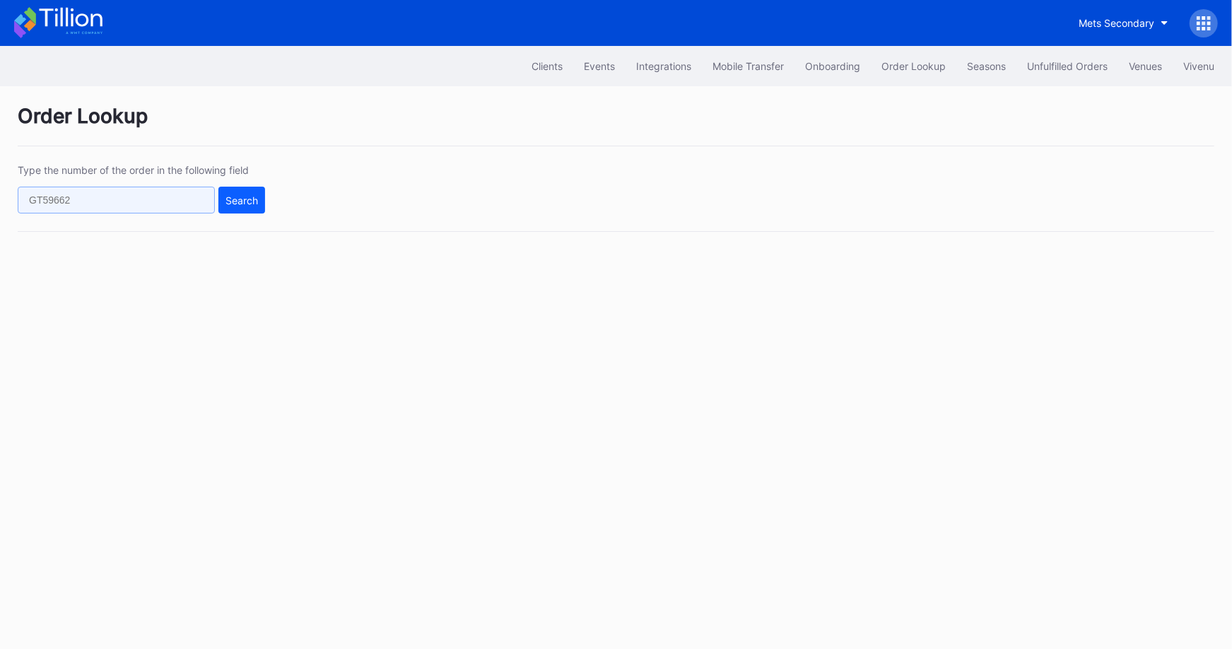
click at [182, 191] on input "text" at bounding box center [116, 200] width 197 height 27
paste input "623560328"
click at [255, 194] on div "Search" at bounding box center [242, 200] width 33 height 12
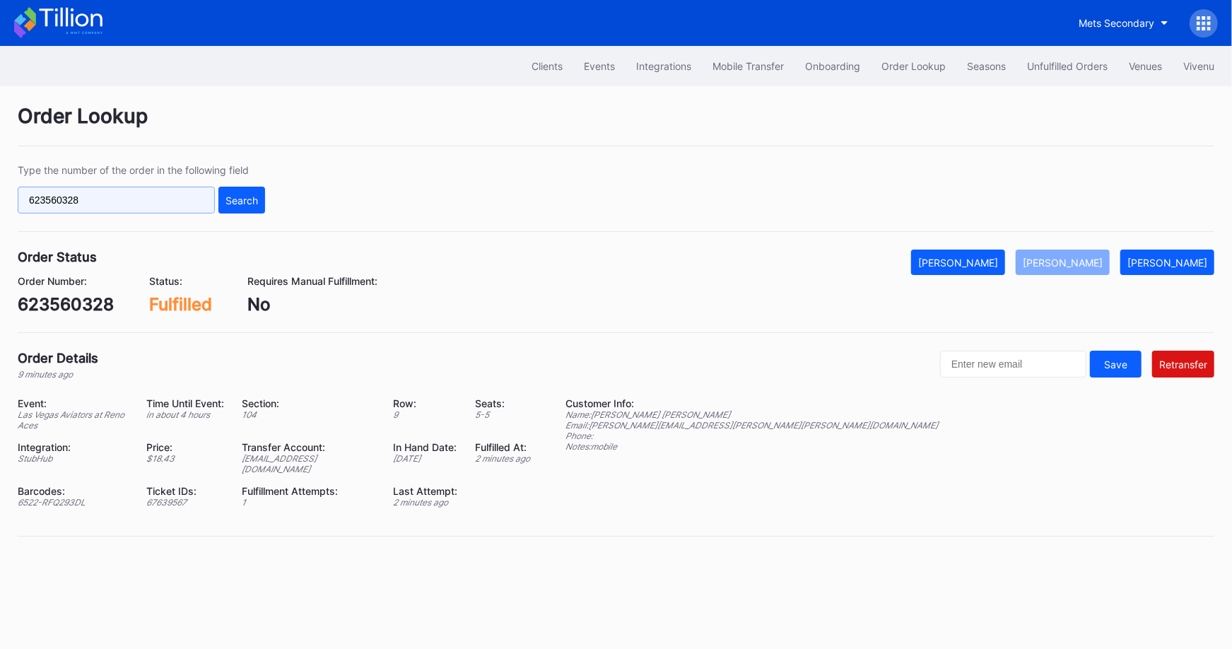
click at [139, 192] on input "623560328" at bounding box center [116, 200] width 197 height 27
paste input "1031"
type input "623561031"
click at [224, 196] on button "Search" at bounding box center [241, 200] width 47 height 27
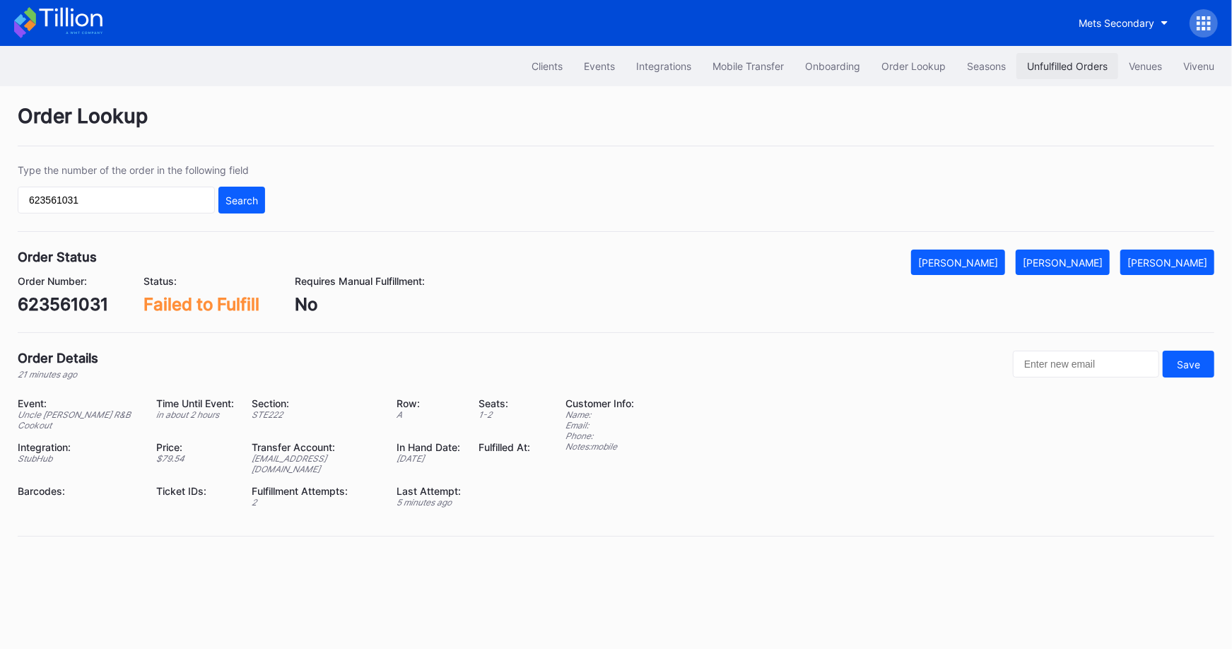
click at [983, 66] on div "Unfulfilled Orders" at bounding box center [1067, 66] width 81 height 12
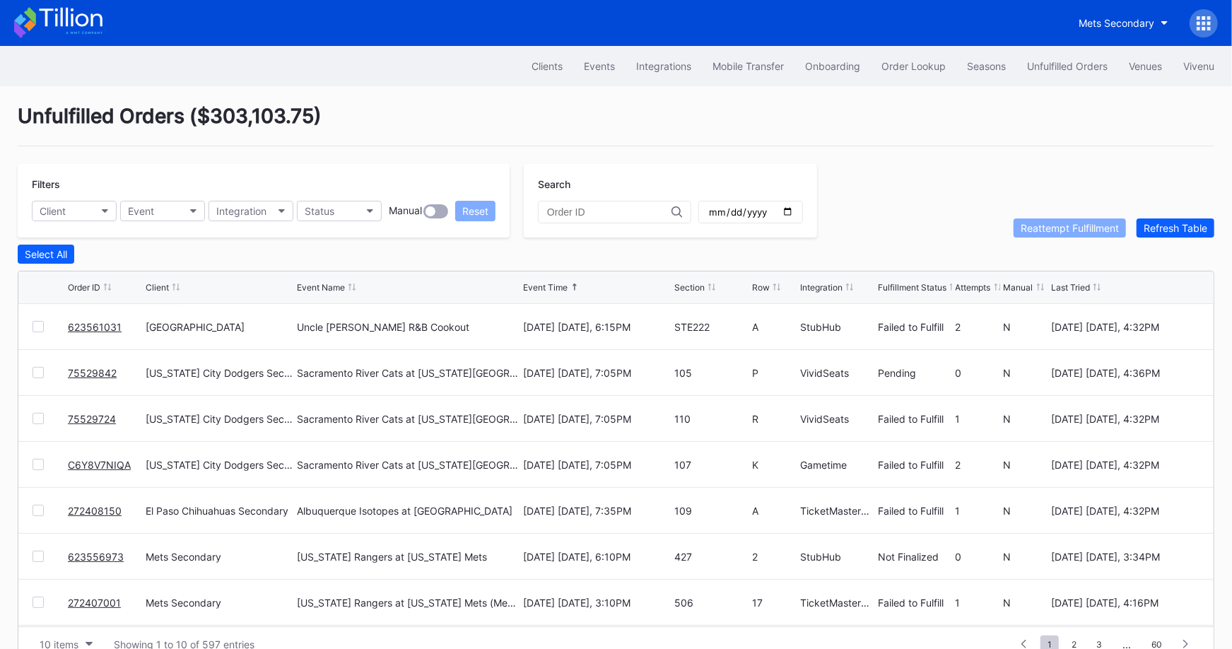
click at [98, 323] on link "623561031" at bounding box center [95, 327] width 54 height 12
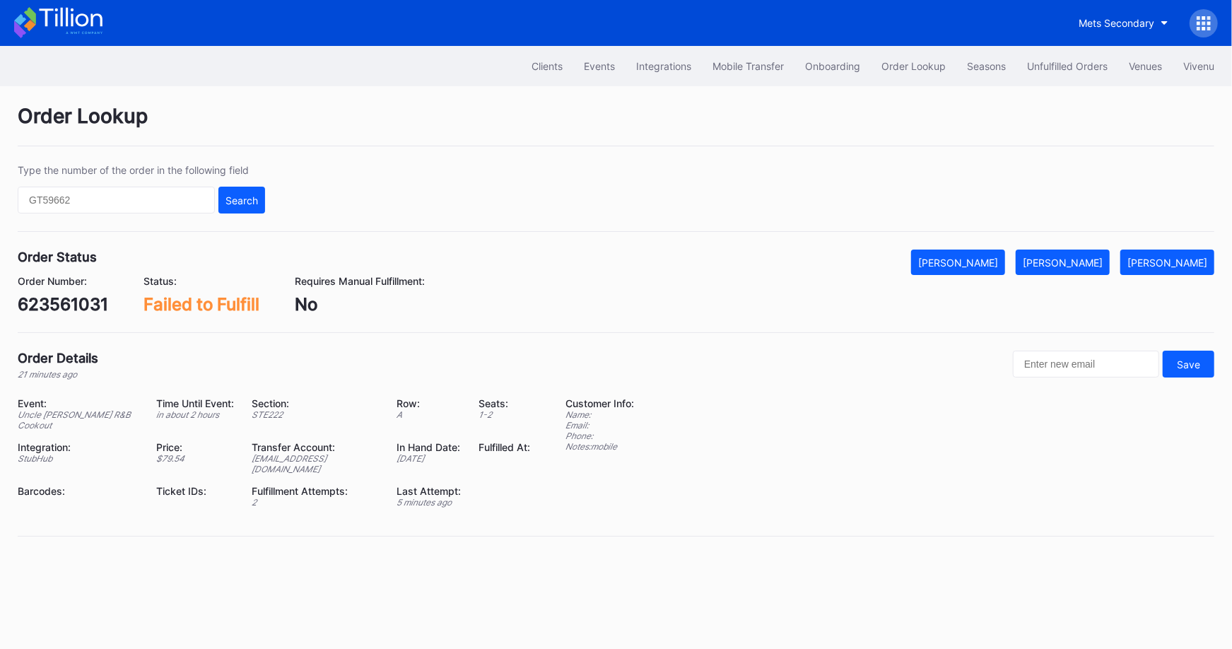
click at [63, 302] on div "623561031" at bounding box center [63, 304] width 91 height 21
copy div "623561031"
click at [1098, 257] on div "Mark Fulfilled" at bounding box center [1063, 263] width 80 height 12
click at [1075, 69] on div "Unfulfilled Orders" at bounding box center [1067, 66] width 81 height 12
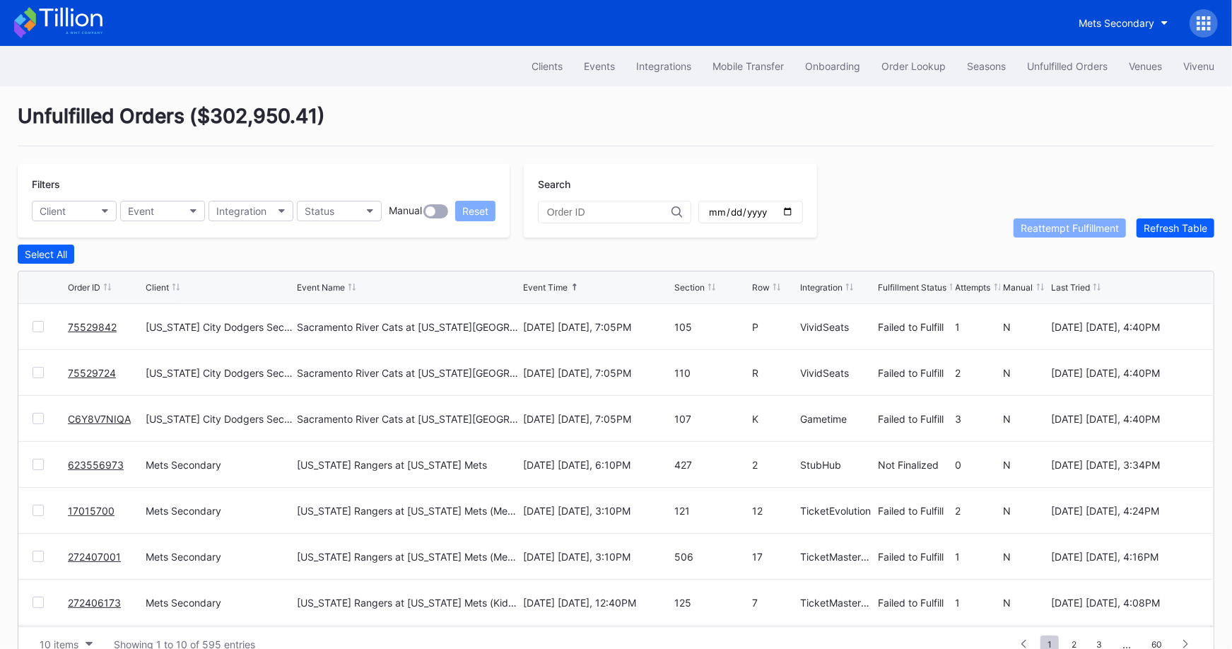
scroll to position [27, 0]
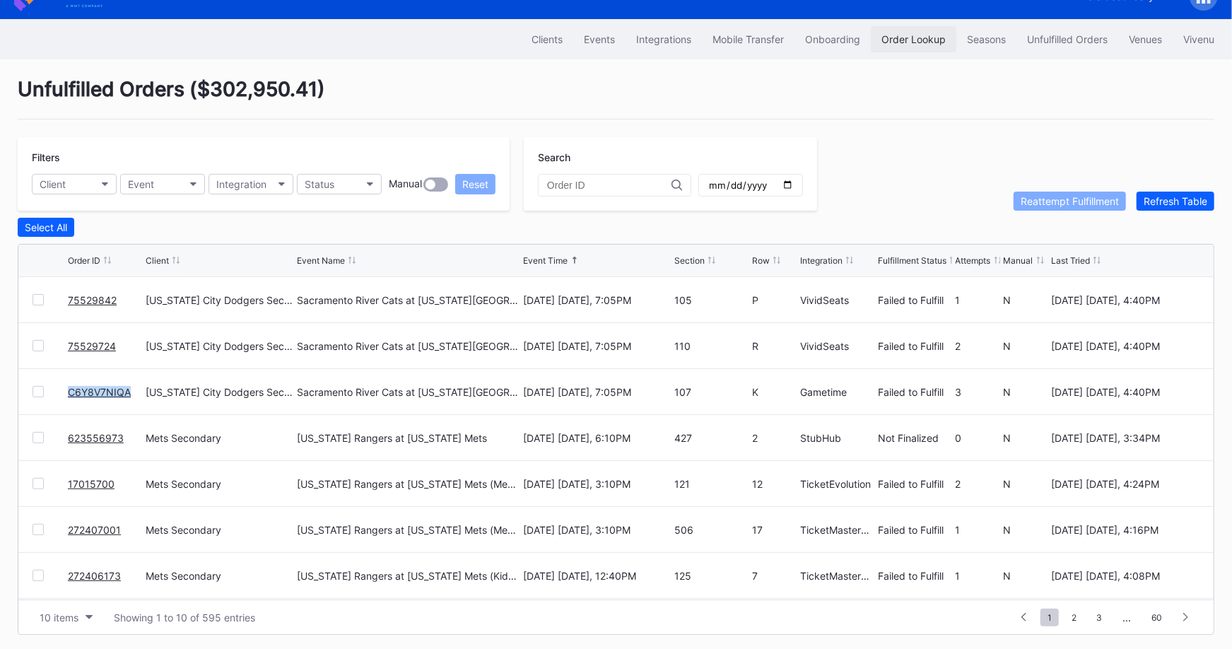
click at [926, 37] on div "Order Lookup" at bounding box center [914, 39] width 64 height 12
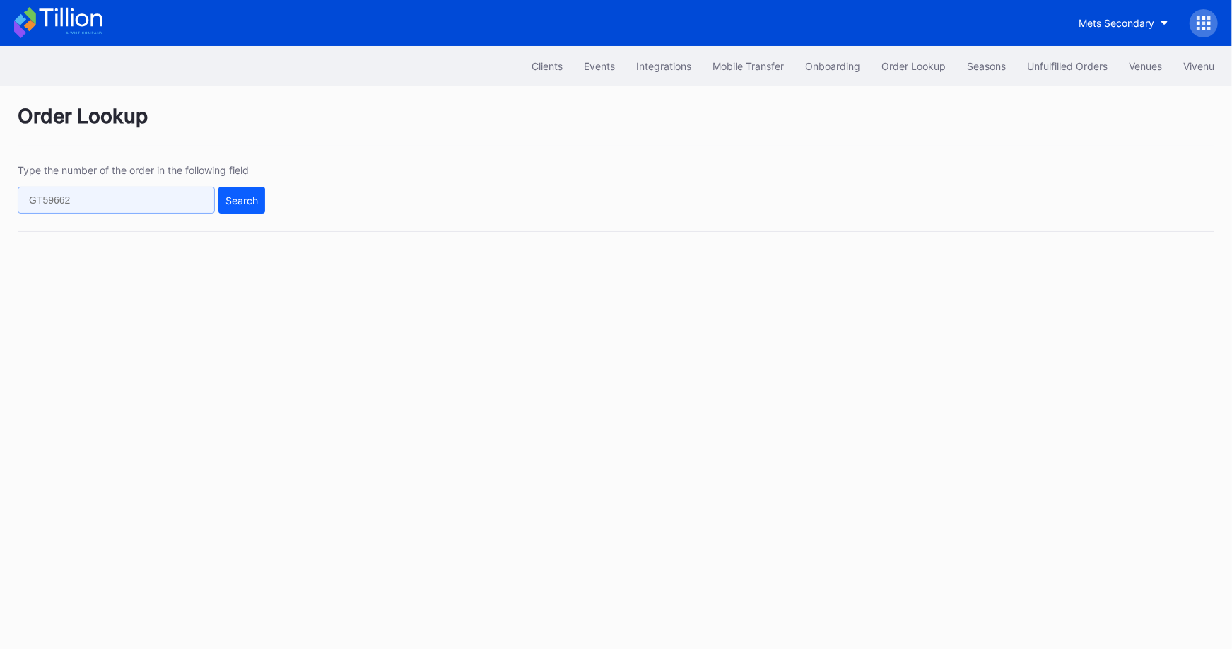
click at [195, 192] on input "text" at bounding box center [116, 200] width 197 height 27
paste input "623548225"
click at [240, 206] on button "Search" at bounding box center [241, 200] width 47 height 27
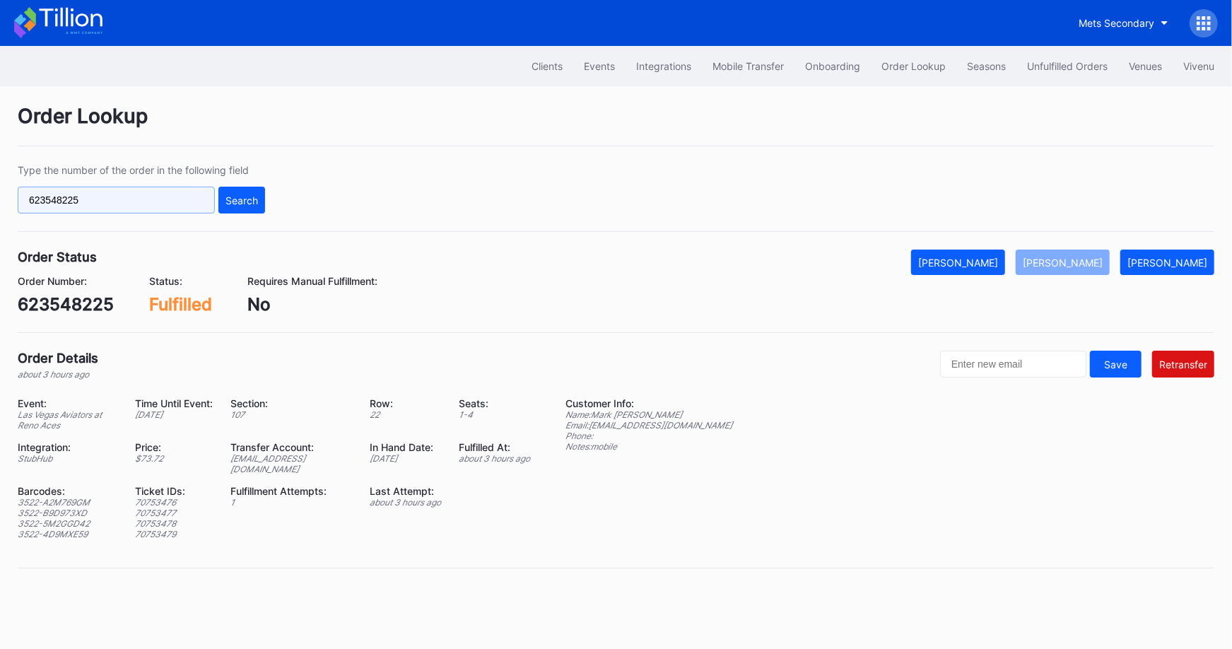
click at [194, 194] on input "623548225" at bounding box center [116, 200] width 197 height 27
paste input "17015700"
type input "17015700"
click at [223, 197] on button "Search" at bounding box center [241, 200] width 47 height 27
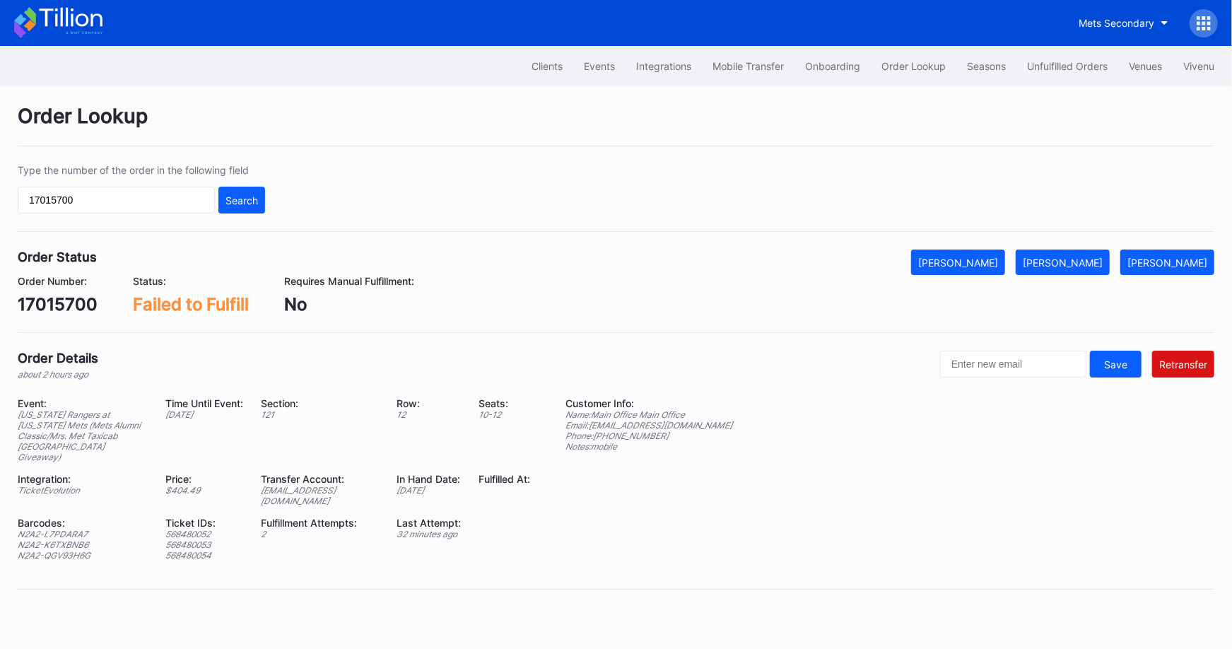
click at [362, 485] on div "ed-8241358@eventdynamic.com" at bounding box center [320, 495] width 118 height 21
copy div "ed-8241358@eventdynamic.com"
click at [1071, 63] on div "Unfulfilled Orders" at bounding box center [1067, 66] width 81 height 12
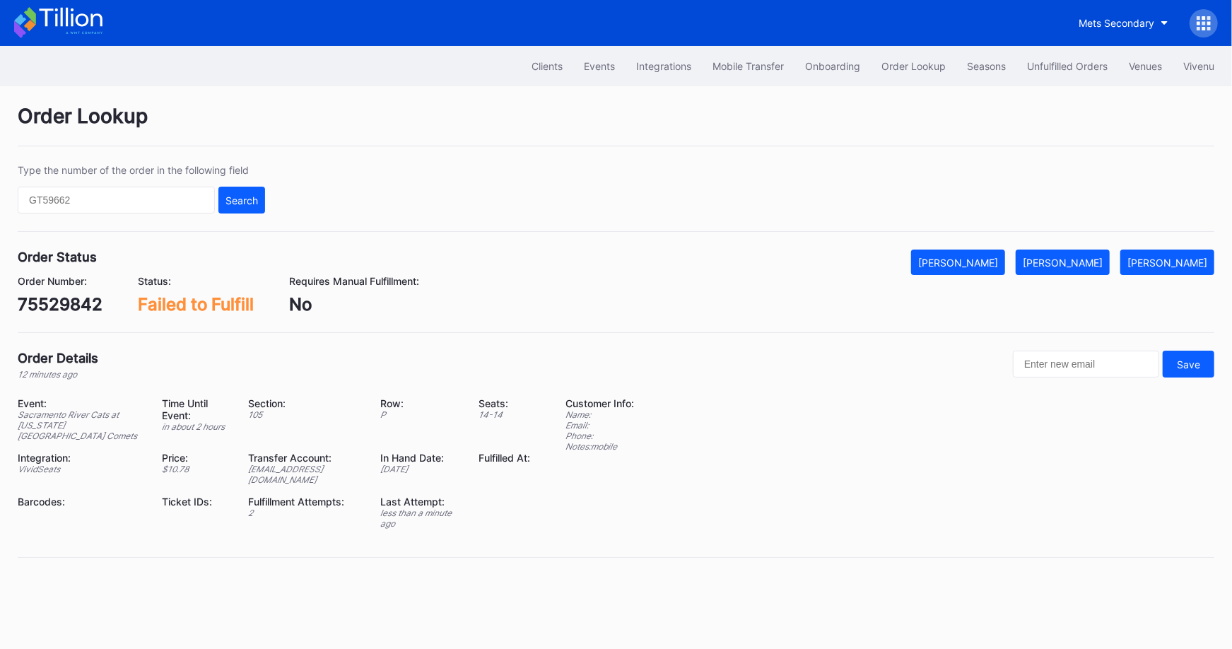
click at [93, 291] on div "Order Number: 75529842" at bounding box center [60, 295] width 85 height 40
copy div "75529842"
click at [1098, 254] on button "[PERSON_NAME]" at bounding box center [1063, 262] width 94 height 25
click at [50, 301] on div "75529724" at bounding box center [60, 304] width 84 height 21
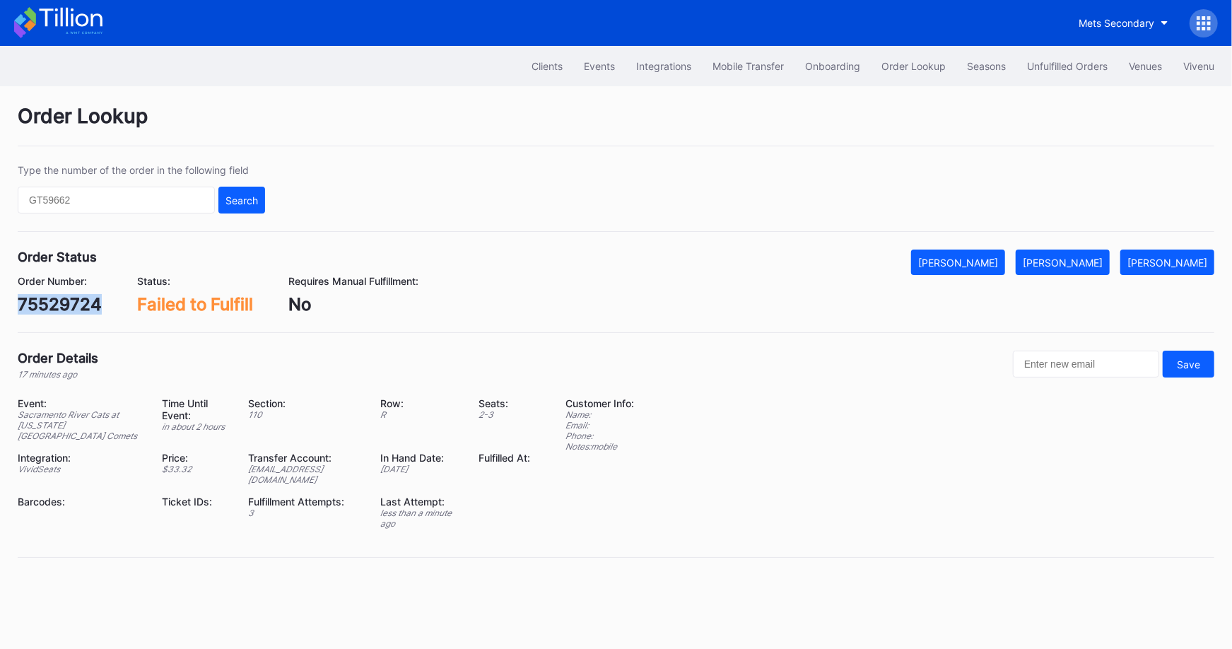
click at [50, 301] on div "75529724" at bounding box center [60, 304] width 84 height 21
copy div "75529724"
click at [1103, 260] on div "[PERSON_NAME]" at bounding box center [1063, 263] width 80 height 12
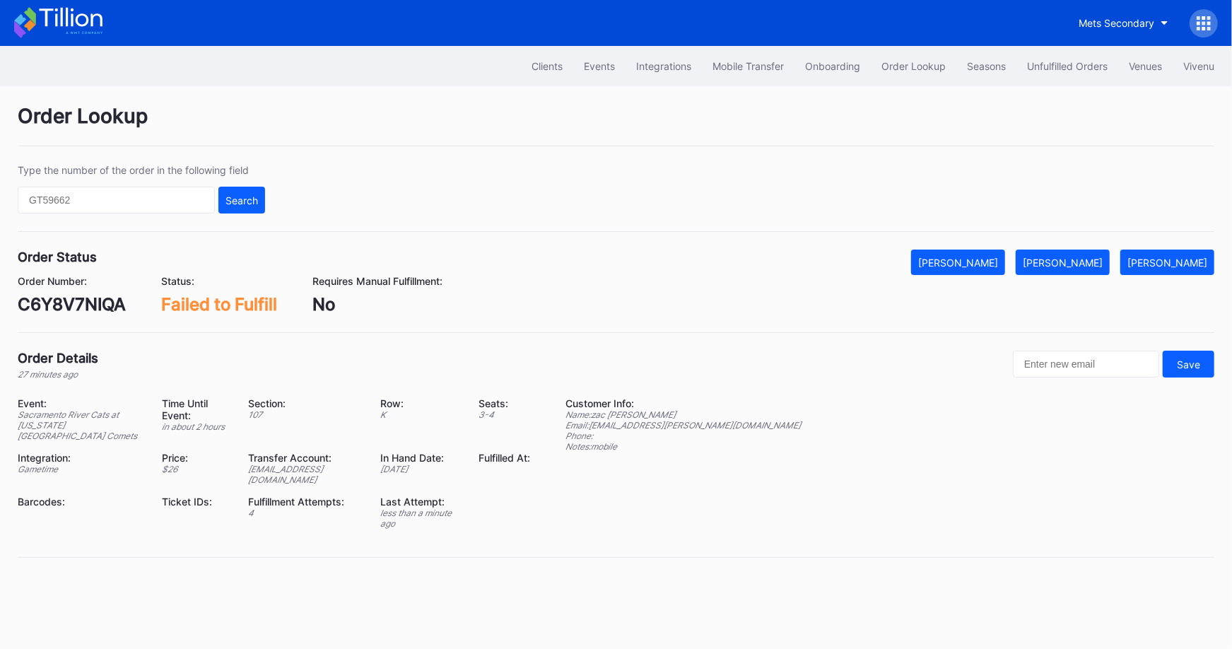
click at [103, 296] on div "C6Y8V7NIQA" at bounding box center [72, 304] width 108 height 21
copy div "C6Y8V7NIQA"
click at [1090, 259] on div "[PERSON_NAME]" at bounding box center [1063, 263] width 80 height 12
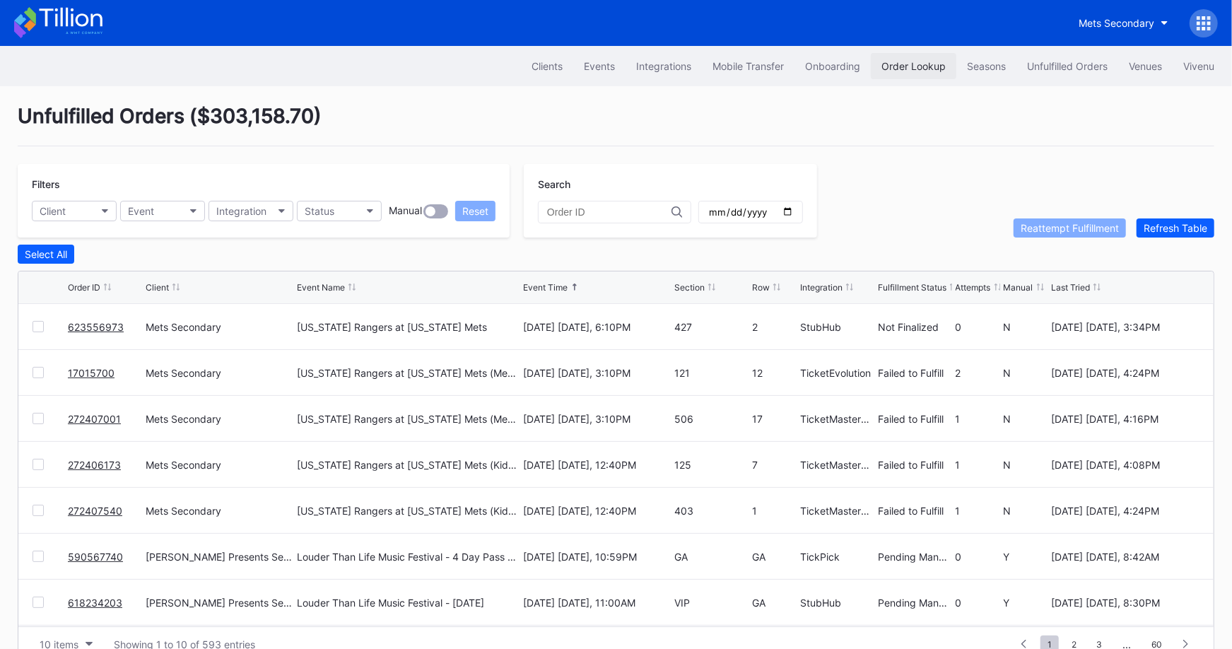
click at [916, 63] on div "Order Lookup" at bounding box center [914, 66] width 64 height 12
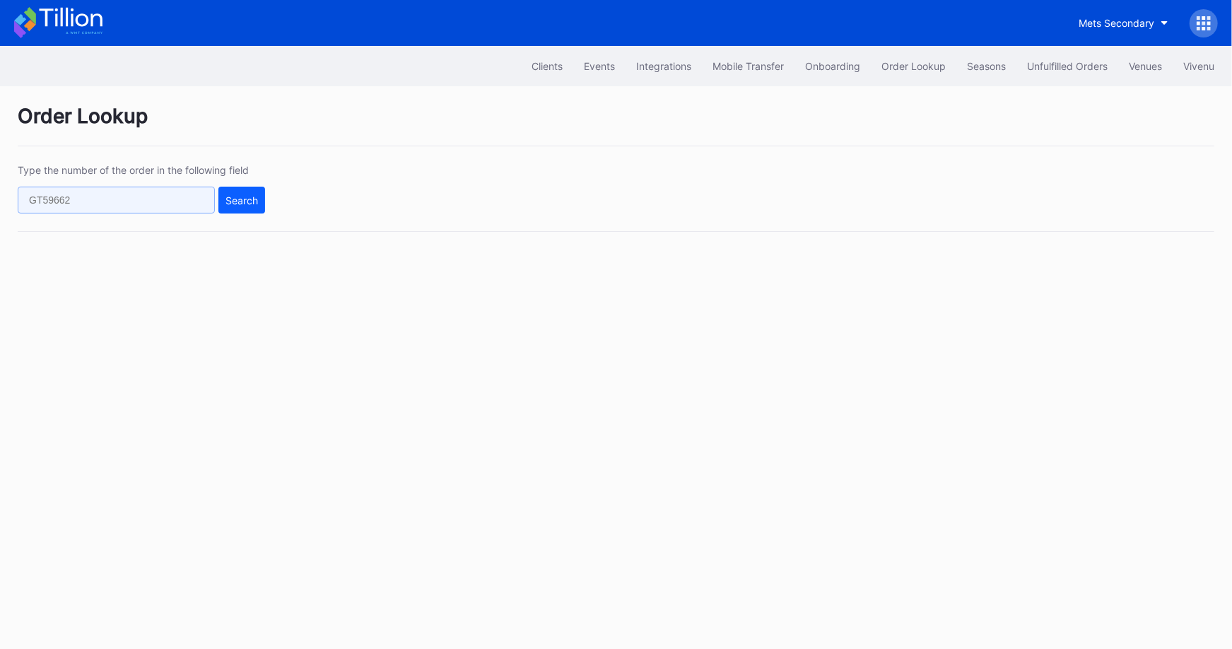
click at [131, 205] on input "text" at bounding box center [116, 200] width 197 height 27
paste input "17015700"
type input "17015700"
click at [244, 194] on div "Search" at bounding box center [242, 200] width 33 height 12
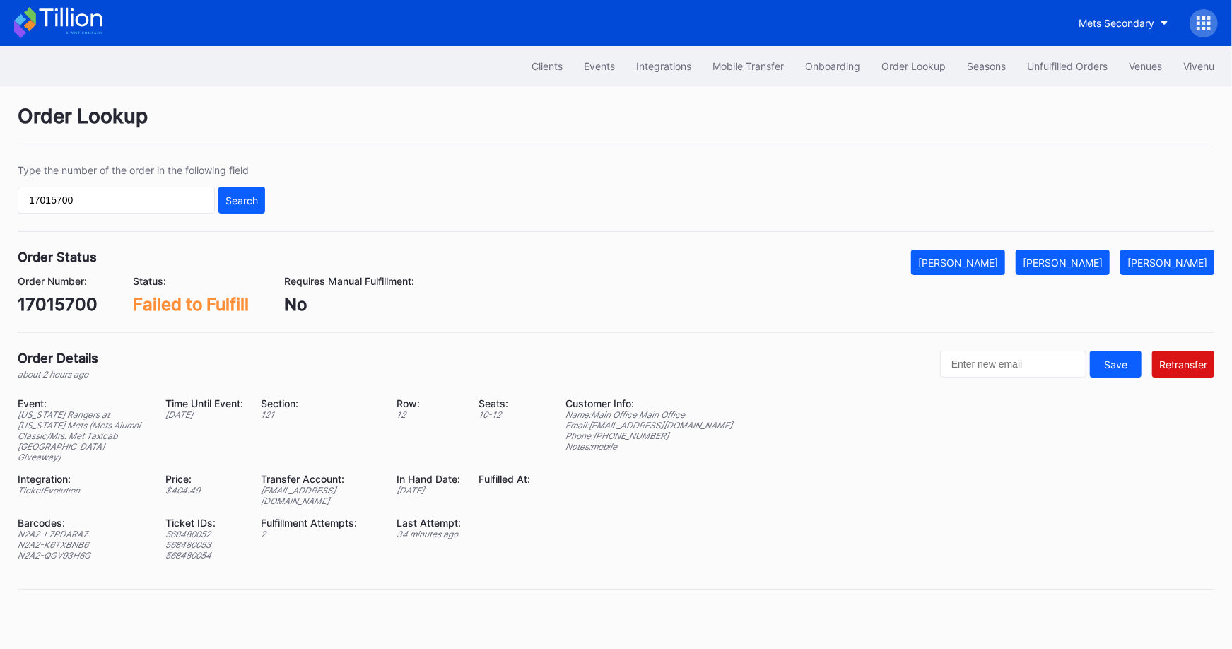
click at [327, 485] on div "Event: [US_STATE] Rangers at [US_STATE] Mets (Mets Alumni Classic/Mrs. Met Taxi…" at bounding box center [283, 484] width 530 height 174
click at [342, 485] on div "[EMAIL_ADDRESS][DOMAIN_NAME]" at bounding box center [320, 495] width 118 height 21
copy div "[EMAIL_ADDRESS][DOMAIN_NAME]"
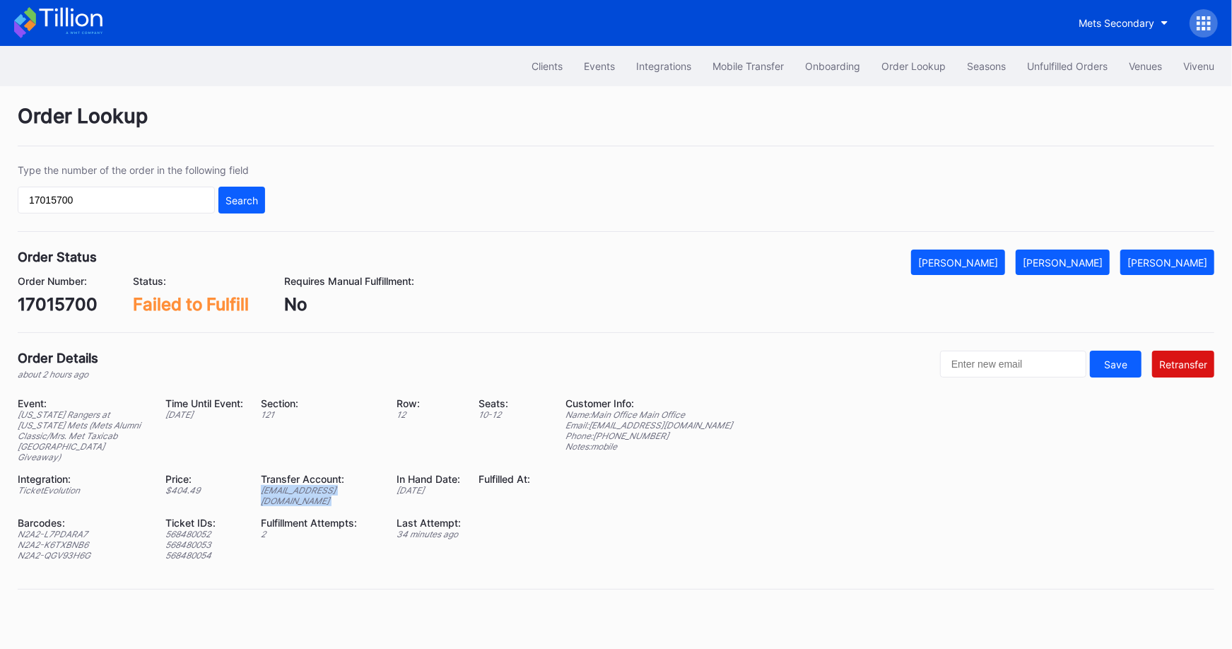
copy div "[EMAIL_ADDRESS][DOMAIN_NAME]"
click at [62, 302] on div "17015700" at bounding box center [58, 304] width 80 height 21
copy div "17015700"
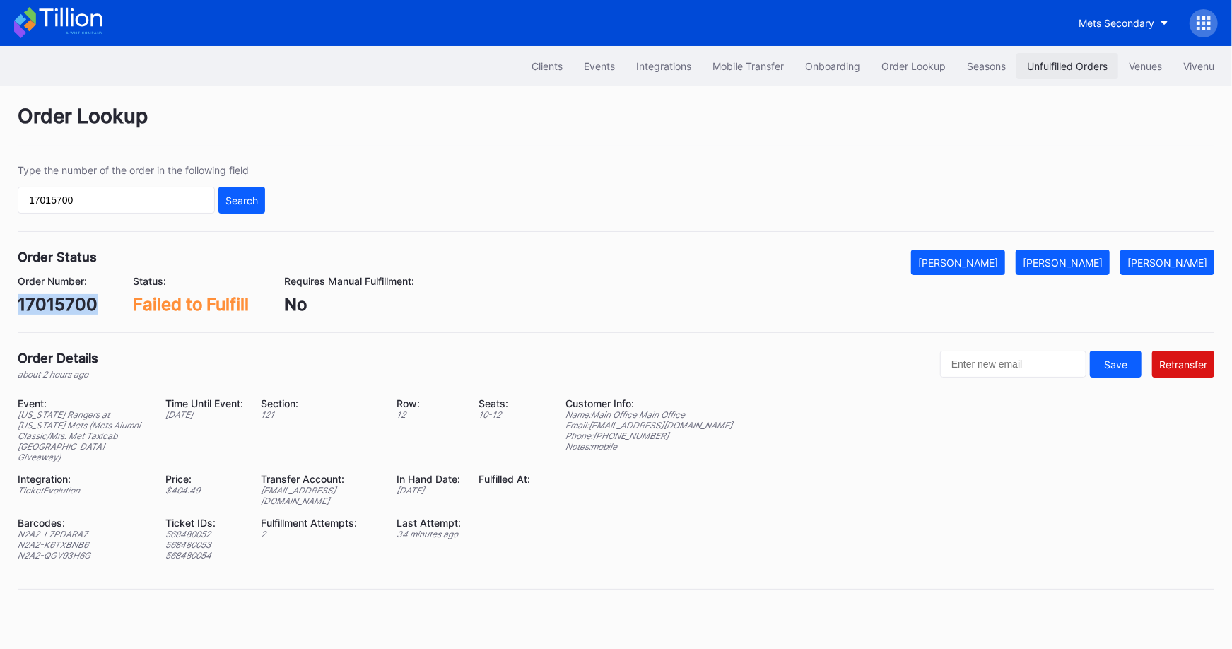
click at [1061, 58] on button "Unfulfilled Orders" at bounding box center [1068, 66] width 102 height 26
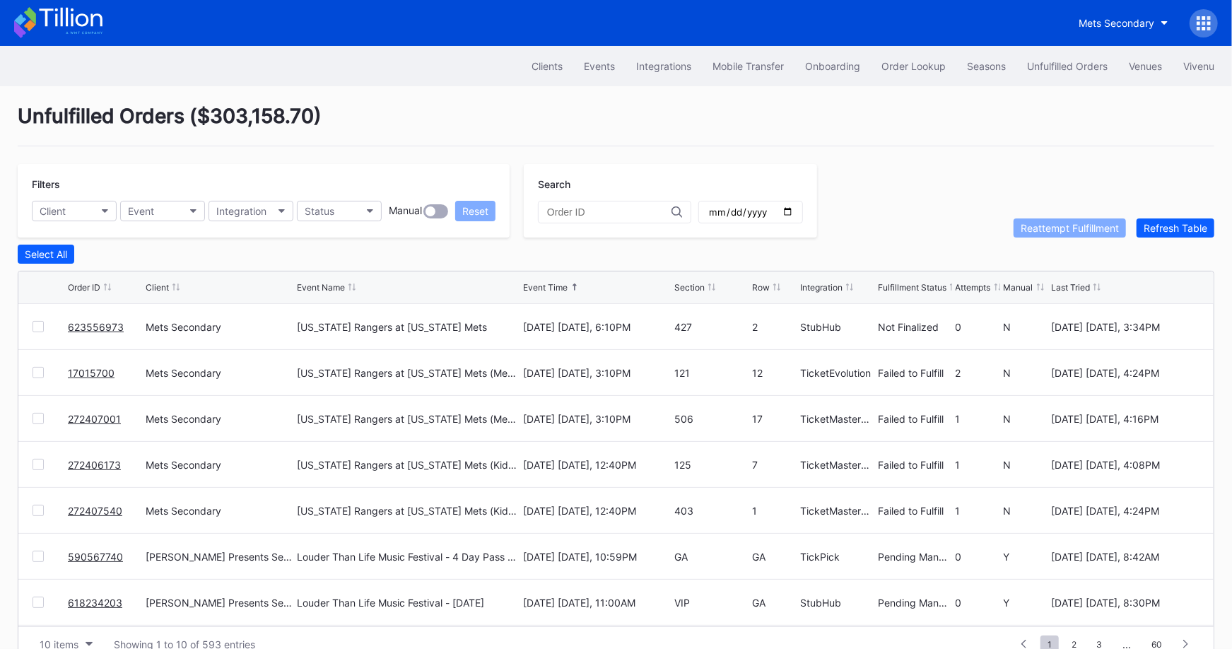
click at [621, 216] on input "text" at bounding box center [609, 211] width 124 height 11
paste input "17015700"
type input "17015700"
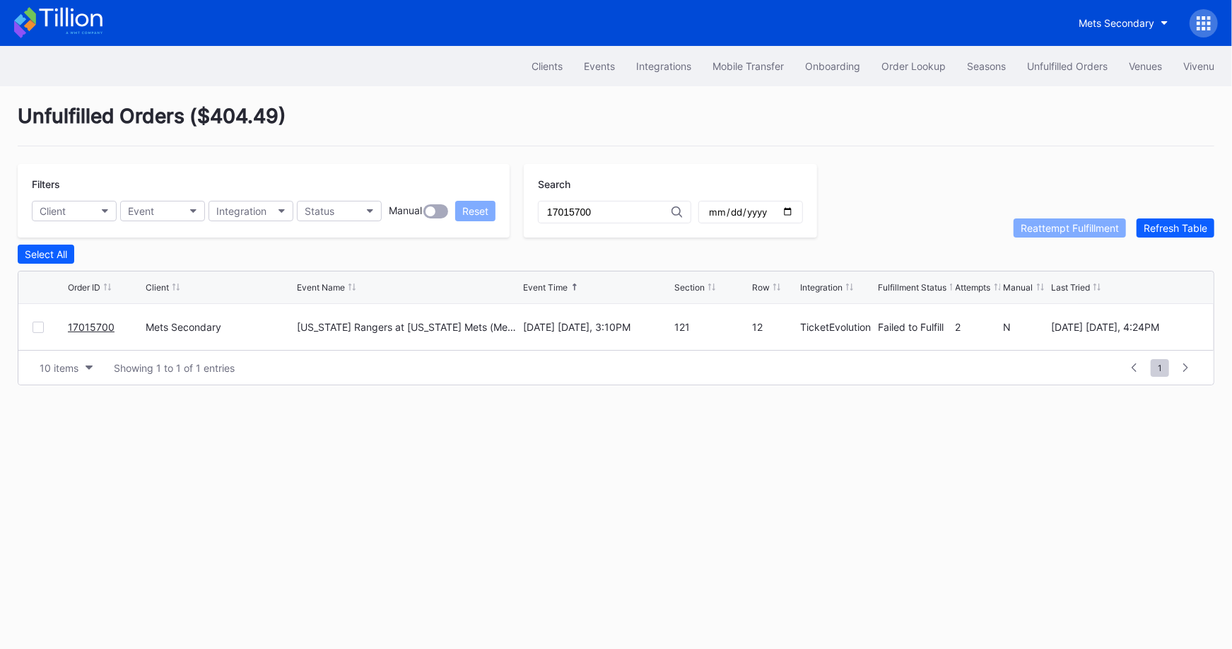
click at [39, 322] on div at bounding box center [38, 327] width 11 height 11
click at [1087, 222] on div "Reattempt Fulfillment" at bounding box center [1070, 228] width 98 height 12
click at [909, 71] on div "Order Lookup" at bounding box center [914, 66] width 64 height 12
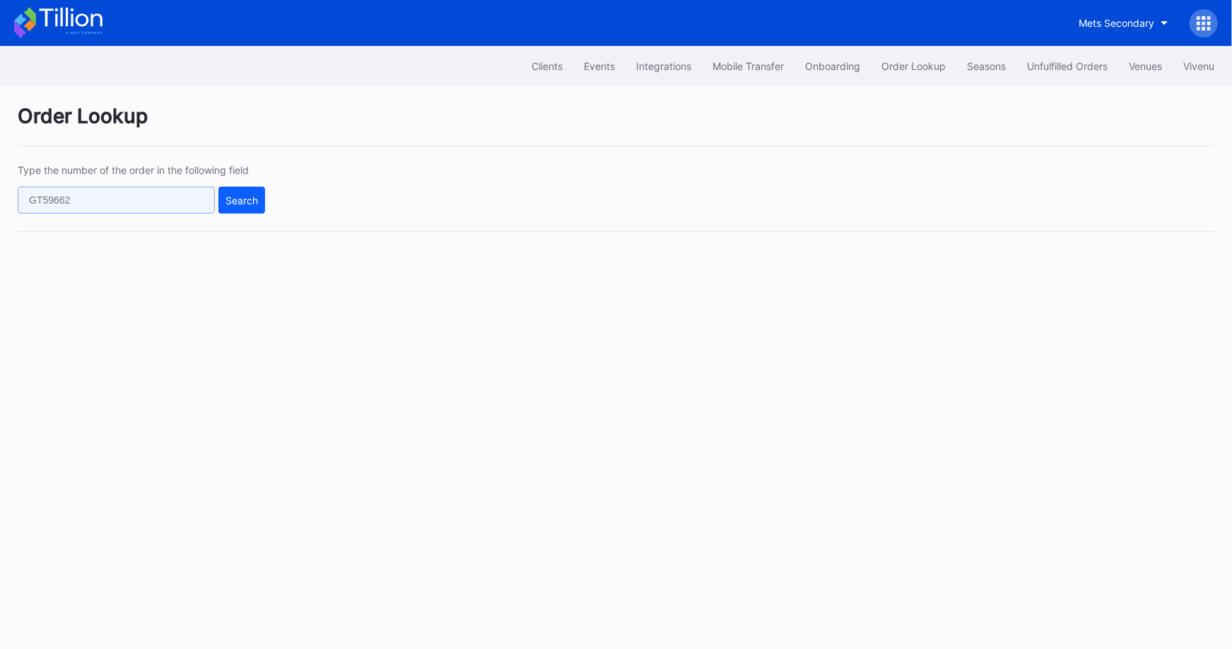
click at [146, 204] on input "text" at bounding box center [116, 200] width 197 height 27
paste input "623437634"
type input "623437634"
click at [237, 202] on div "Search" at bounding box center [242, 200] width 33 height 12
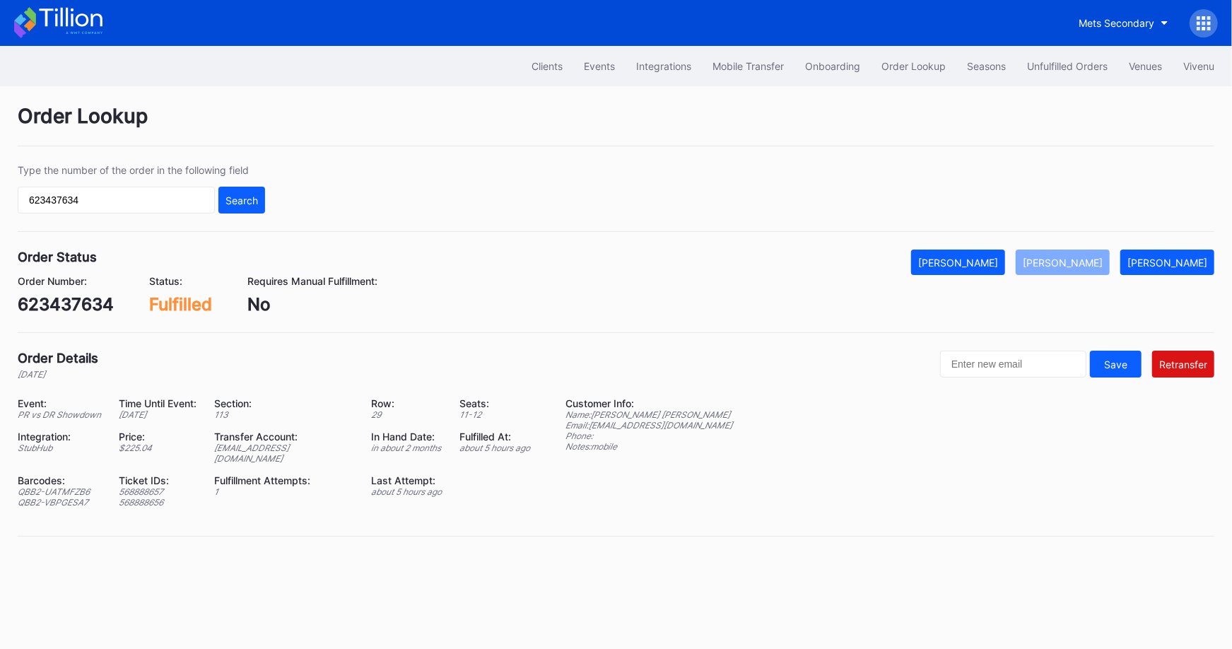
click at [328, 443] on div "ed-8158523@eventdynamic.com" at bounding box center [283, 453] width 139 height 21
click at [68, 306] on div "623437634" at bounding box center [66, 304] width 96 height 21
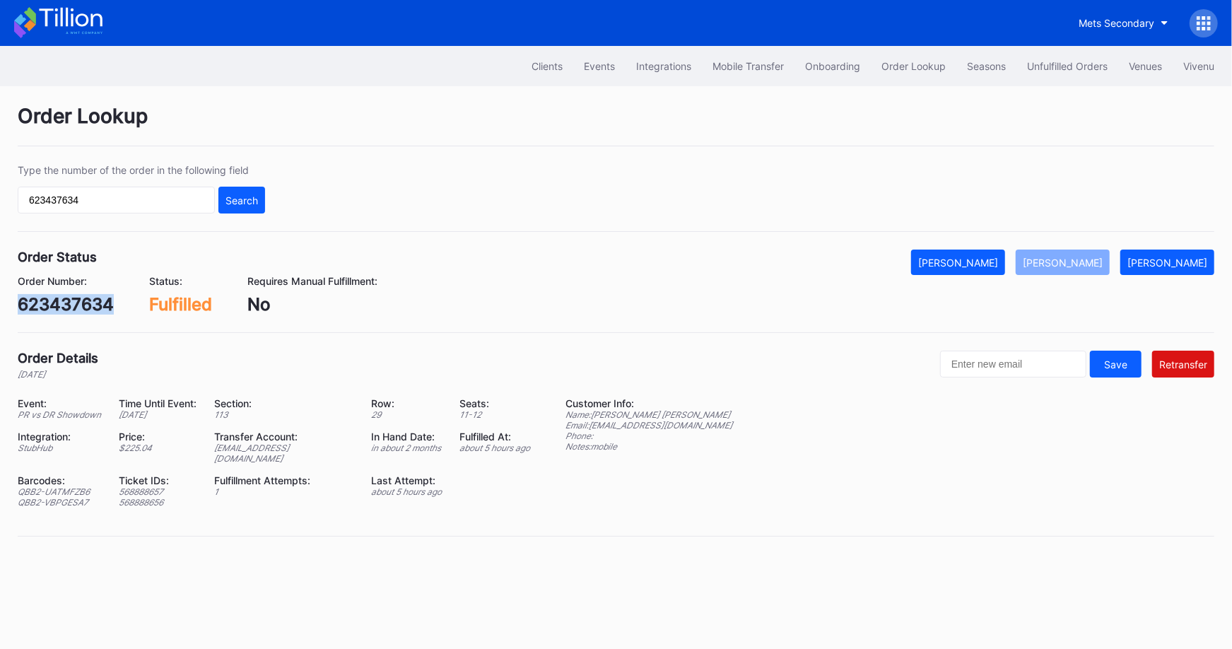
copy div "623437634"
click at [1046, 74] on button "Unfulfilled Orders" at bounding box center [1068, 66] width 102 height 26
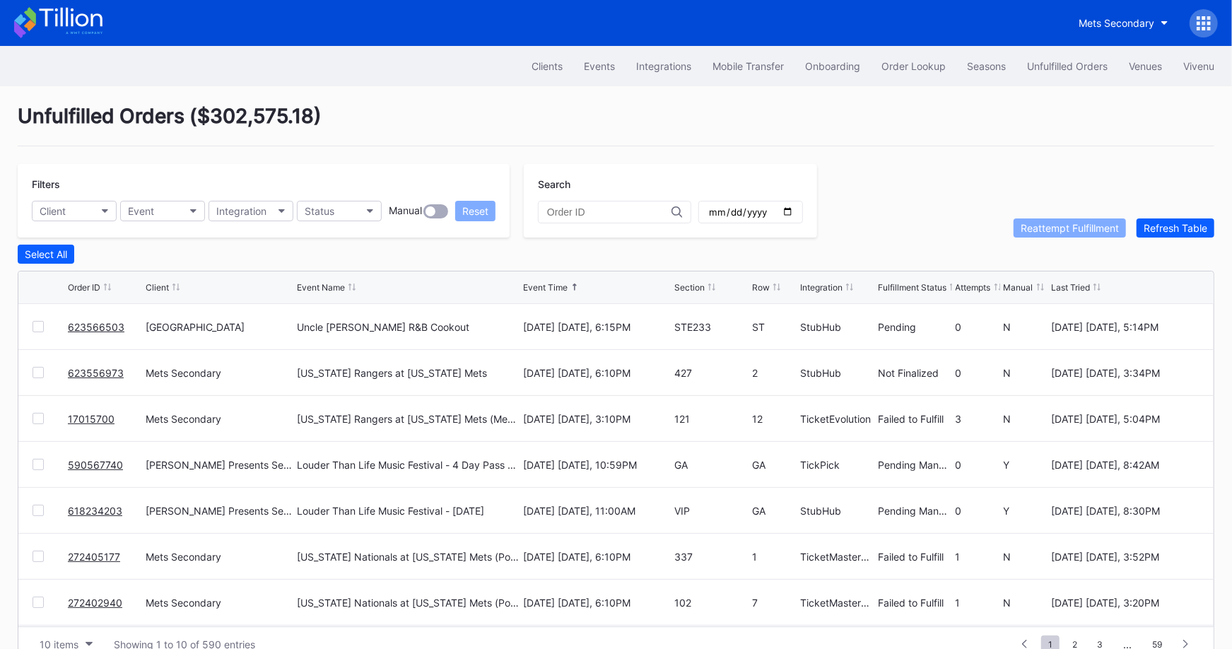
scroll to position [27, 0]
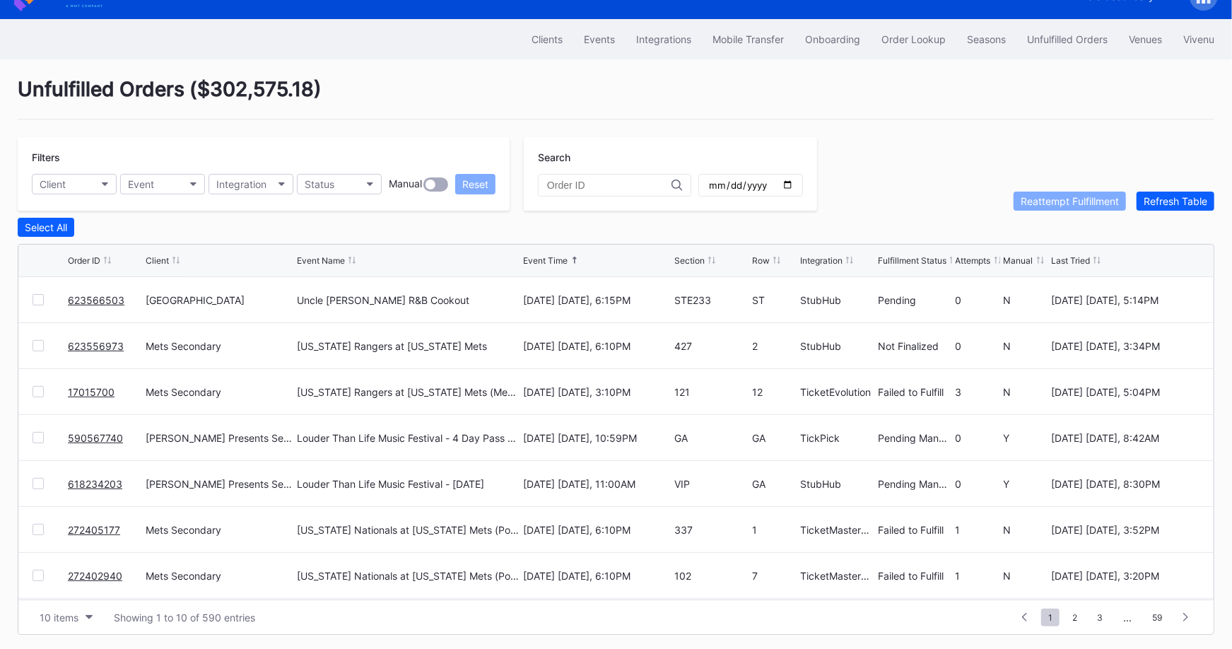
click at [107, 298] on link "623566503" at bounding box center [96, 300] width 57 height 12
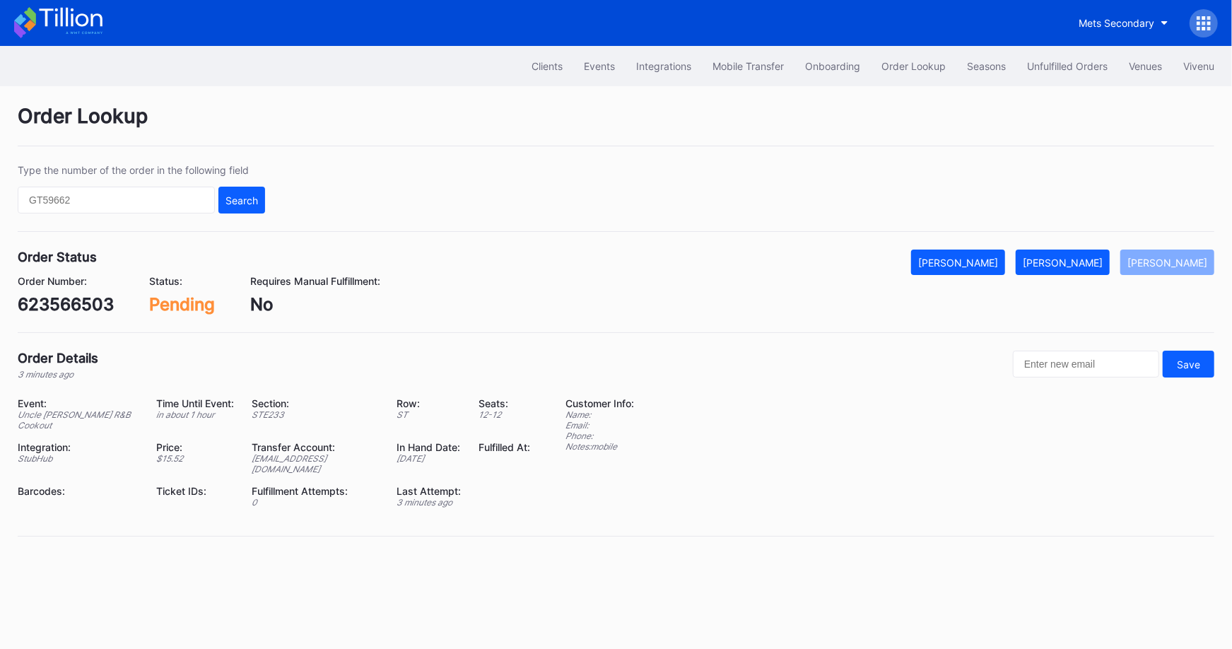
click at [76, 299] on div "623566503" at bounding box center [66, 304] width 96 height 21
copy div "623566503"
click at [1103, 258] on div "Mark Fulfilled" at bounding box center [1063, 263] width 80 height 12
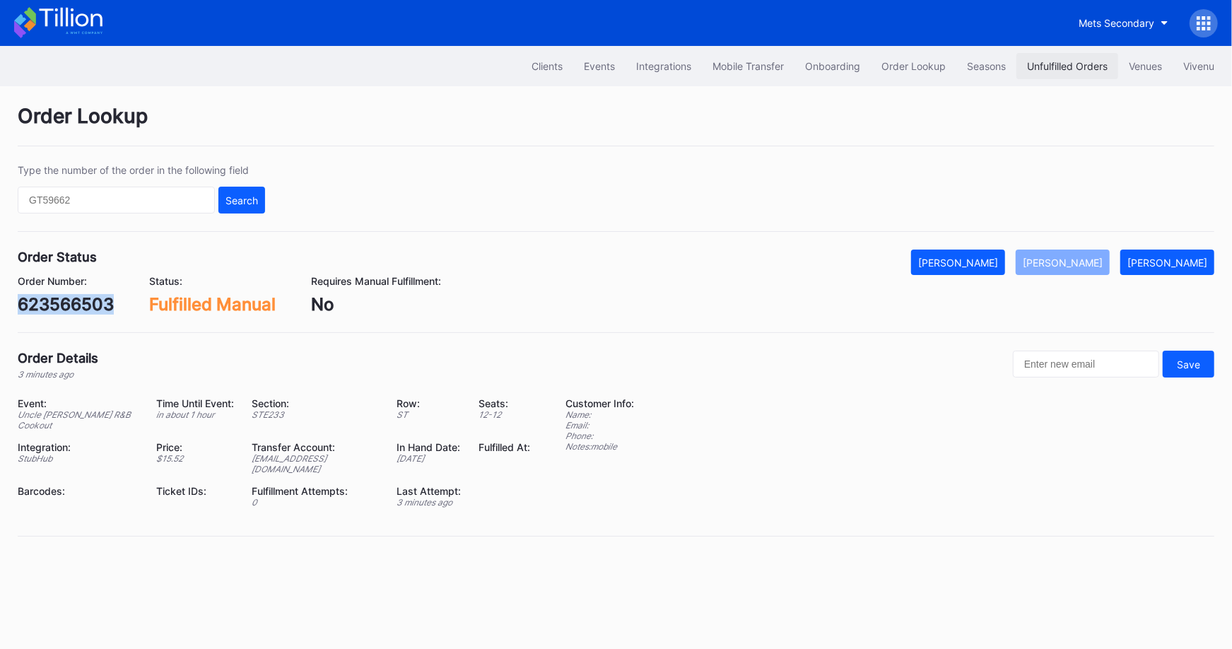
click at [1066, 66] on div "Unfulfilled Orders" at bounding box center [1067, 66] width 81 height 12
